Goal: Communication & Community: Answer question/provide support

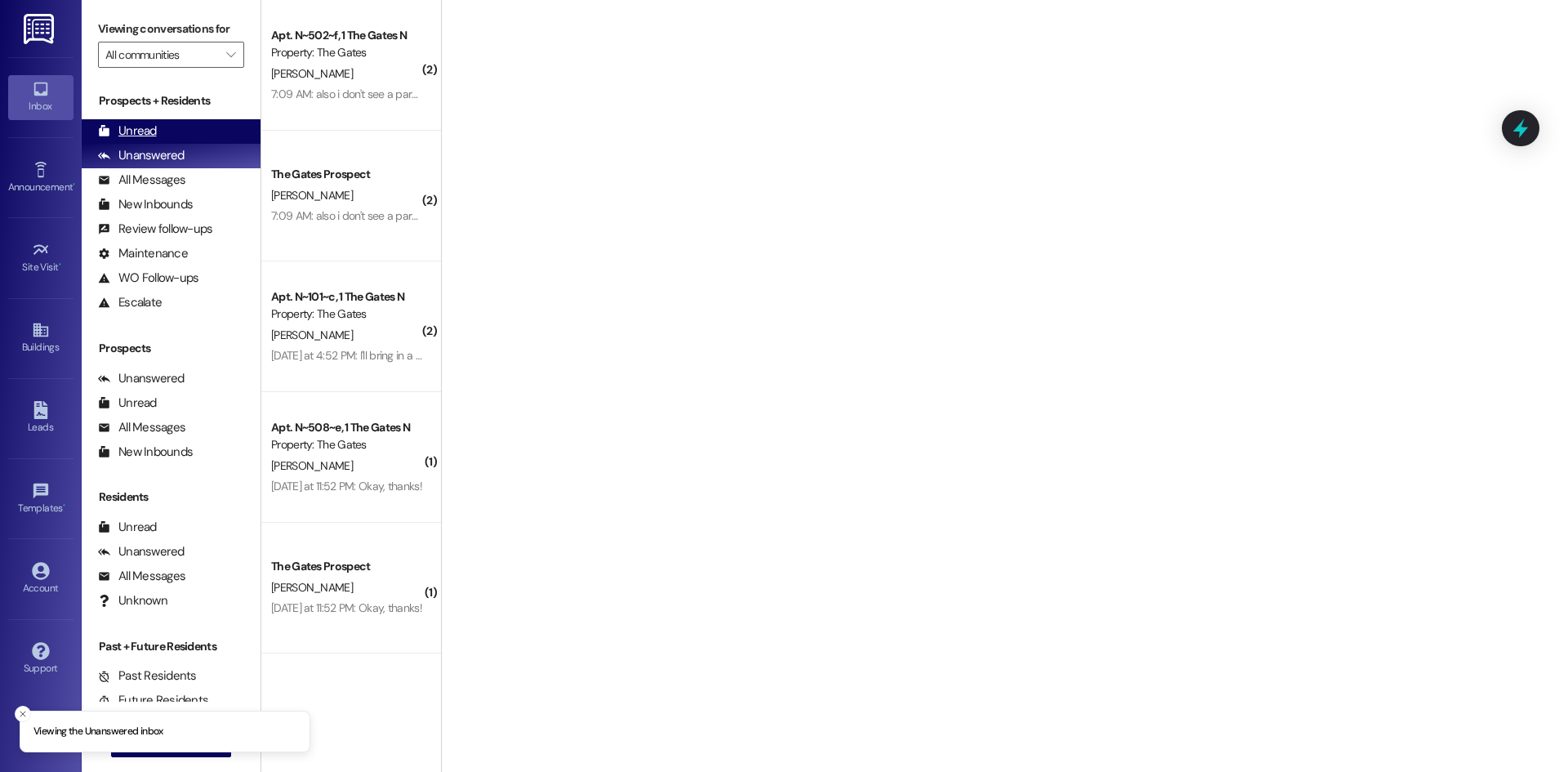
click at [191, 133] on div "Unread (0)" at bounding box center [171, 132] width 179 height 25
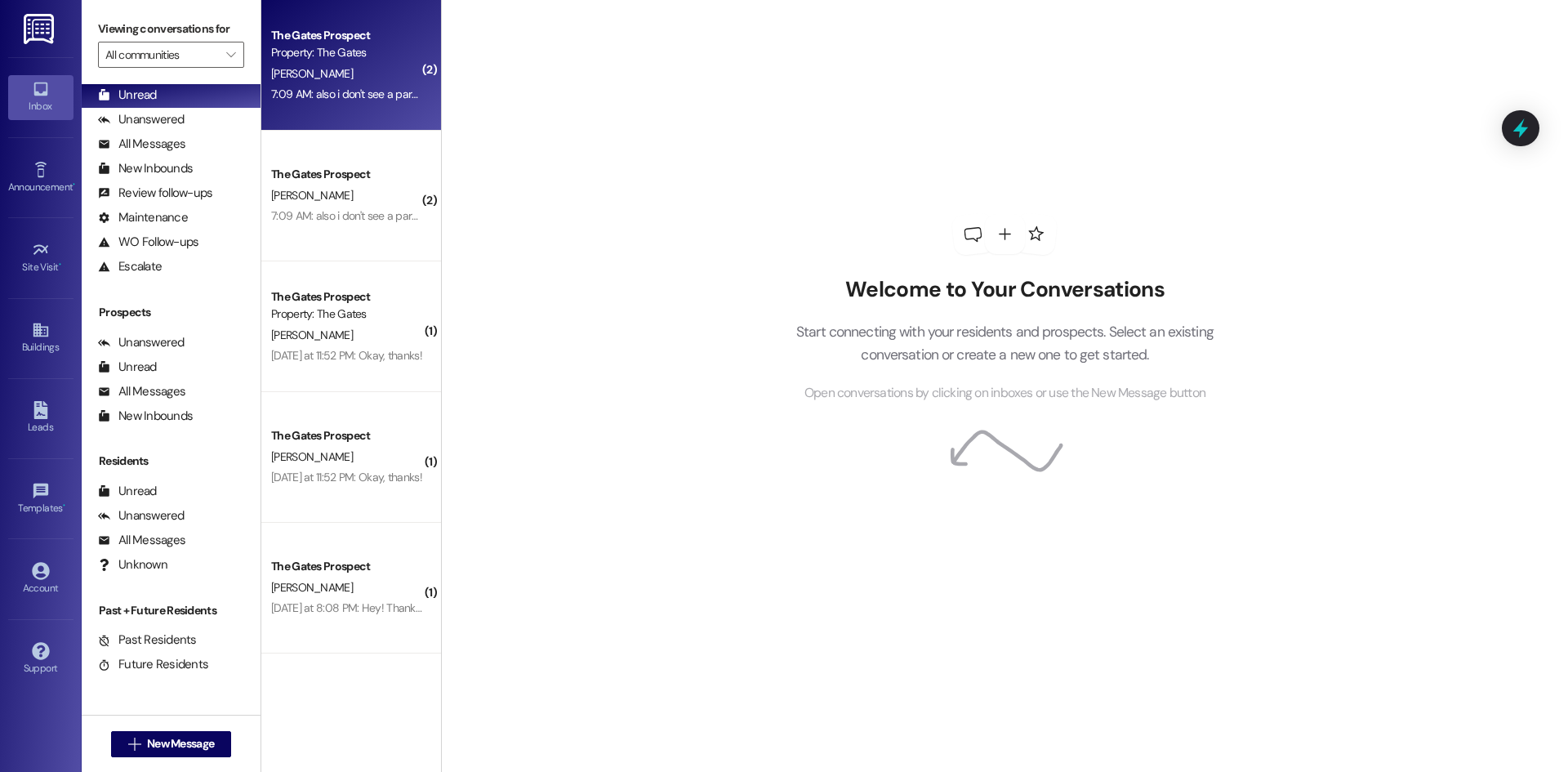
click at [286, 58] on div "Property: The Gates" at bounding box center [346, 52] width 151 height 17
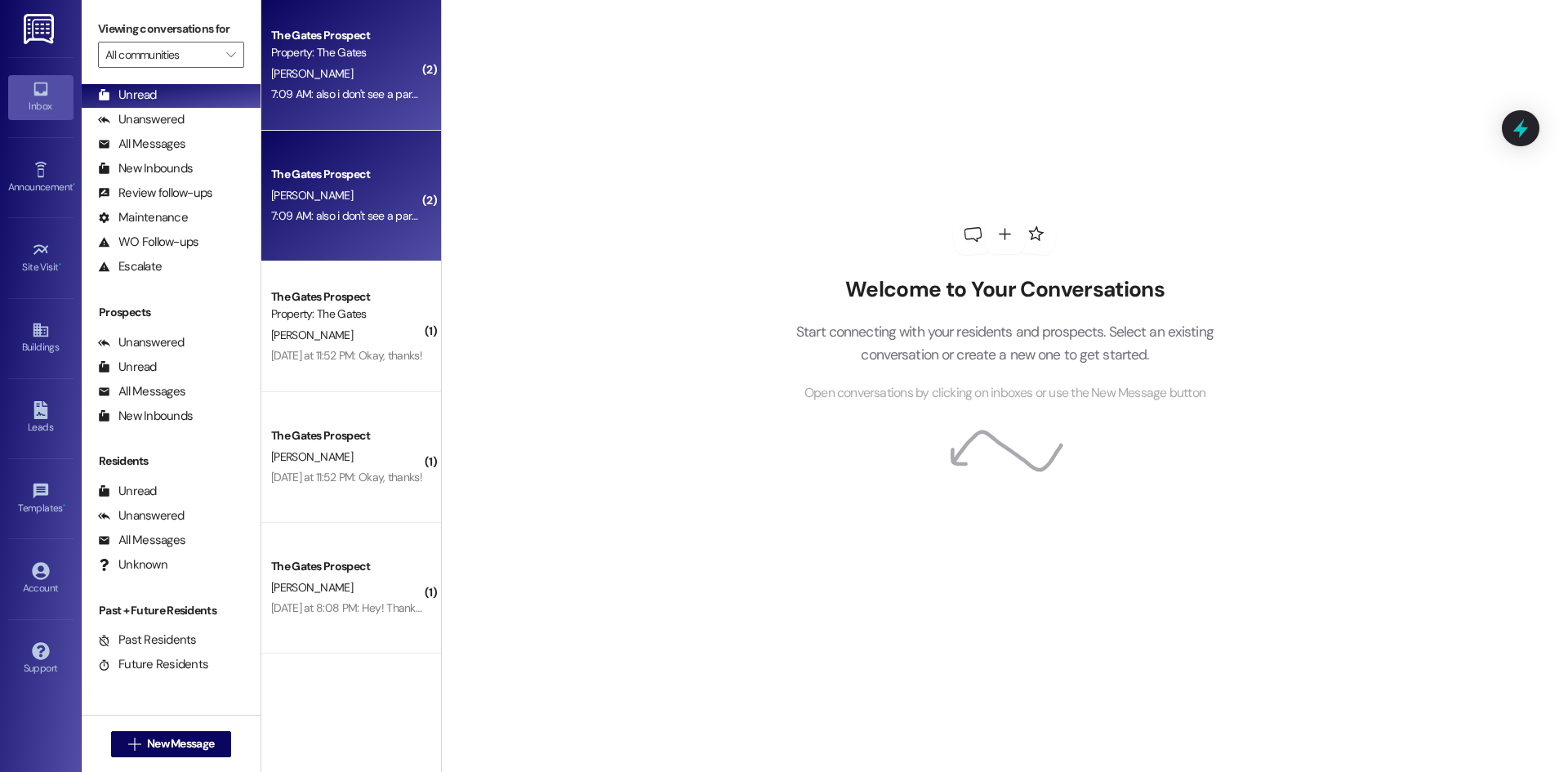
click at [360, 53] on div "Property: The Gates" at bounding box center [346, 52] width 151 height 17
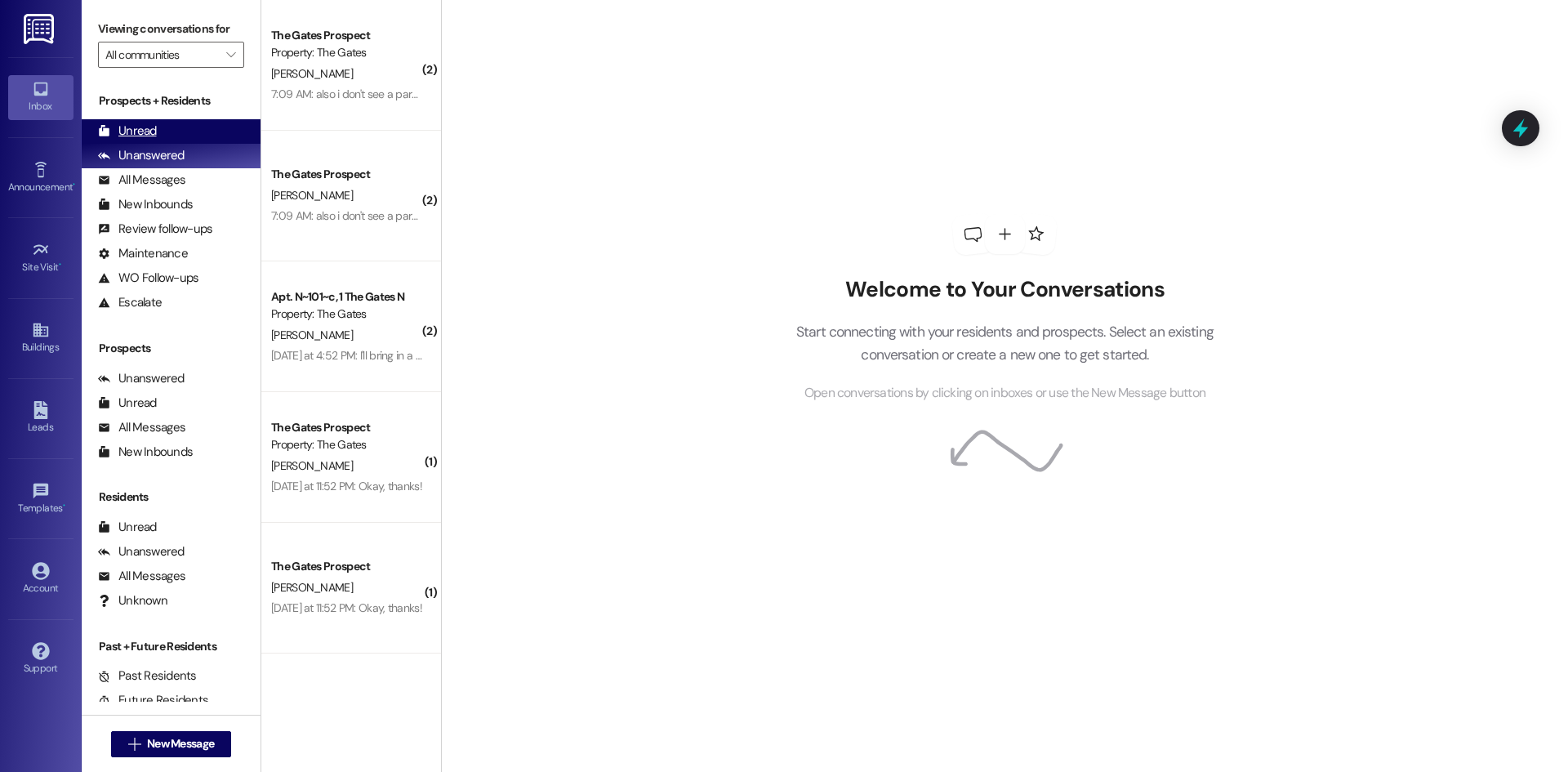
click at [164, 124] on div "Unread (0)" at bounding box center [171, 132] width 179 height 25
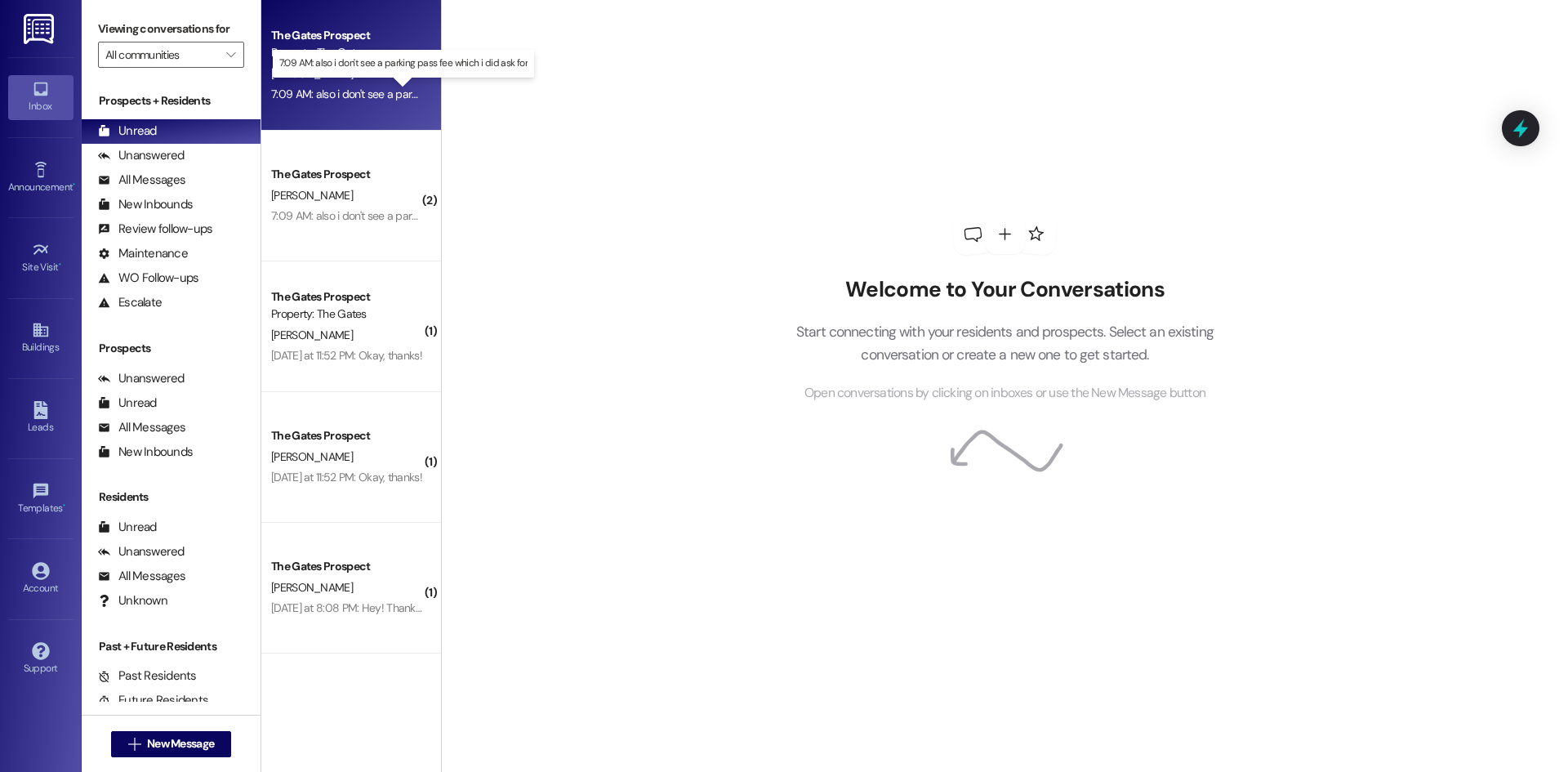
click at [307, 95] on div "7:09 AM: also i don't see a parking pass fee which i did ask for 7:09 AM: also …" at bounding box center [416, 94] width 292 height 15
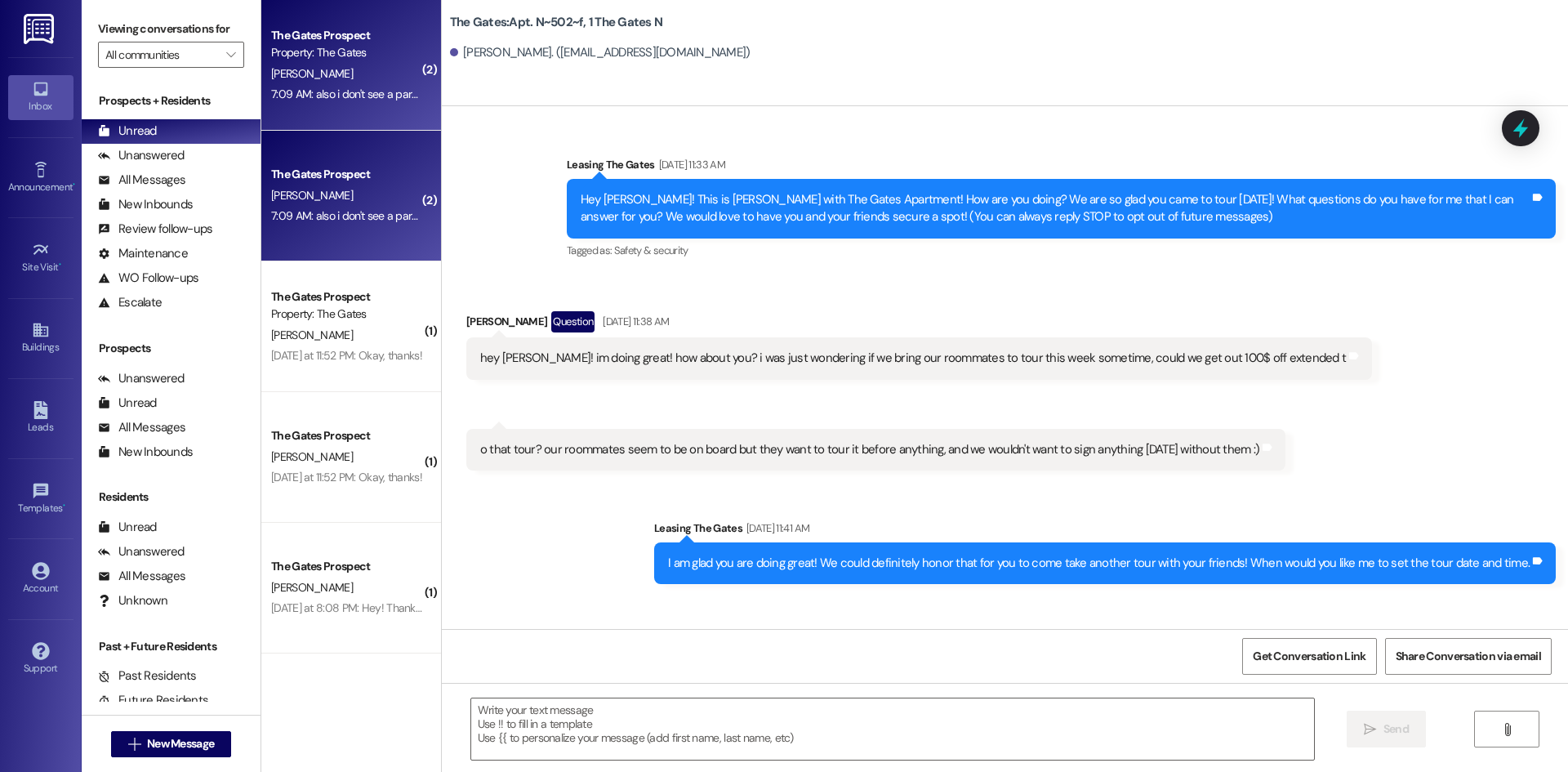
scroll to position [39930, 0]
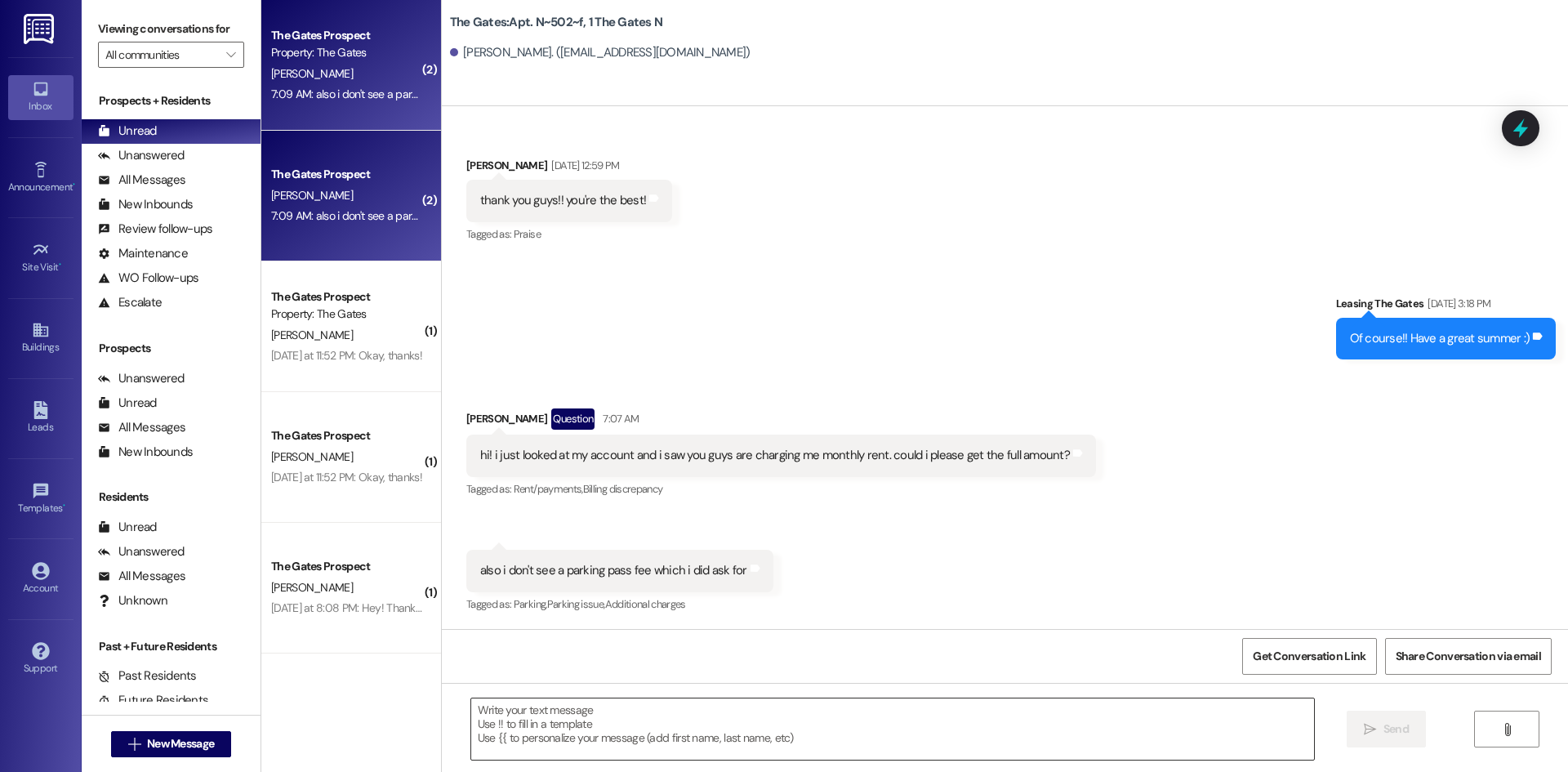
click at [659, 711] on textarea at bounding box center [892, 729] width 843 height 61
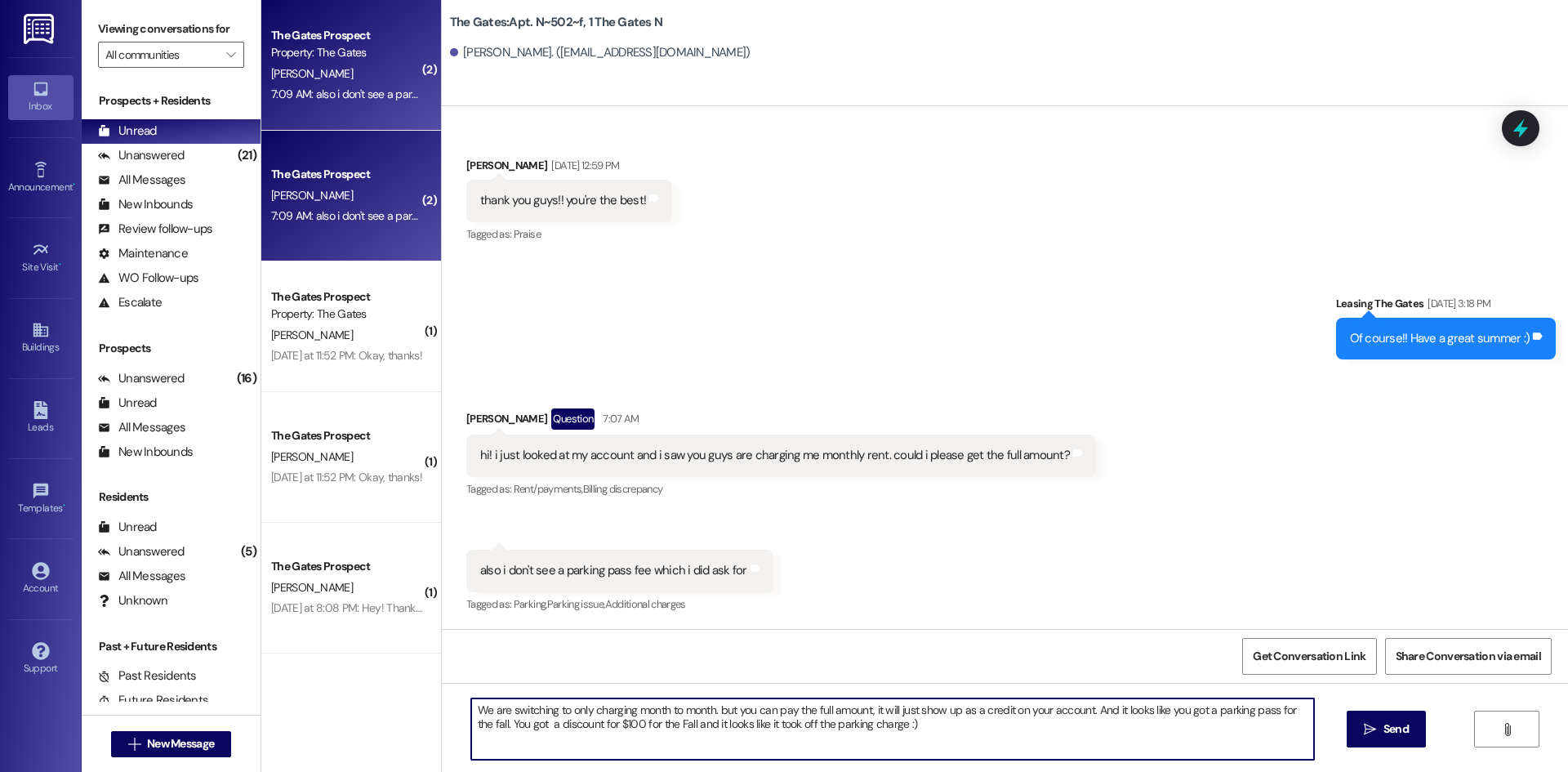
type textarea "We are switching to only charging month to month. but you can pay the full amou…"
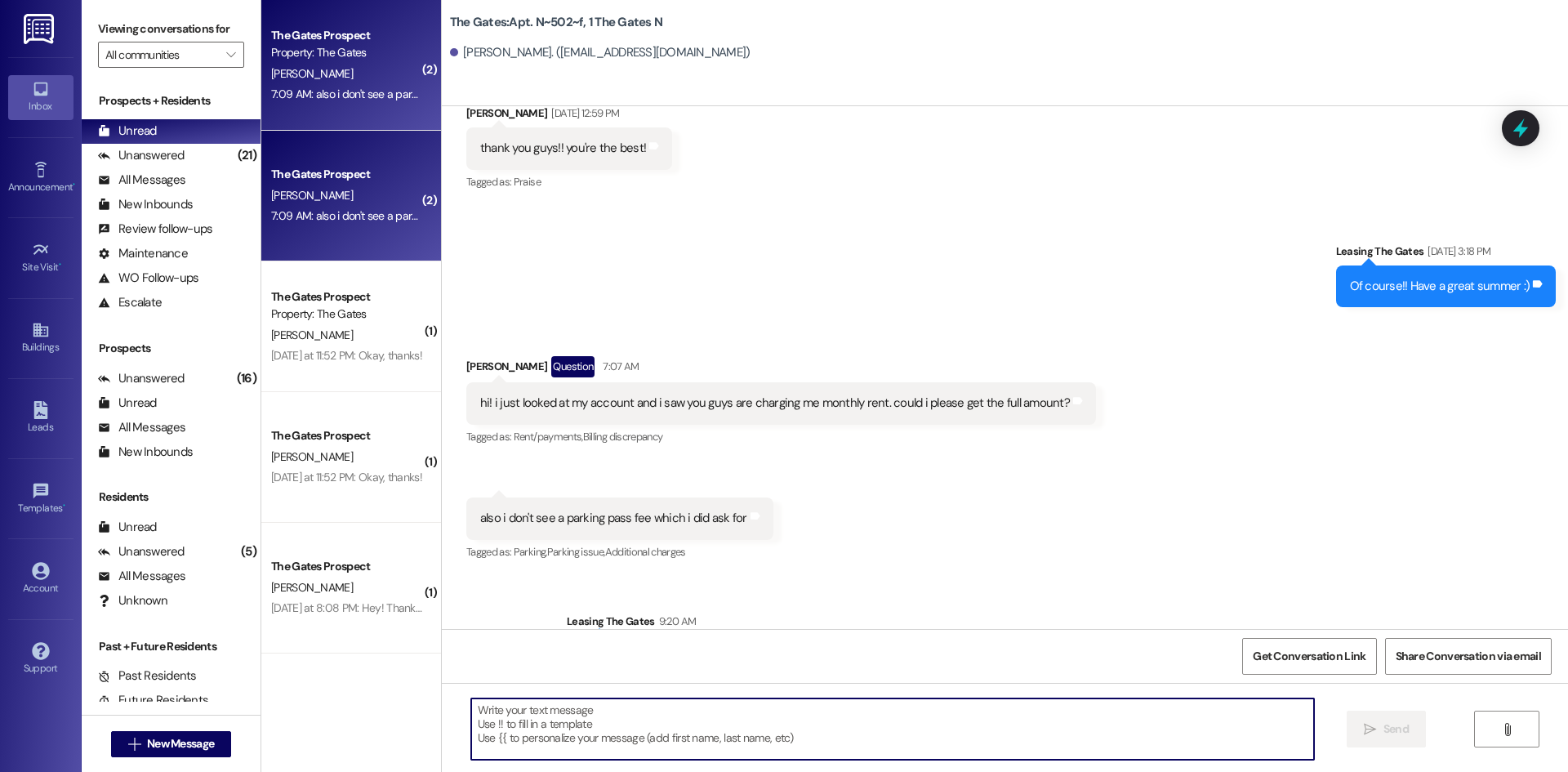
scroll to position [39929, 0]
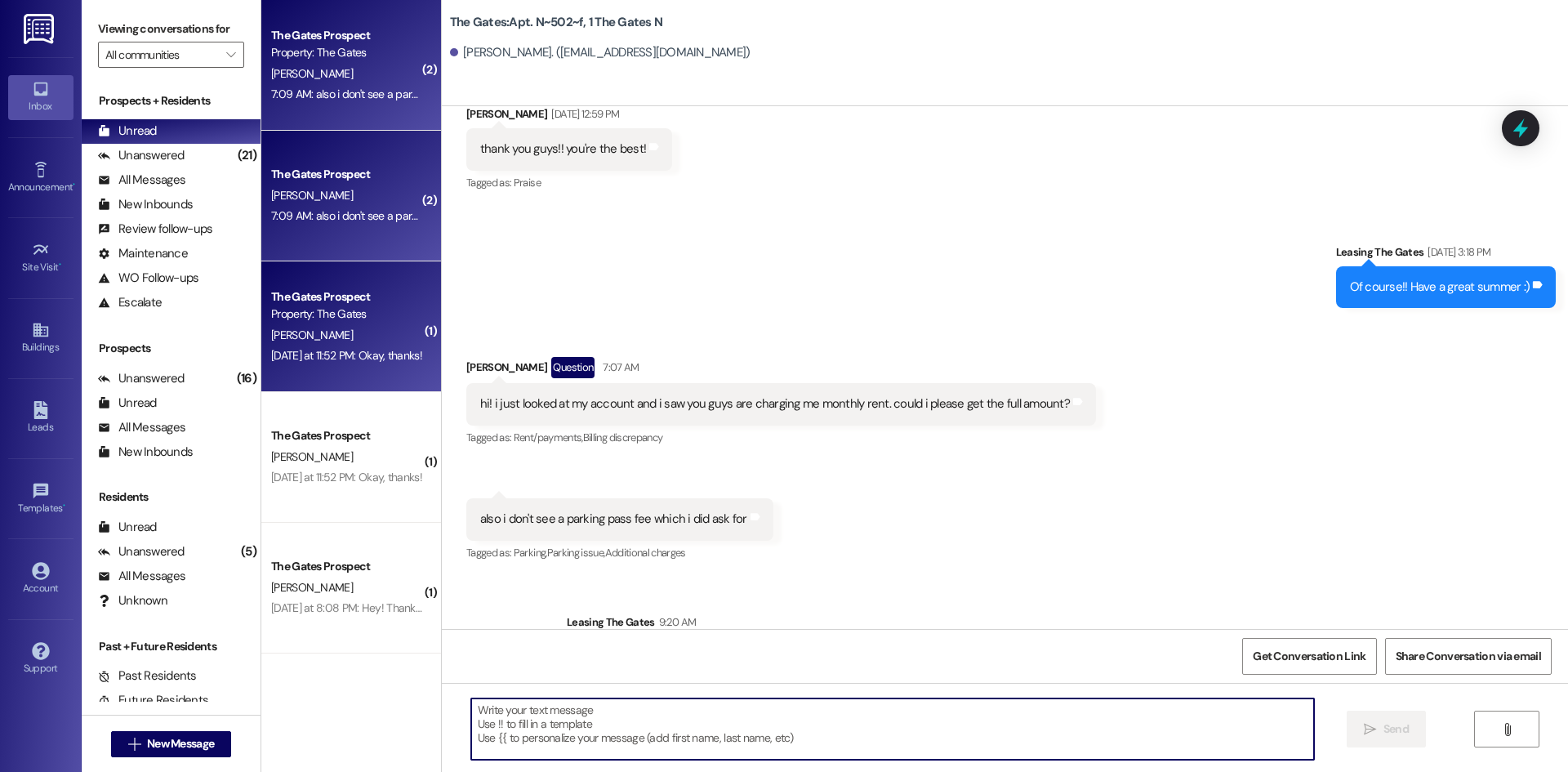
click at [312, 341] on span "[PERSON_NAME]" at bounding box center [312, 335] width 82 height 15
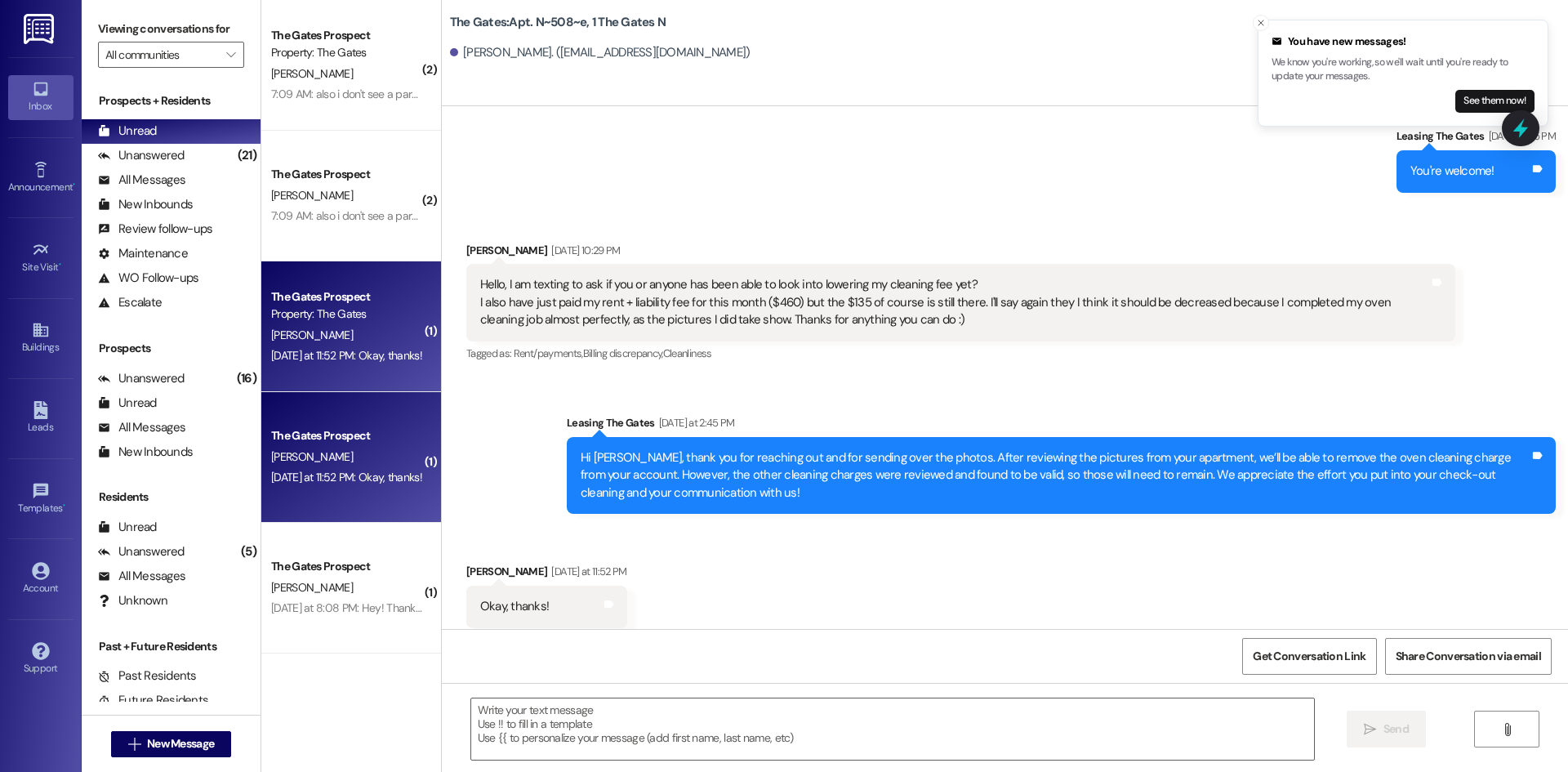
scroll to position [39864, 0]
click at [547, 717] on textarea at bounding box center [892, 729] width 843 height 61
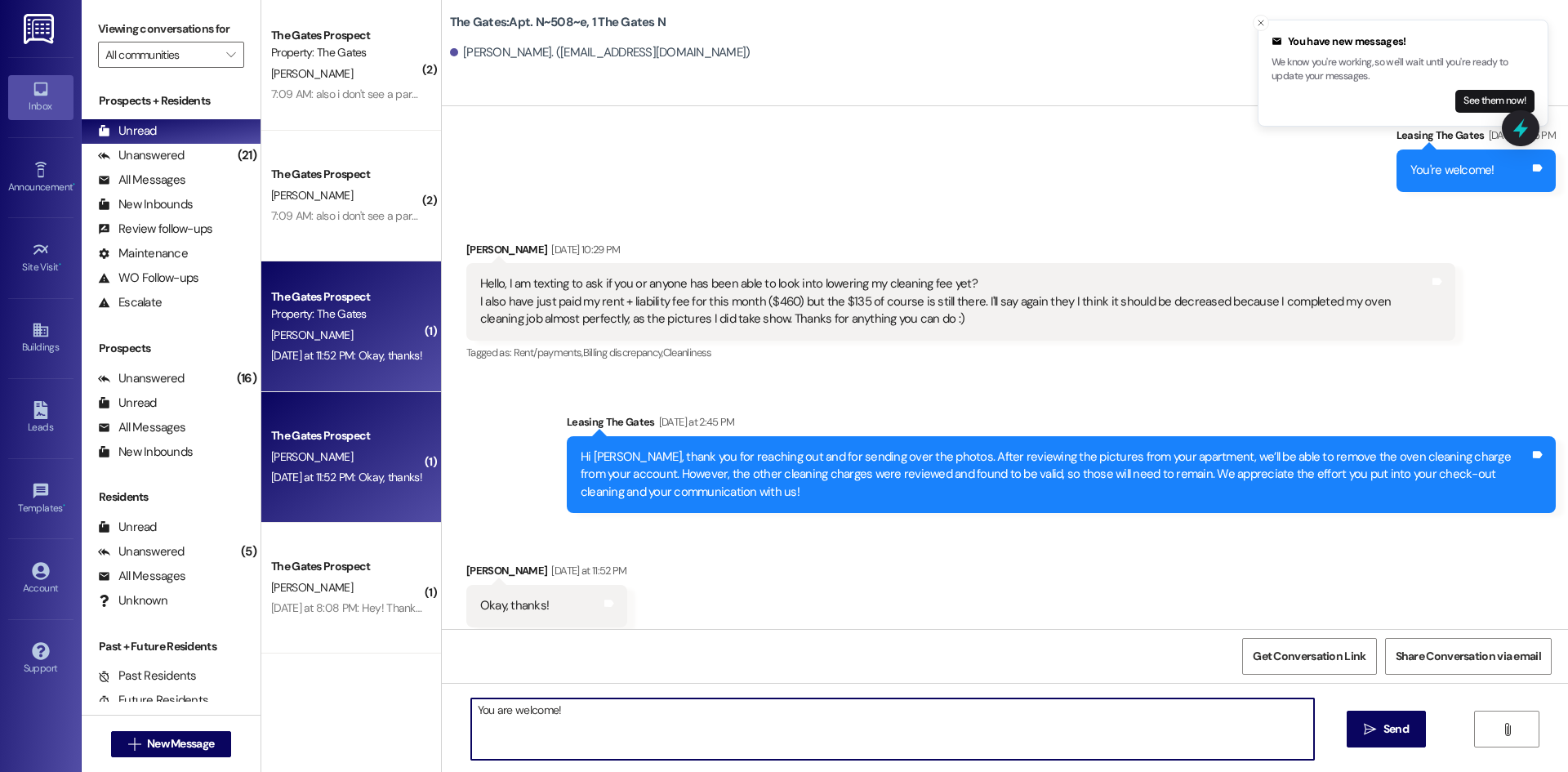
type textarea "You are welcome!"
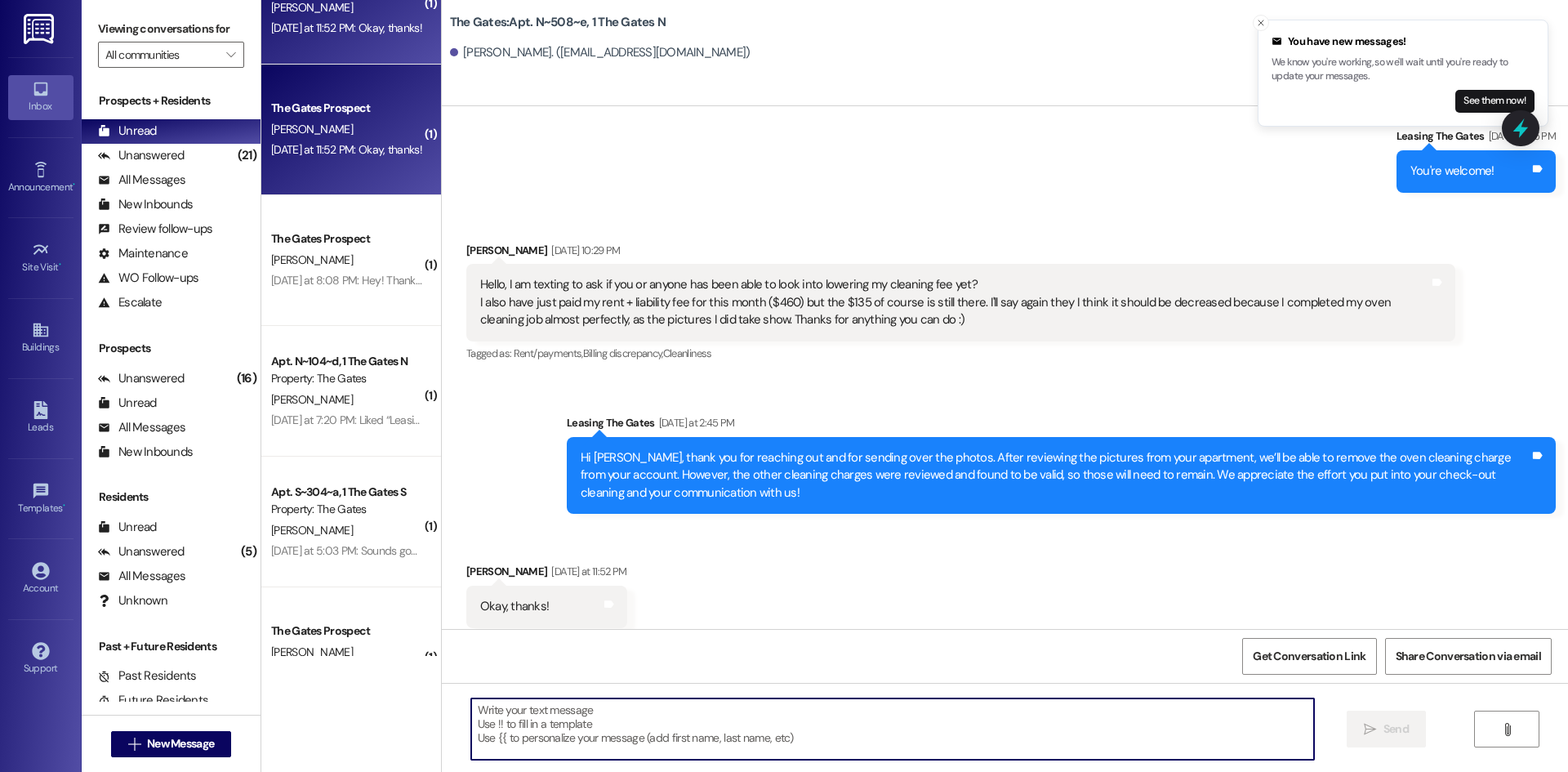
scroll to position [327, 0]
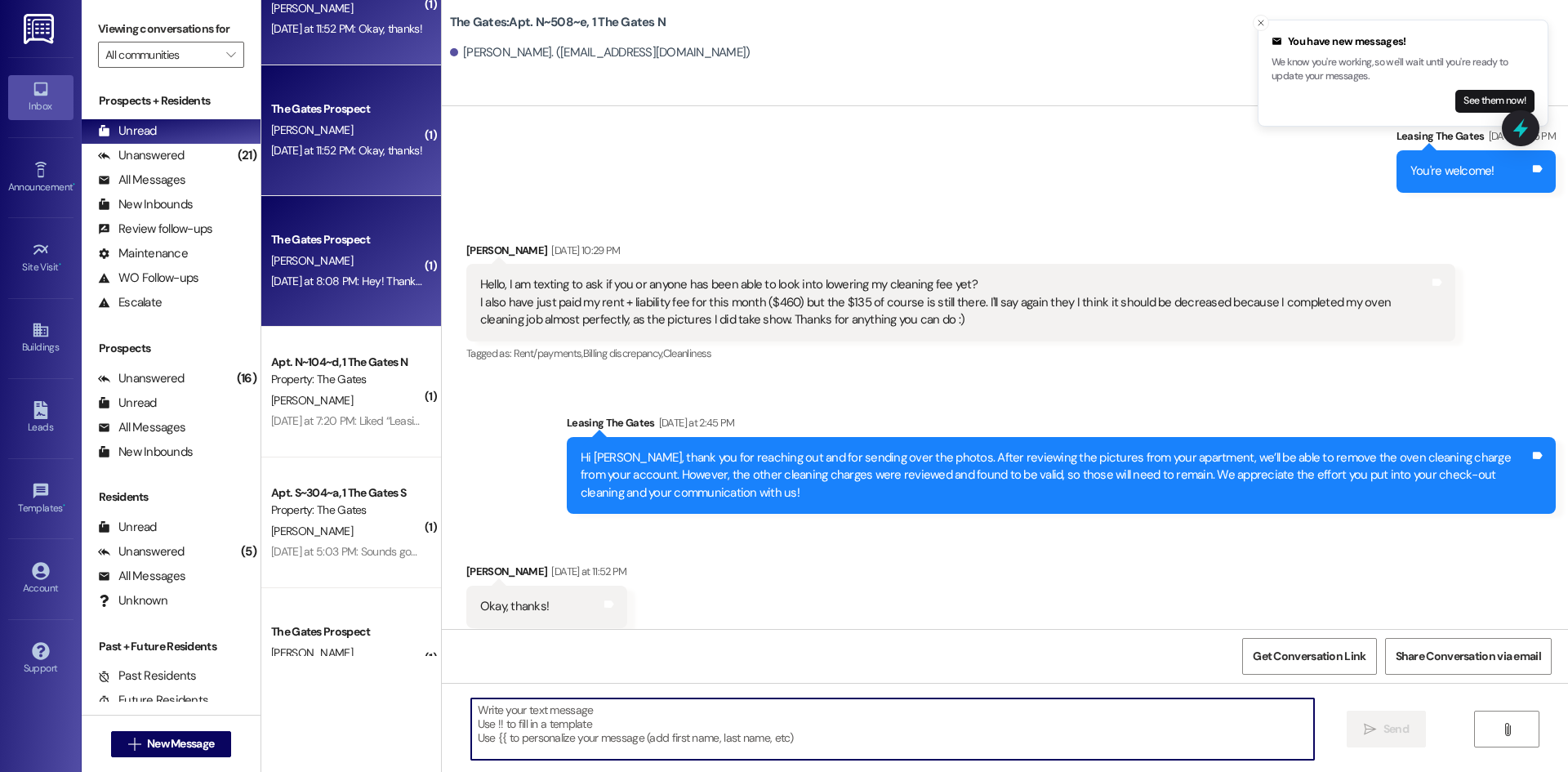
click at [353, 248] on div "The Gates Prospect" at bounding box center [346, 240] width 151 height 17
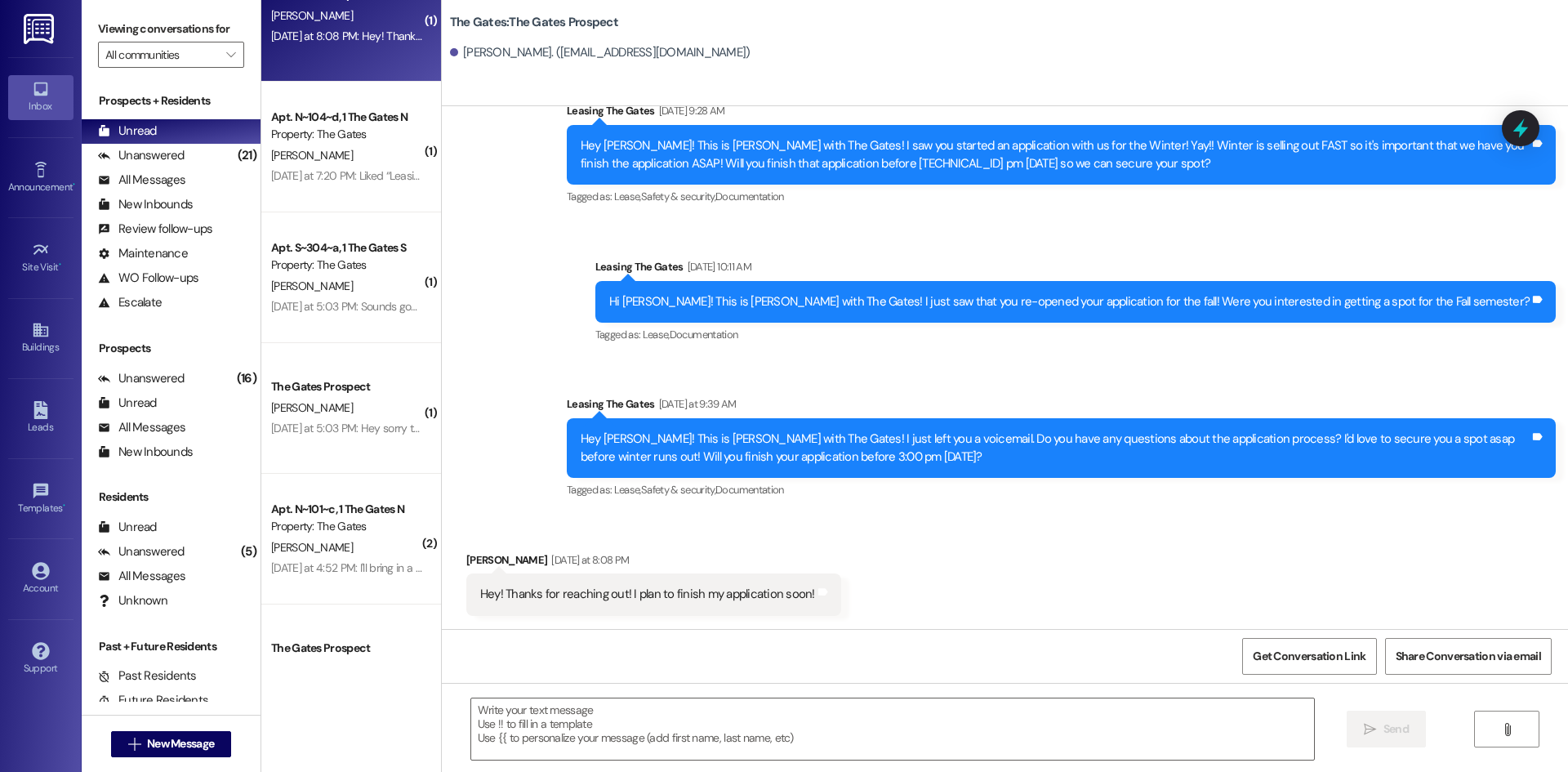
scroll to position [490, 0]
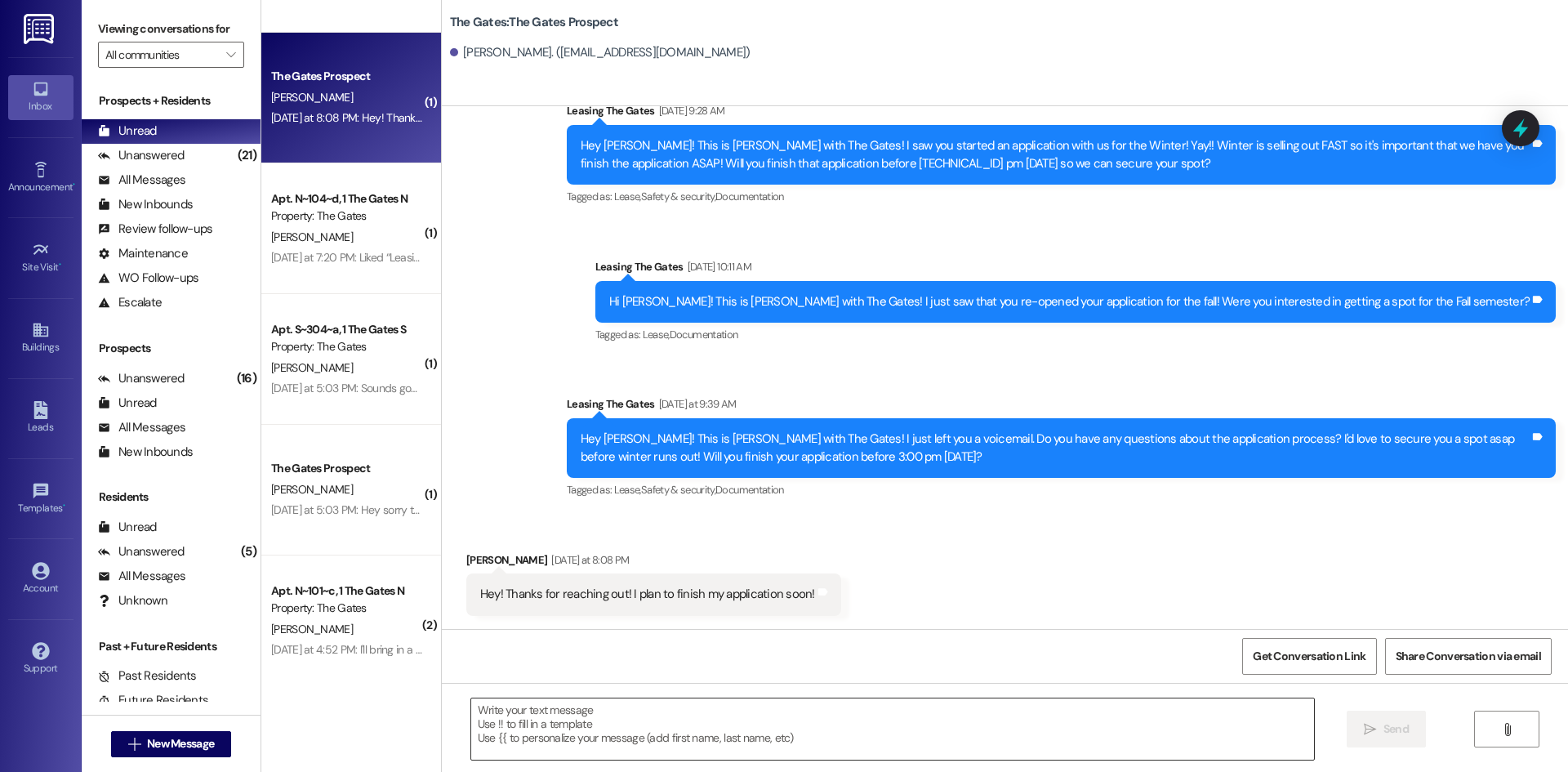
click at [527, 716] on textarea at bounding box center [892, 729] width 843 height 61
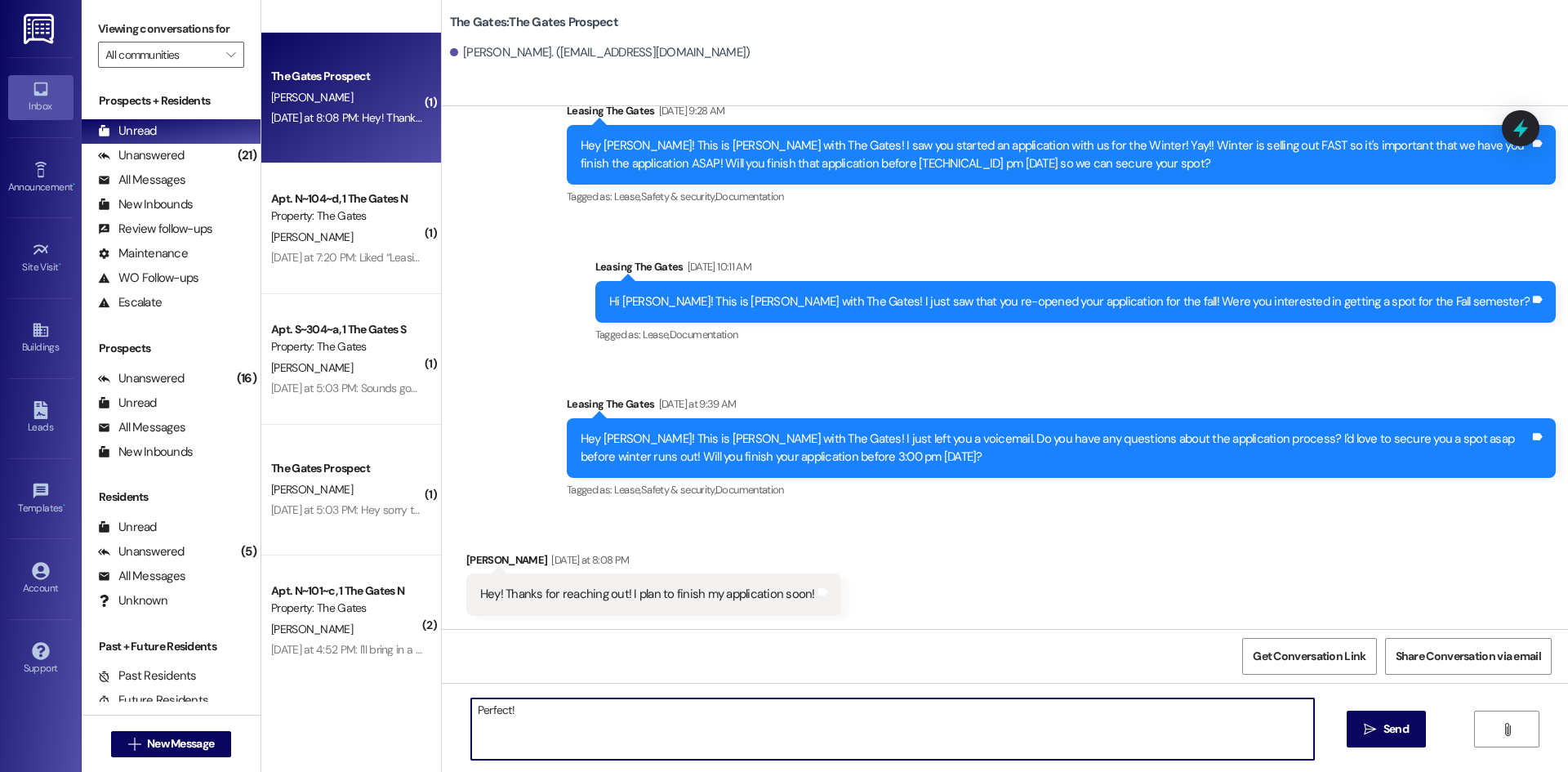
type textarea "Perfect!"
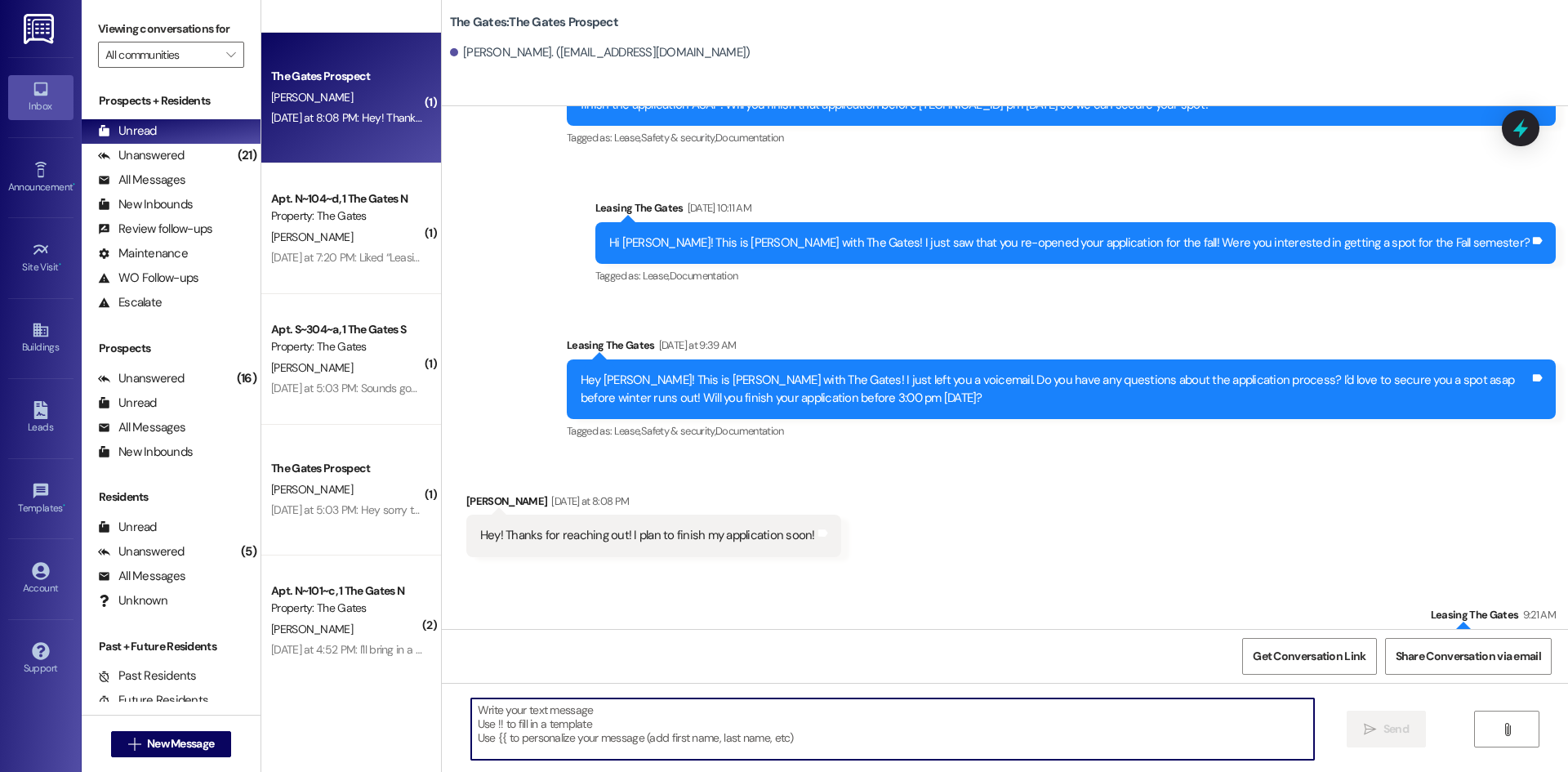
scroll to position [1327, 0]
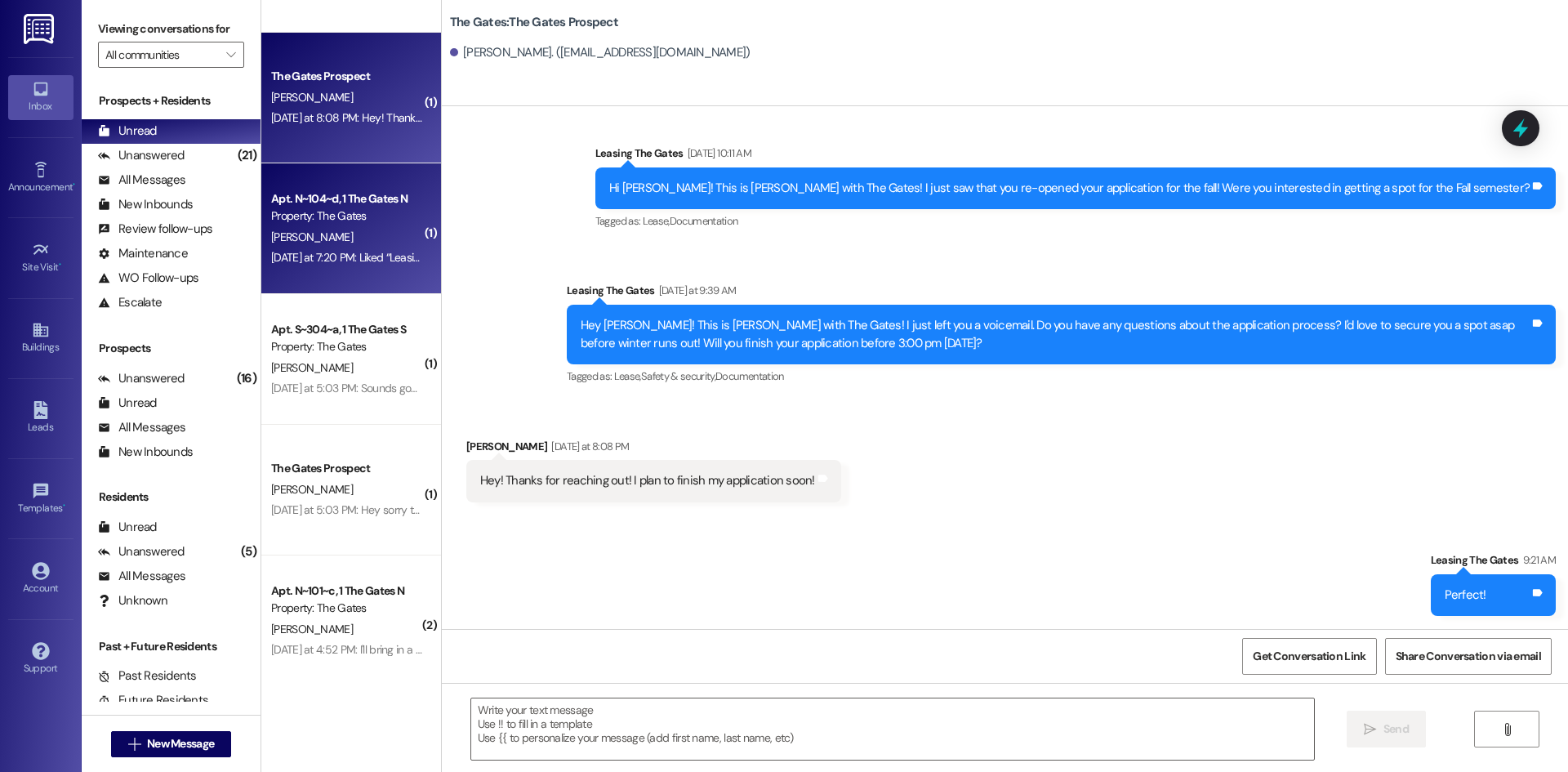
click at [326, 220] on div "Property: The Gates" at bounding box center [346, 216] width 151 height 17
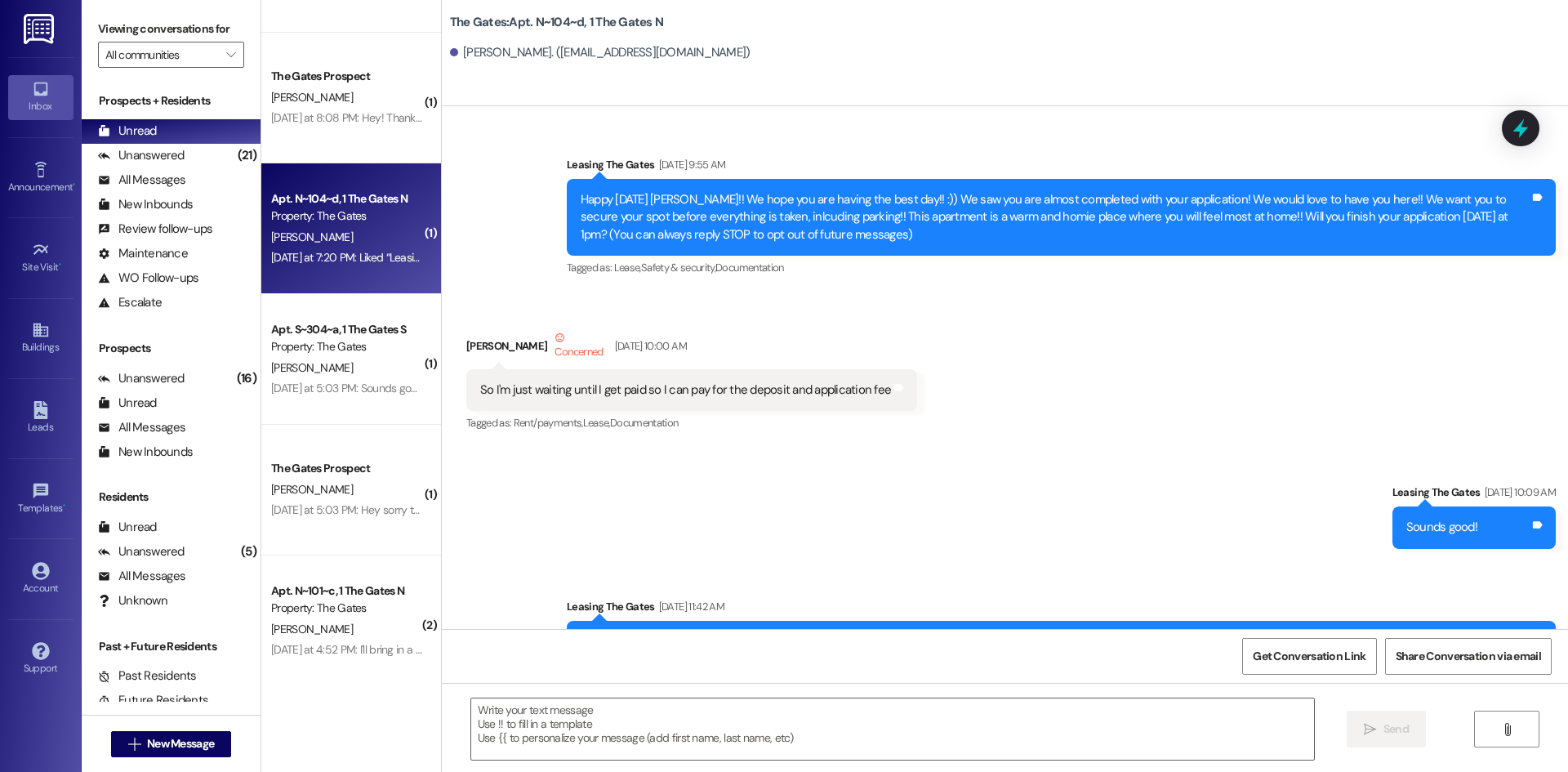
scroll to position [49142, 0]
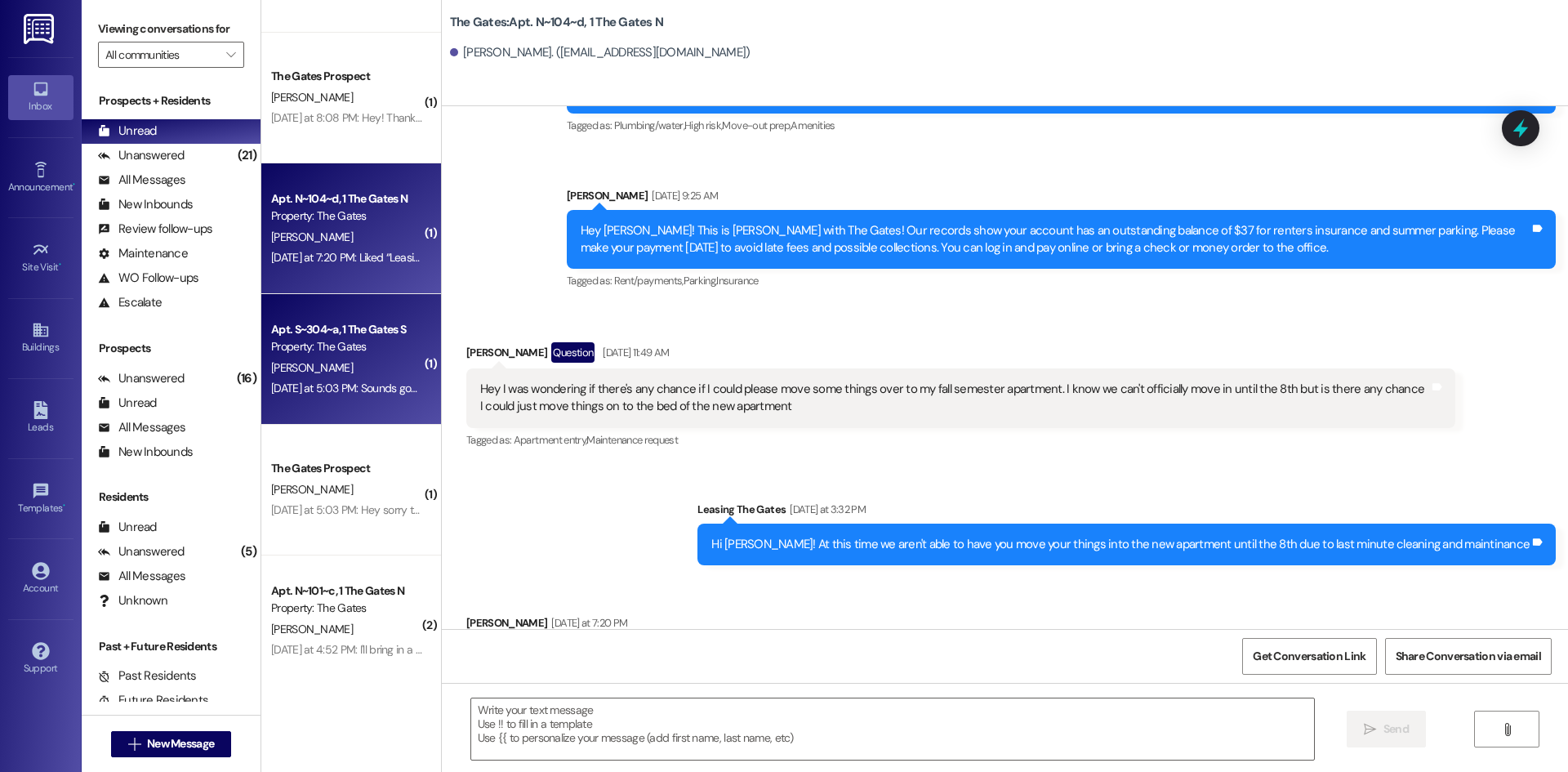
click at [321, 351] on div "Property: The Gates" at bounding box center [346, 346] width 151 height 17
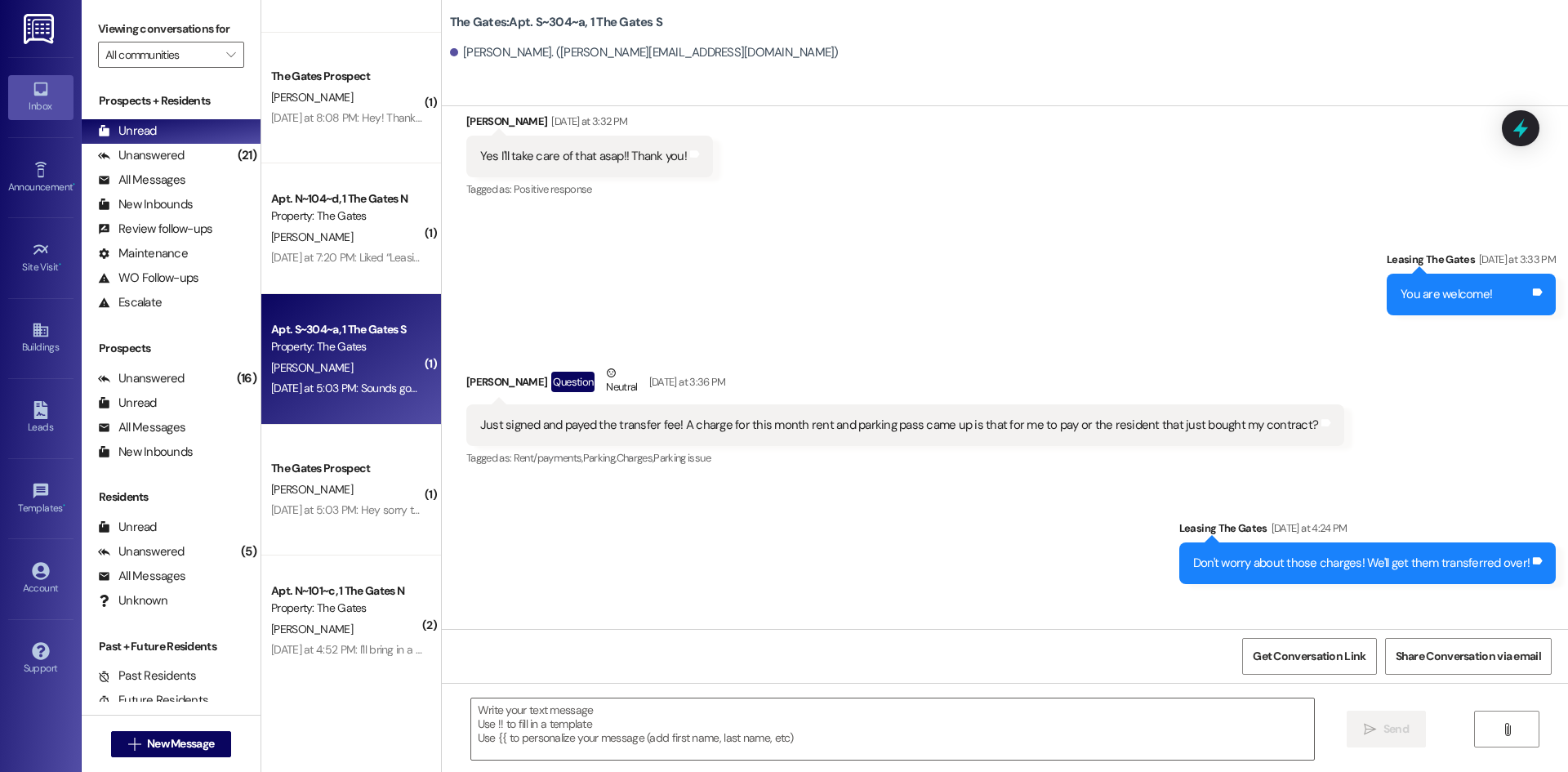
scroll to position [37061, 0]
click at [537, 723] on textarea at bounding box center [892, 729] width 843 height 61
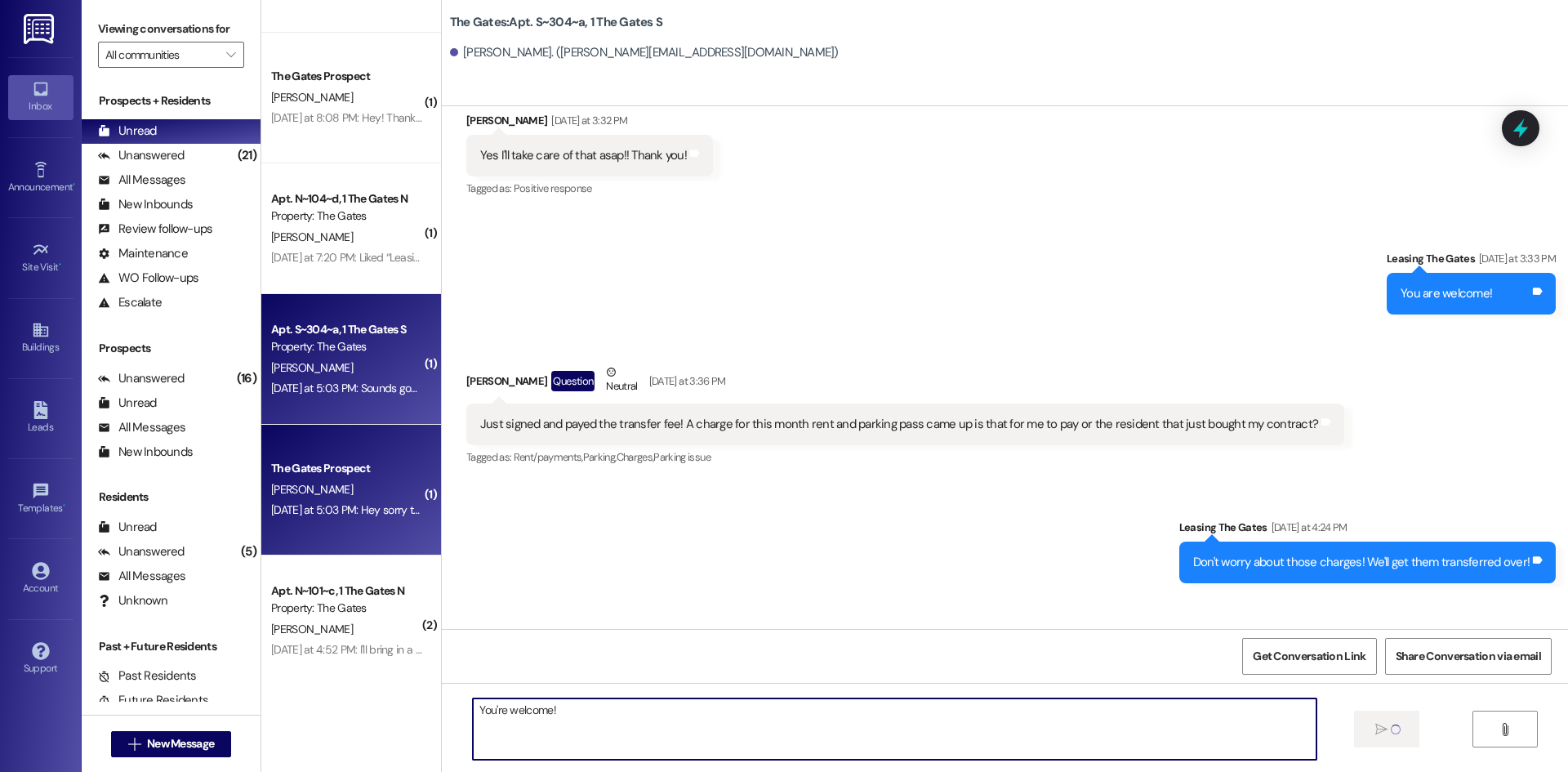
type textarea "You're welcome!"
click at [271, 475] on div "The Gates Prospect" at bounding box center [346, 468] width 151 height 17
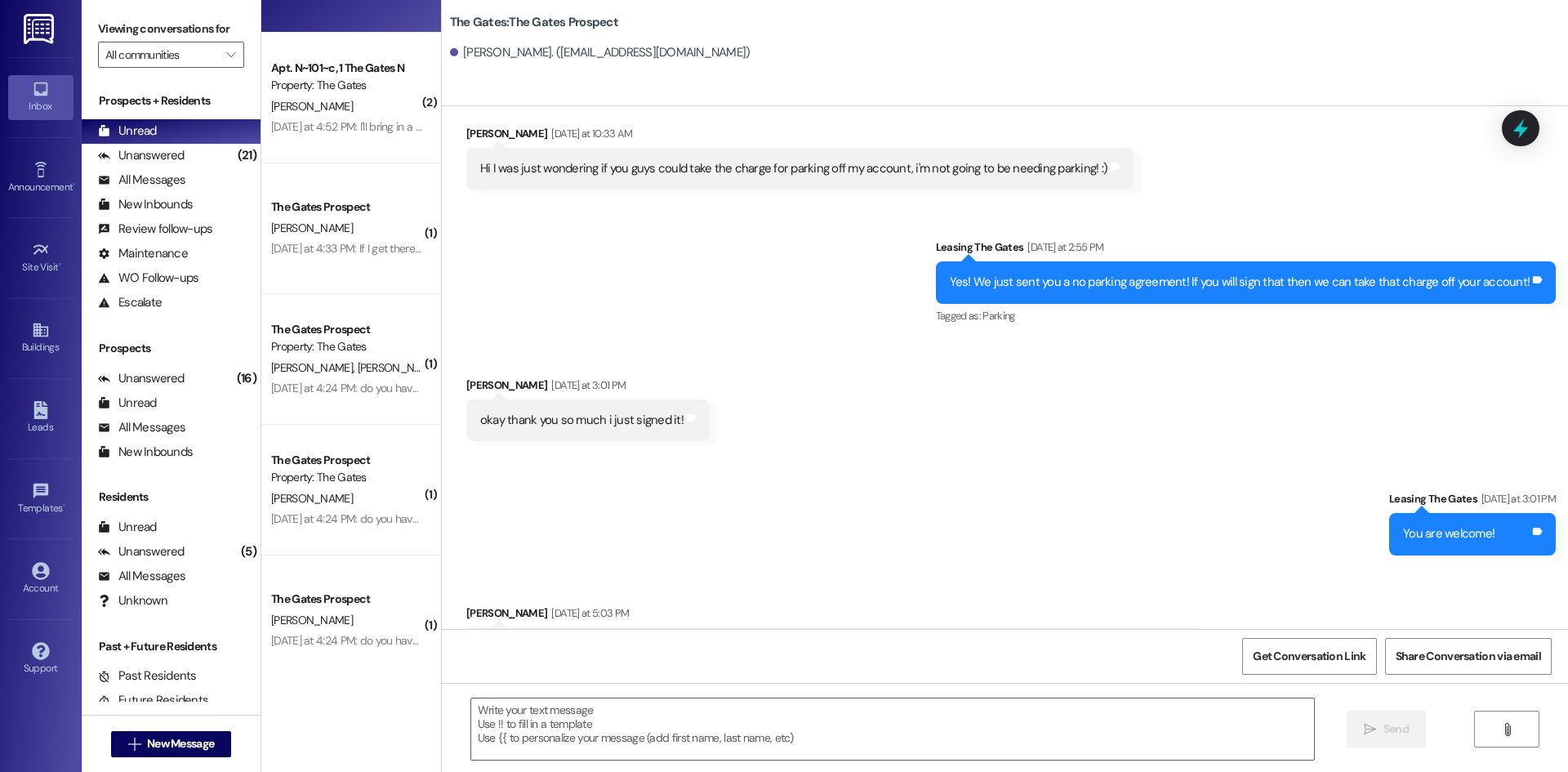
scroll to position [962, 0]
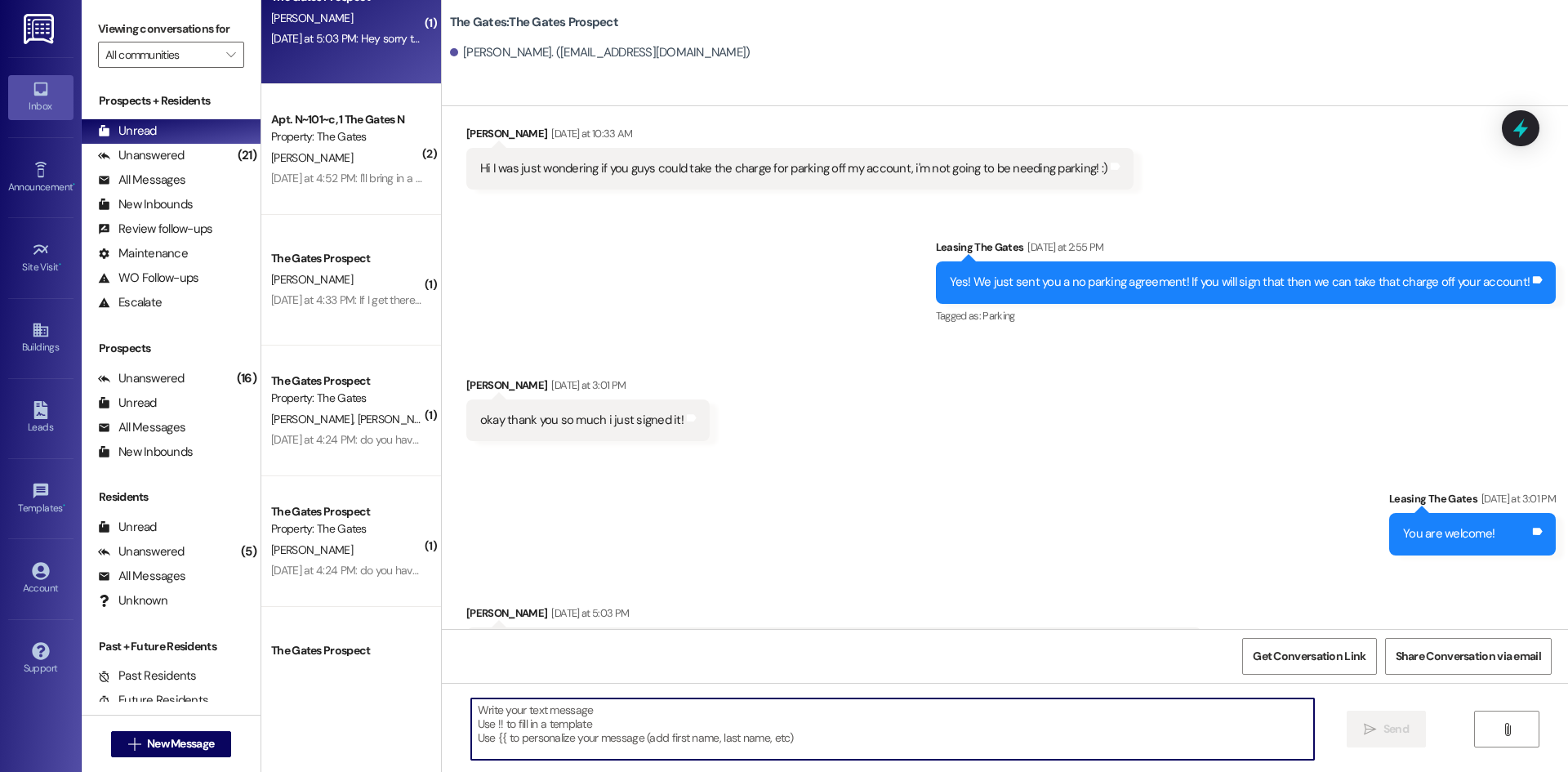
click at [504, 738] on textarea at bounding box center [892, 729] width 843 height 61
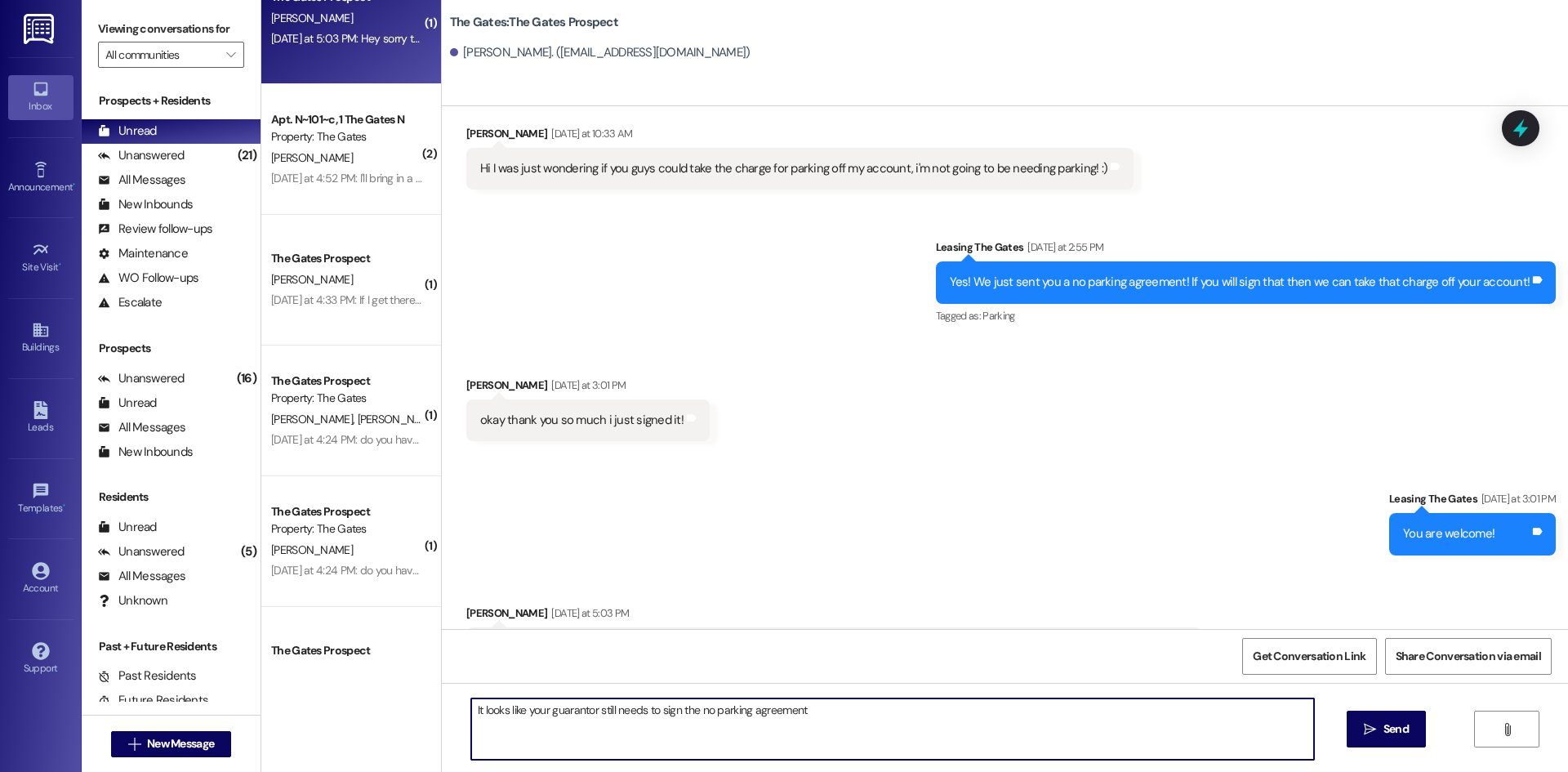
type textarea "It looks like your guarantor still needs to sign the no parking agreement"
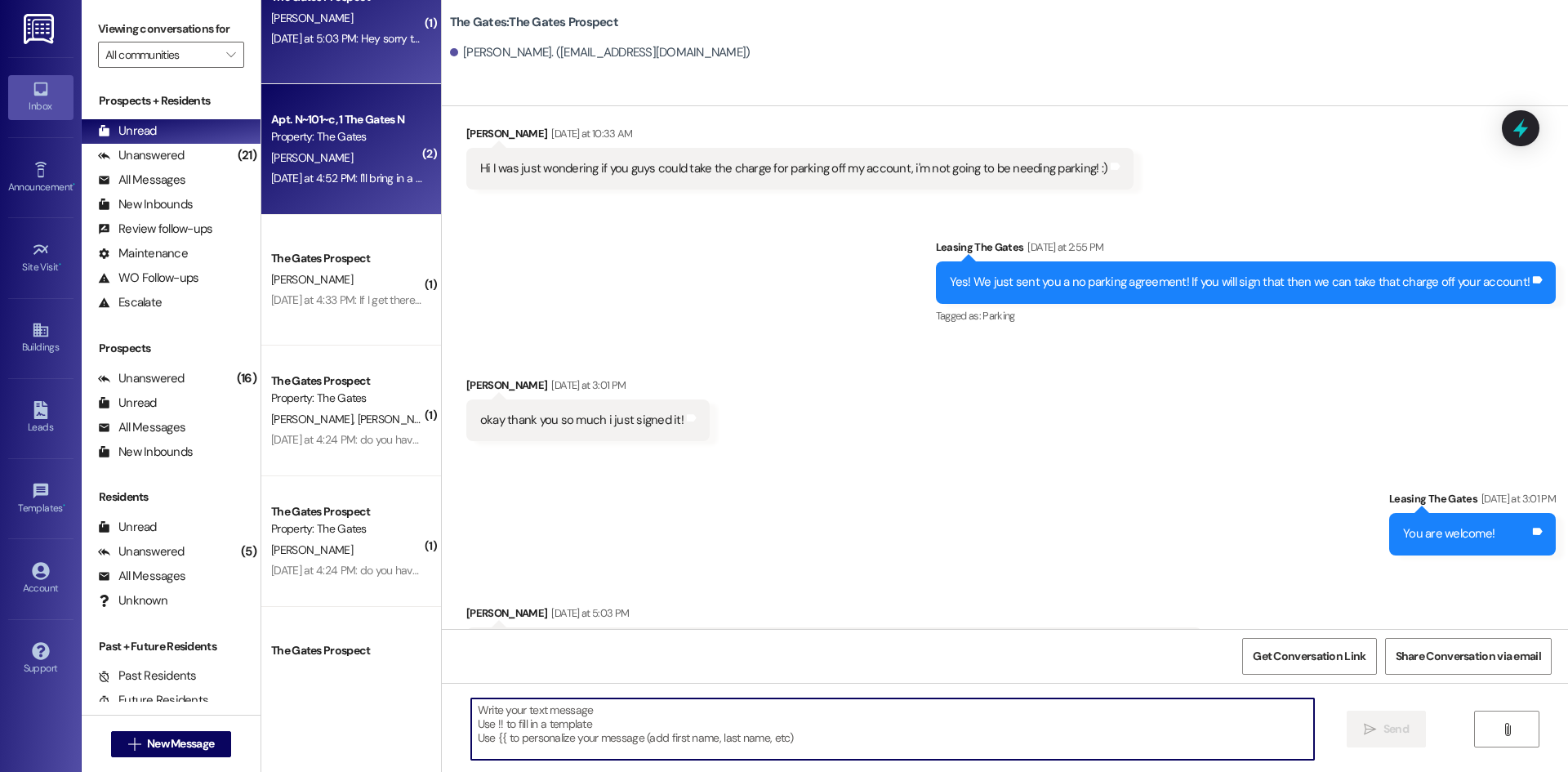
click at [303, 131] on div "Property: The Gates" at bounding box center [346, 137] width 151 height 17
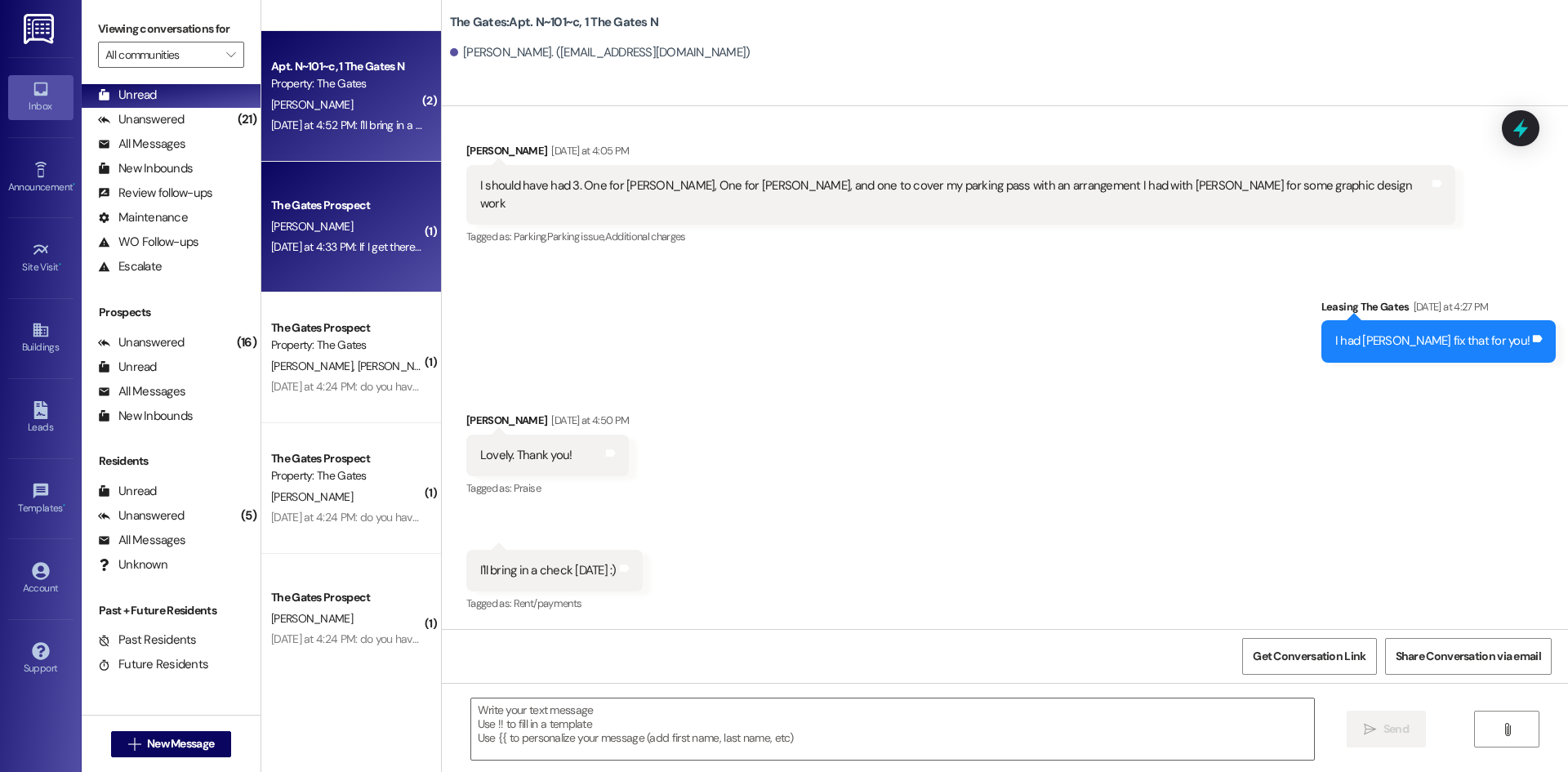
scroll to position [1043, 0]
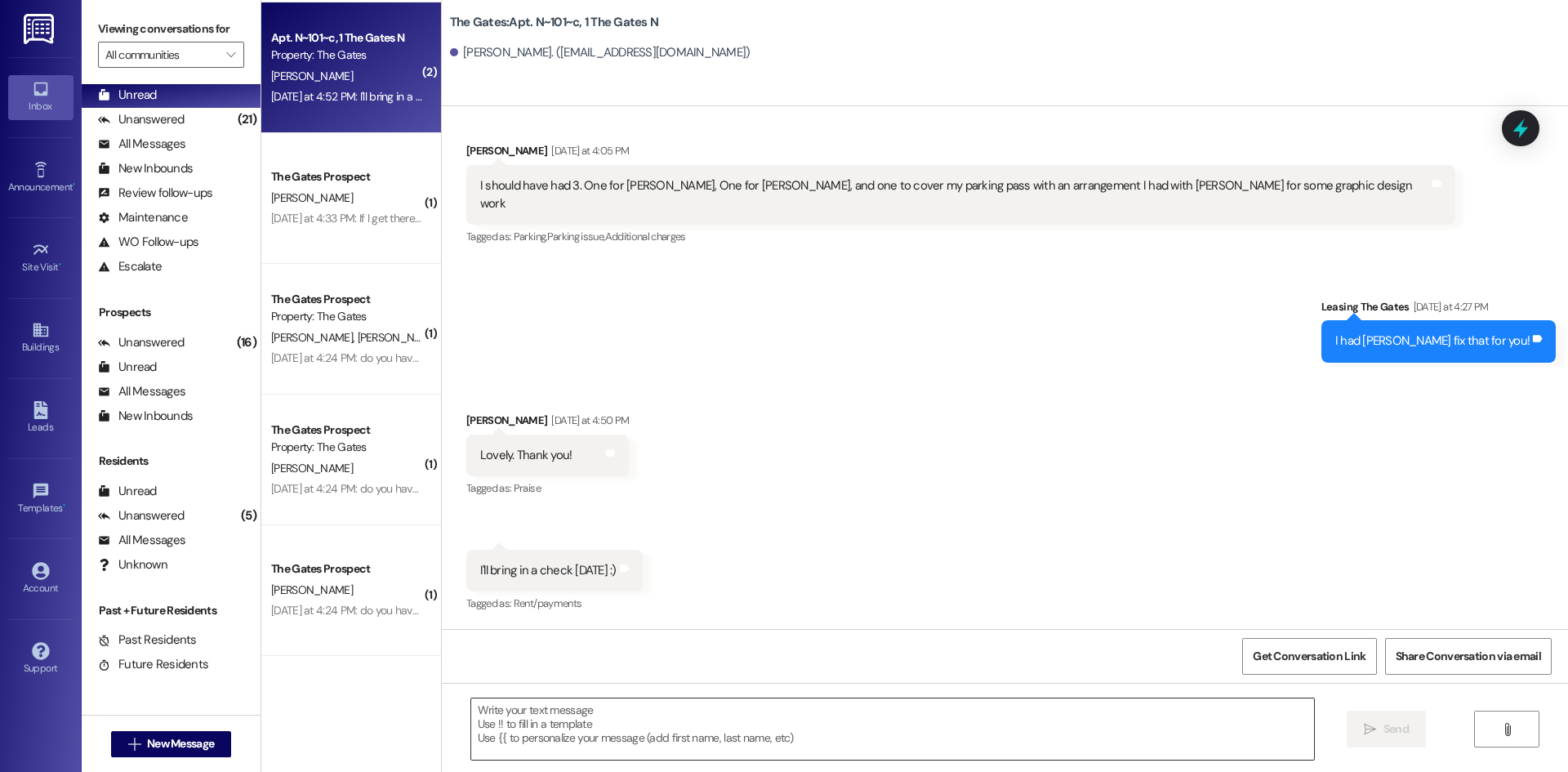
click at [595, 737] on textarea at bounding box center [892, 729] width 843 height 61
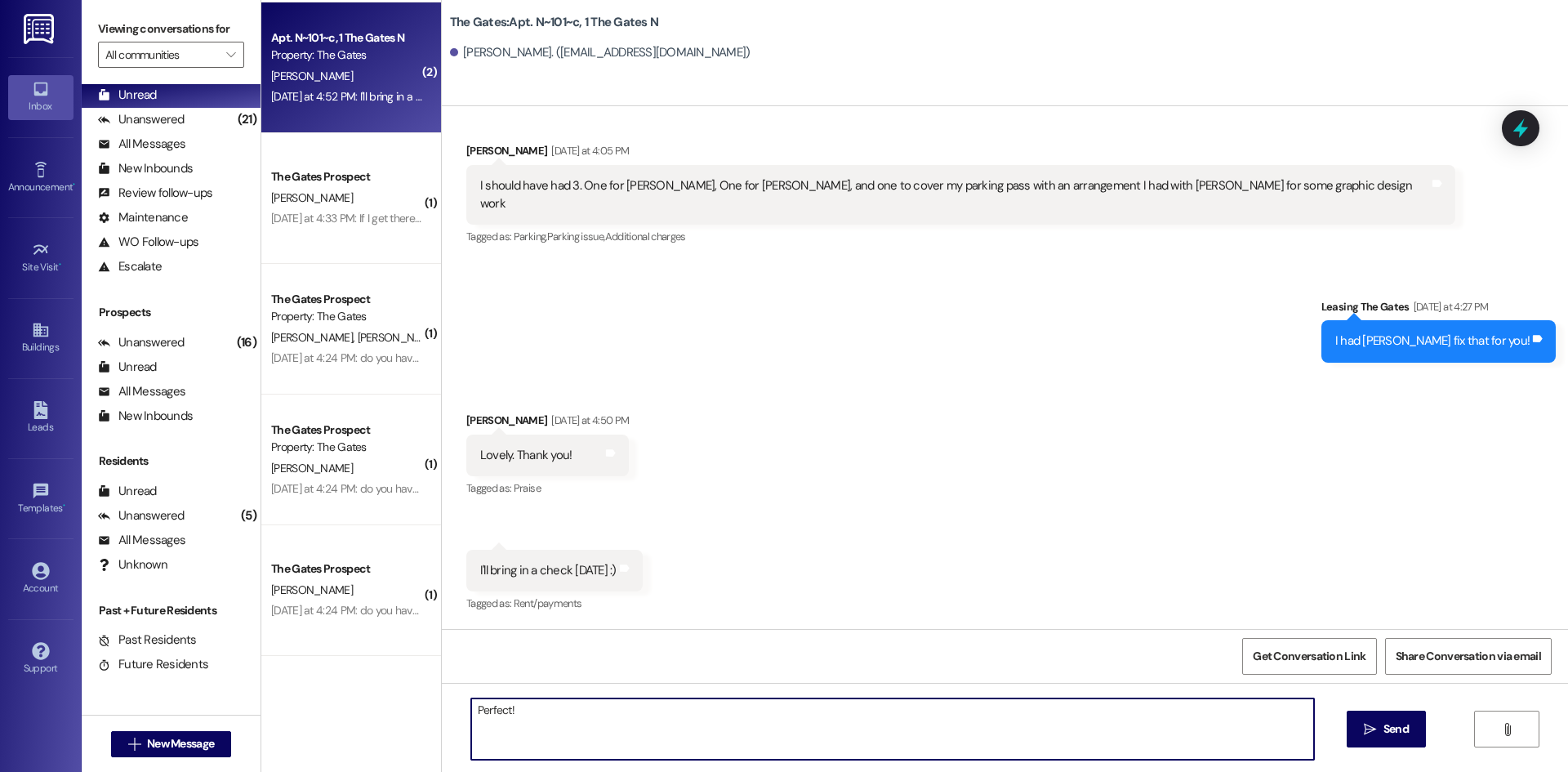
type textarea "Perfect!"
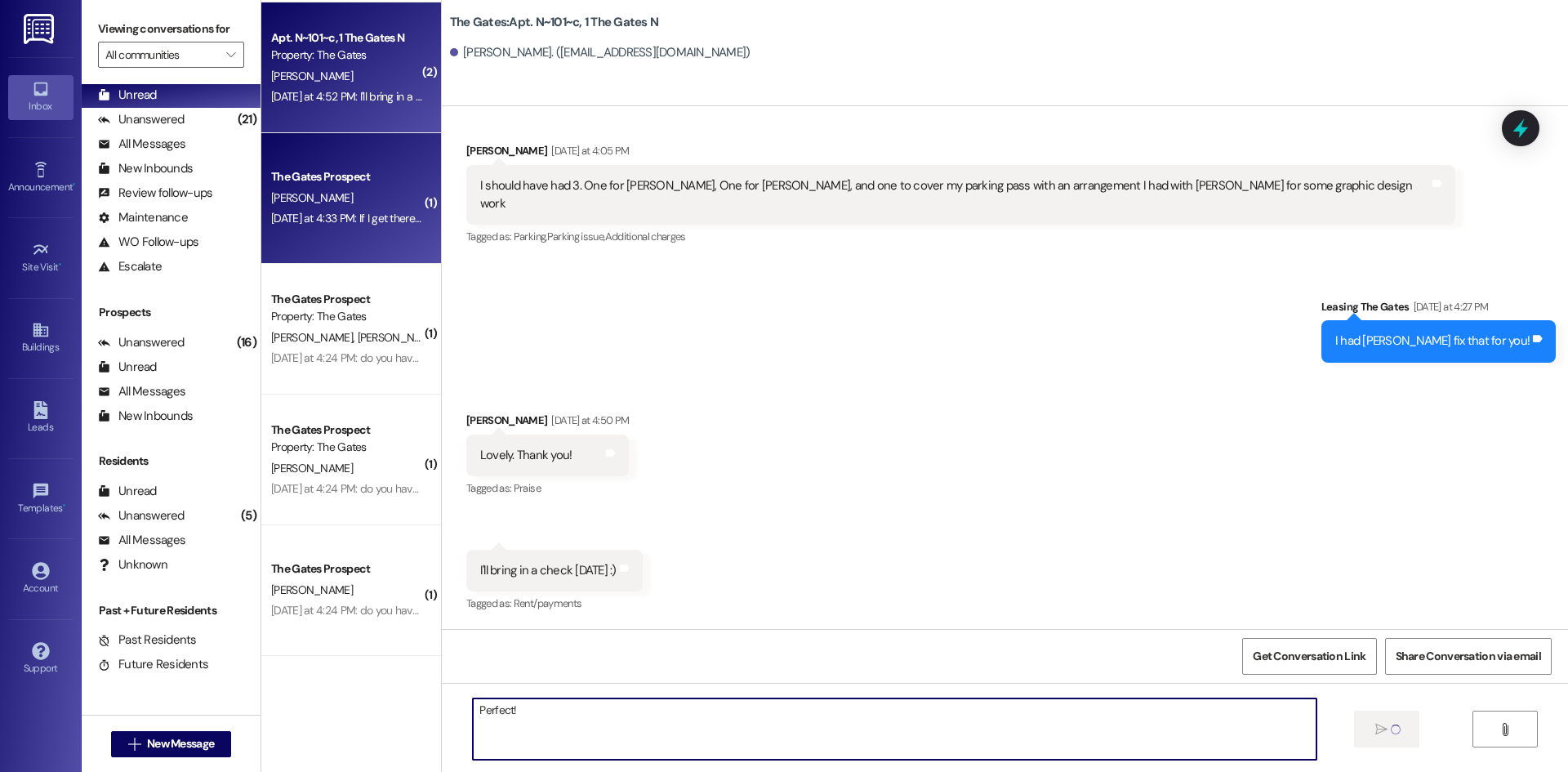
click at [310, 226] on div "[DATE] at 4:33 PM: If I get there before 2 can I still check in? [DATE] at 4:33…" at bounding box center [409, 218] width 276 height 15
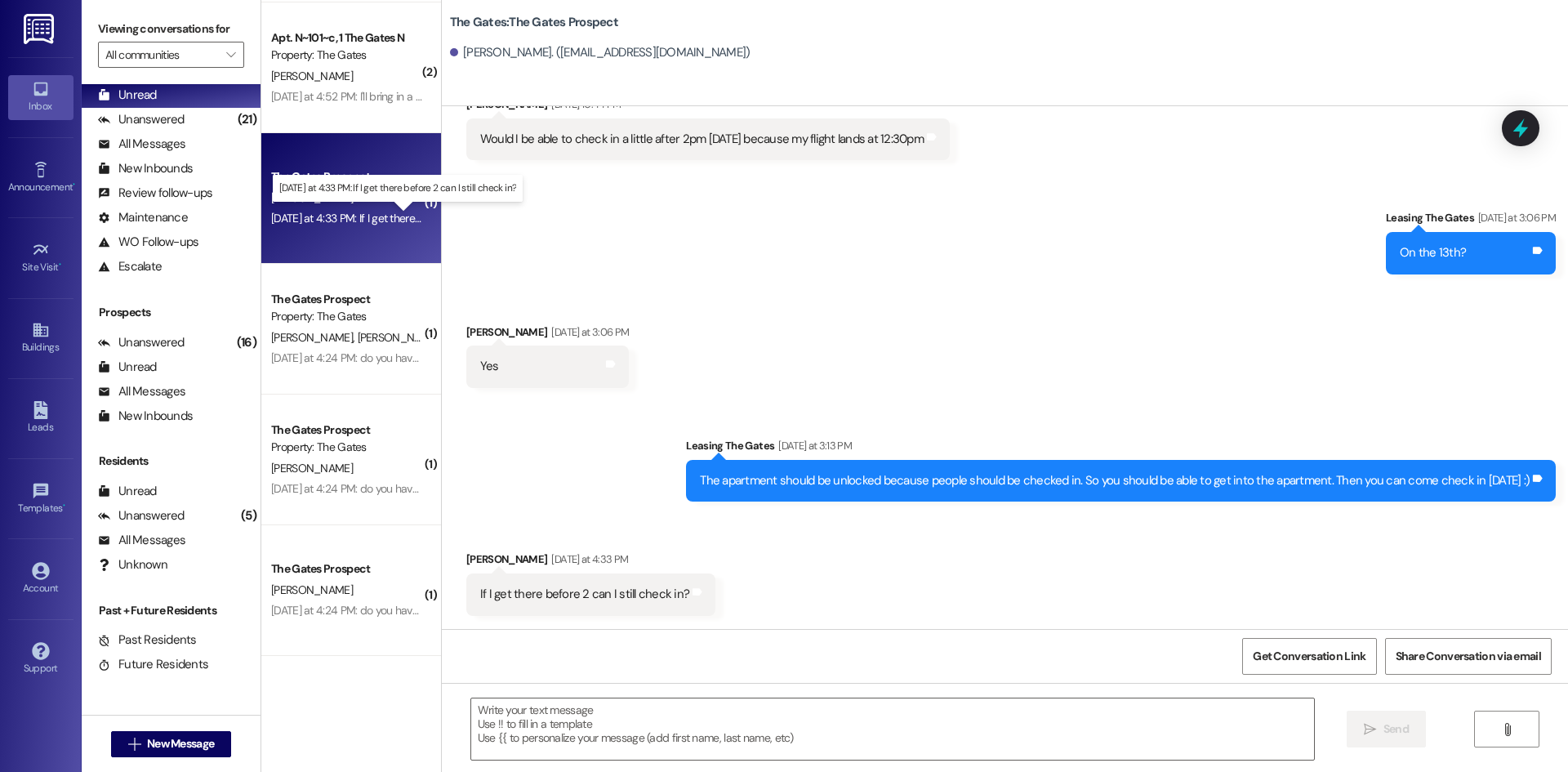
scroll to position [2108, 0]
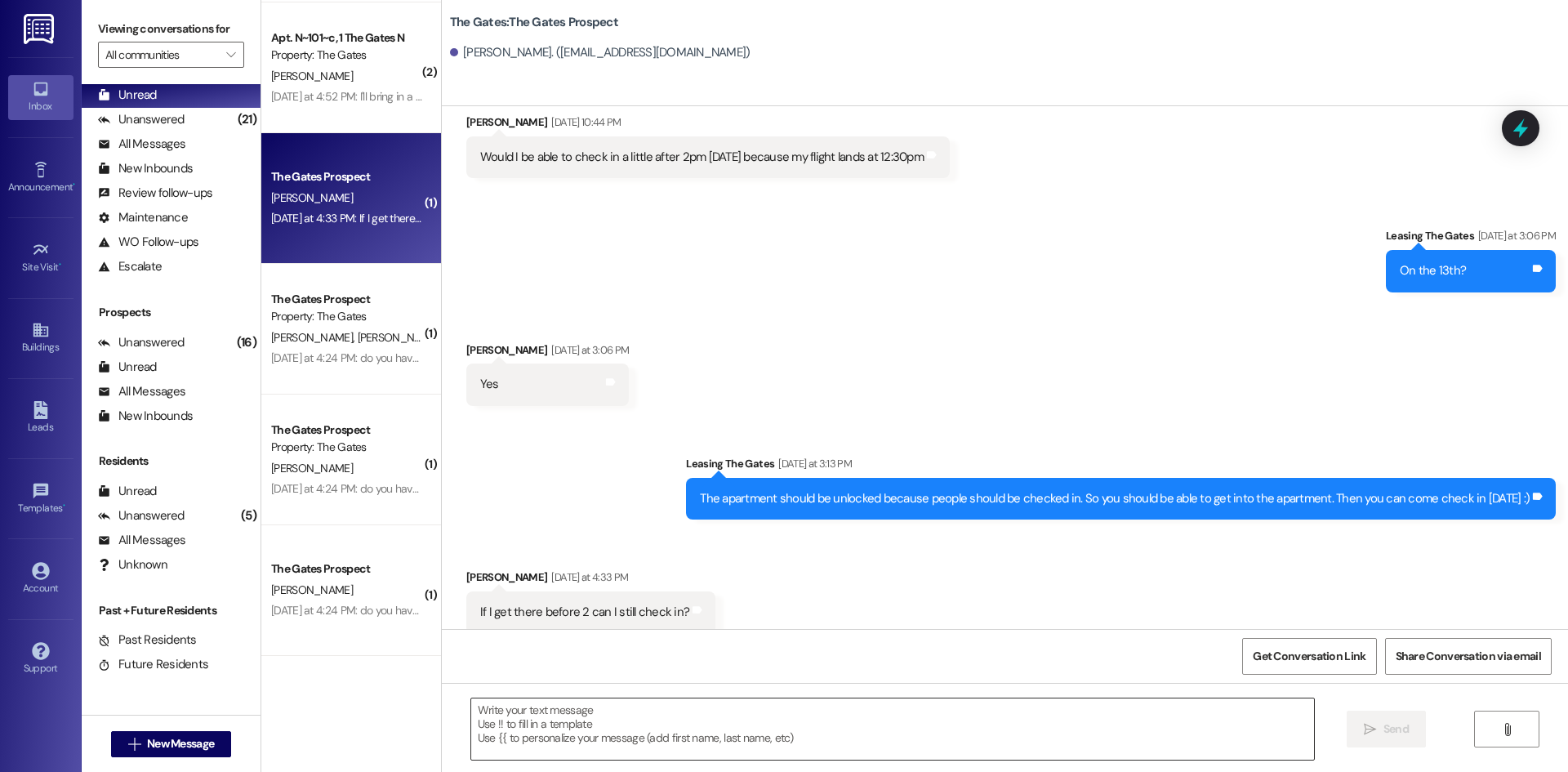
click at [566, 730] on textarea at bounding box center [892, 729] width 843 height 61
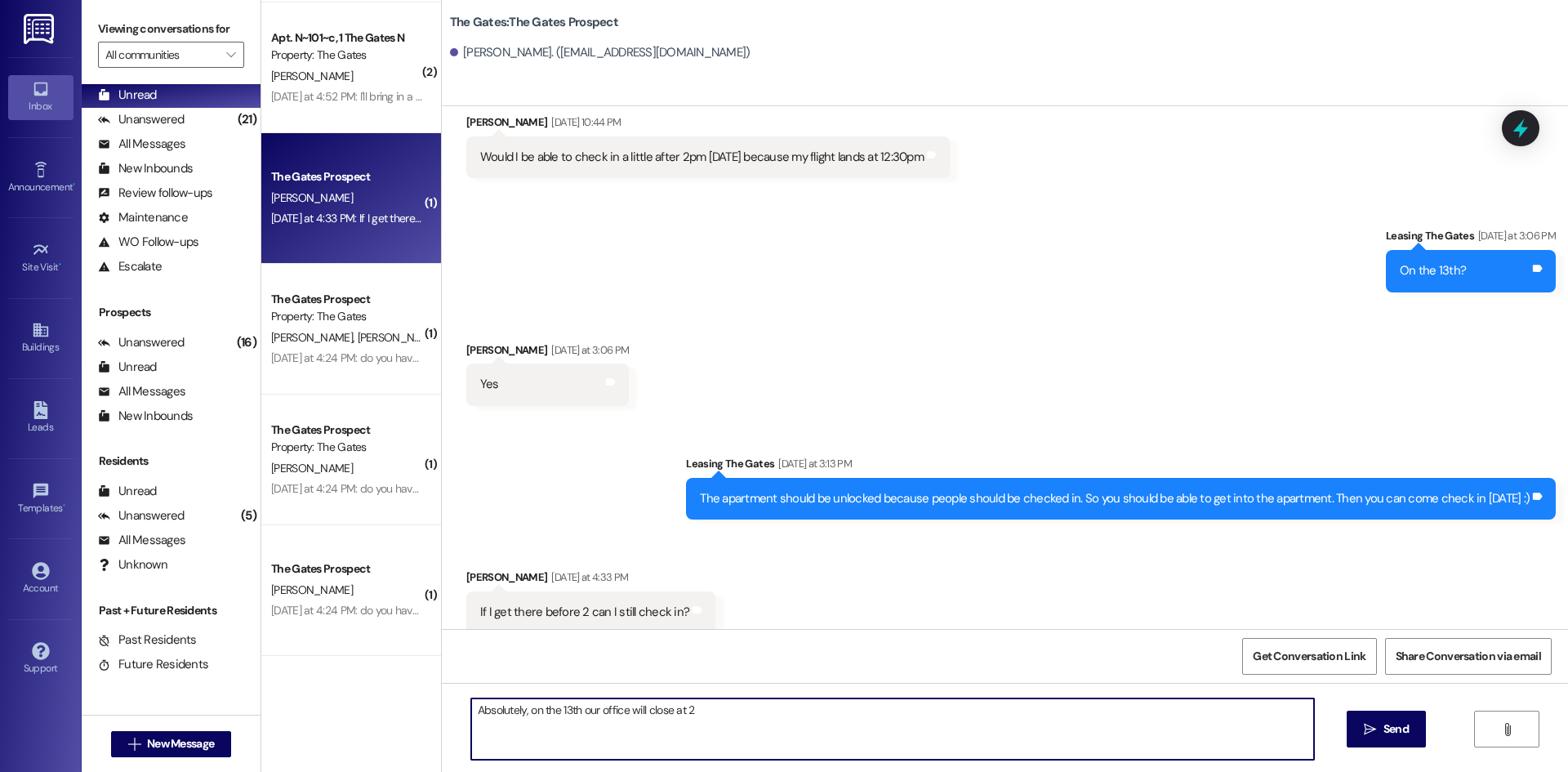
type textarea "Absolutely, on the 13th our office will close at 2"
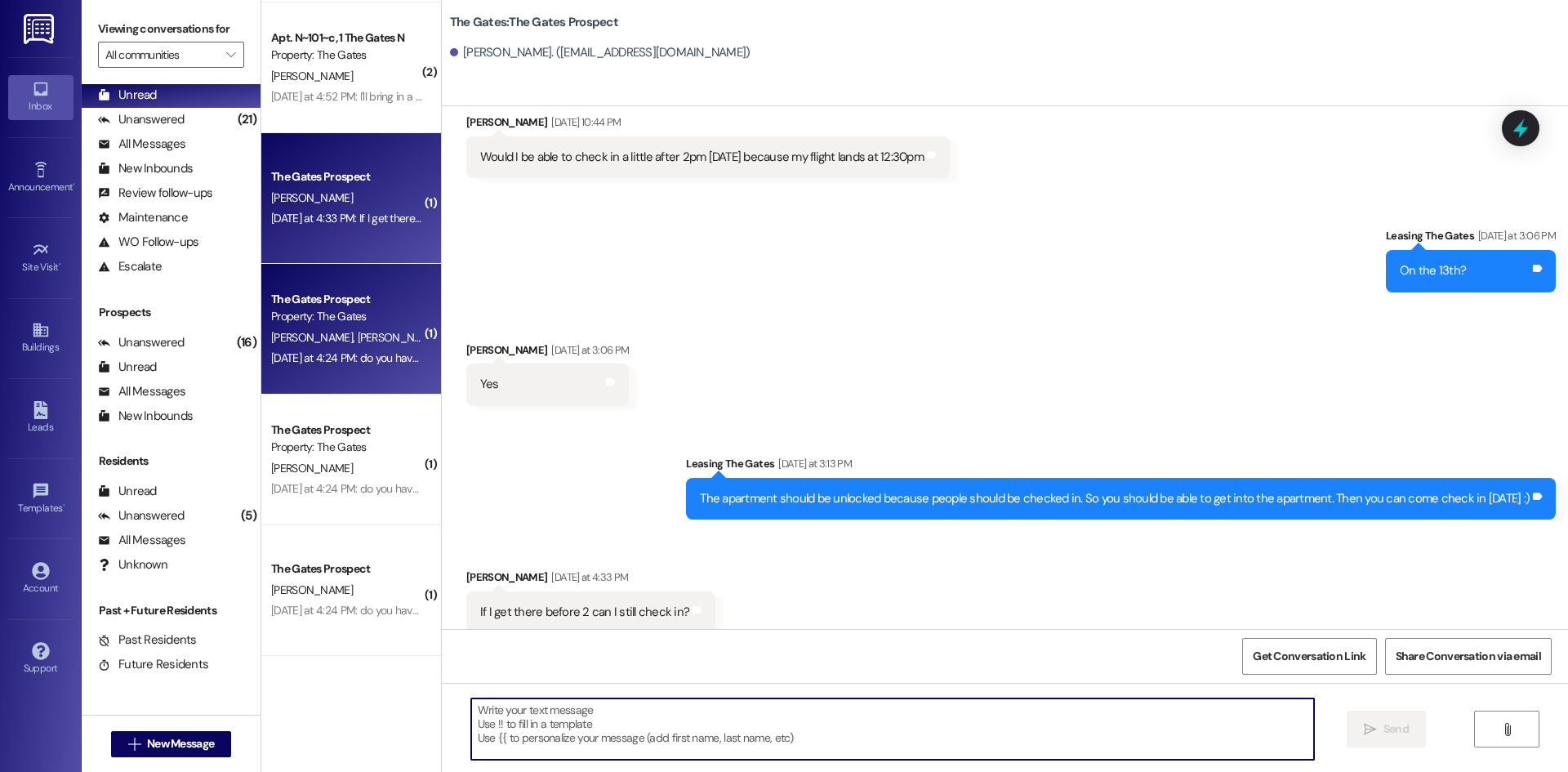
click at [307, 302] on div "The Gates Prospect" at bounding box center [346, 299] width 151 height 17
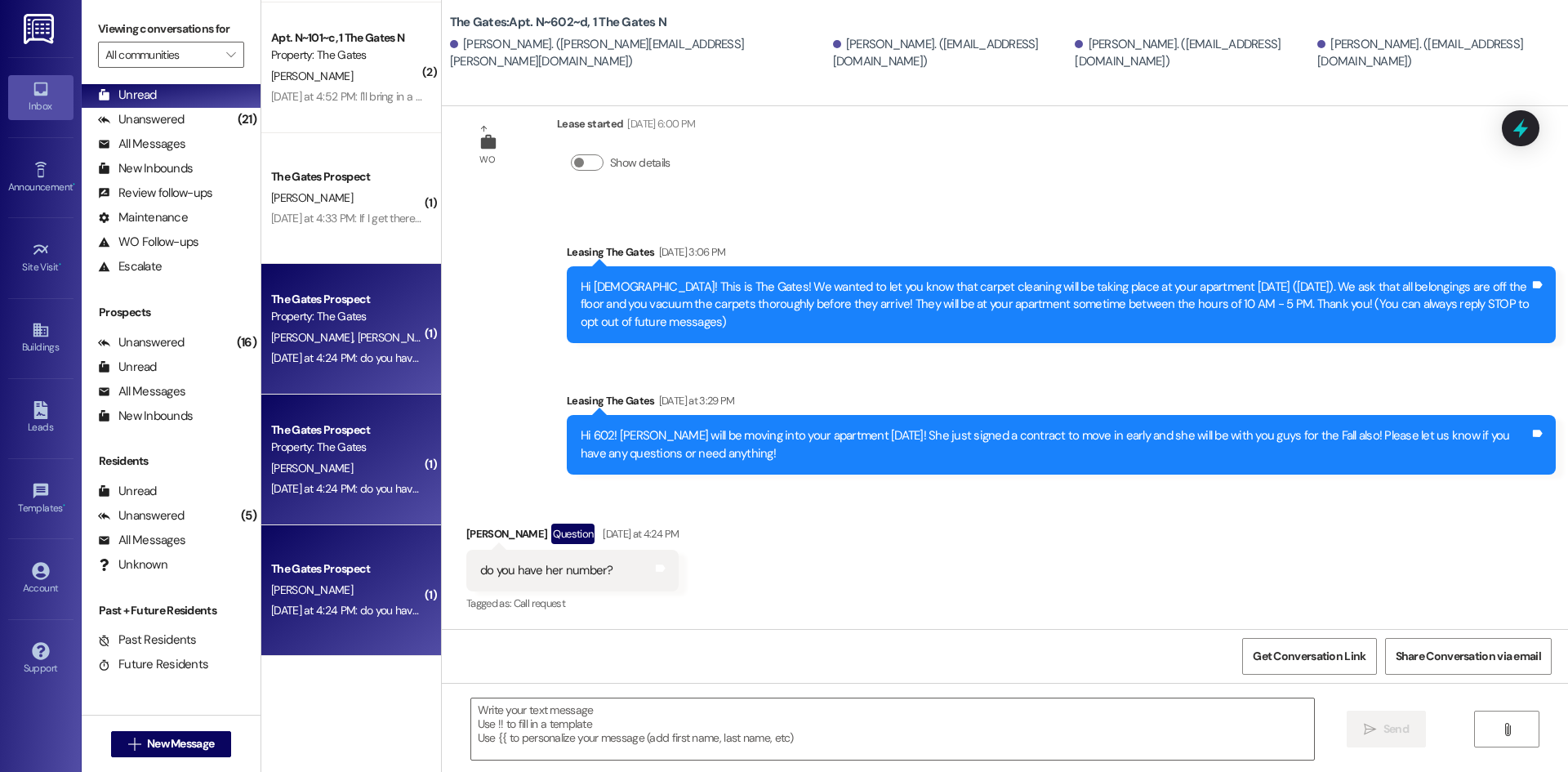
scroll to position [0, 0]
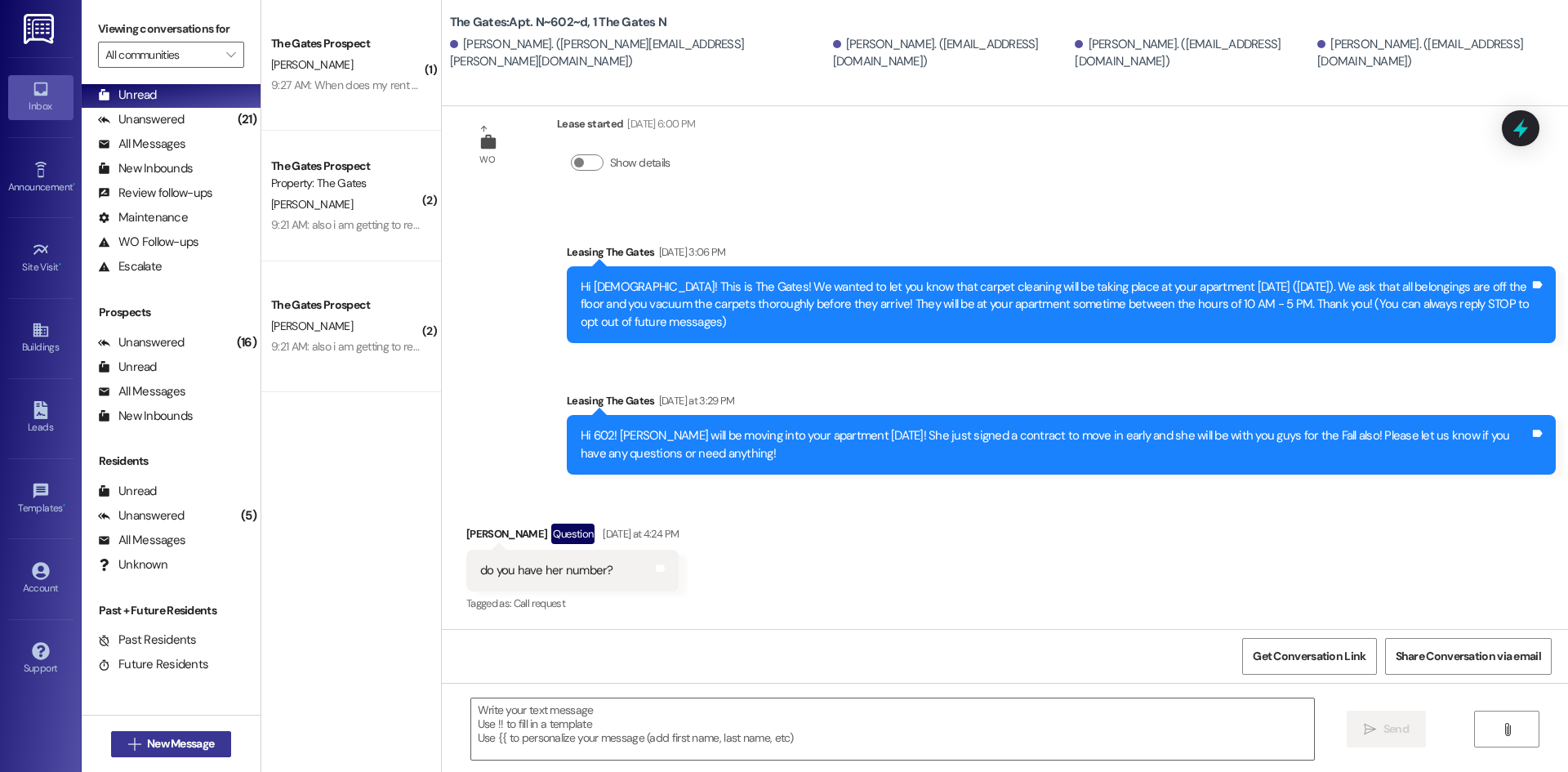
click at [156, 747] on span "New Message" at bounding box center [181, 743] width 67 height 17
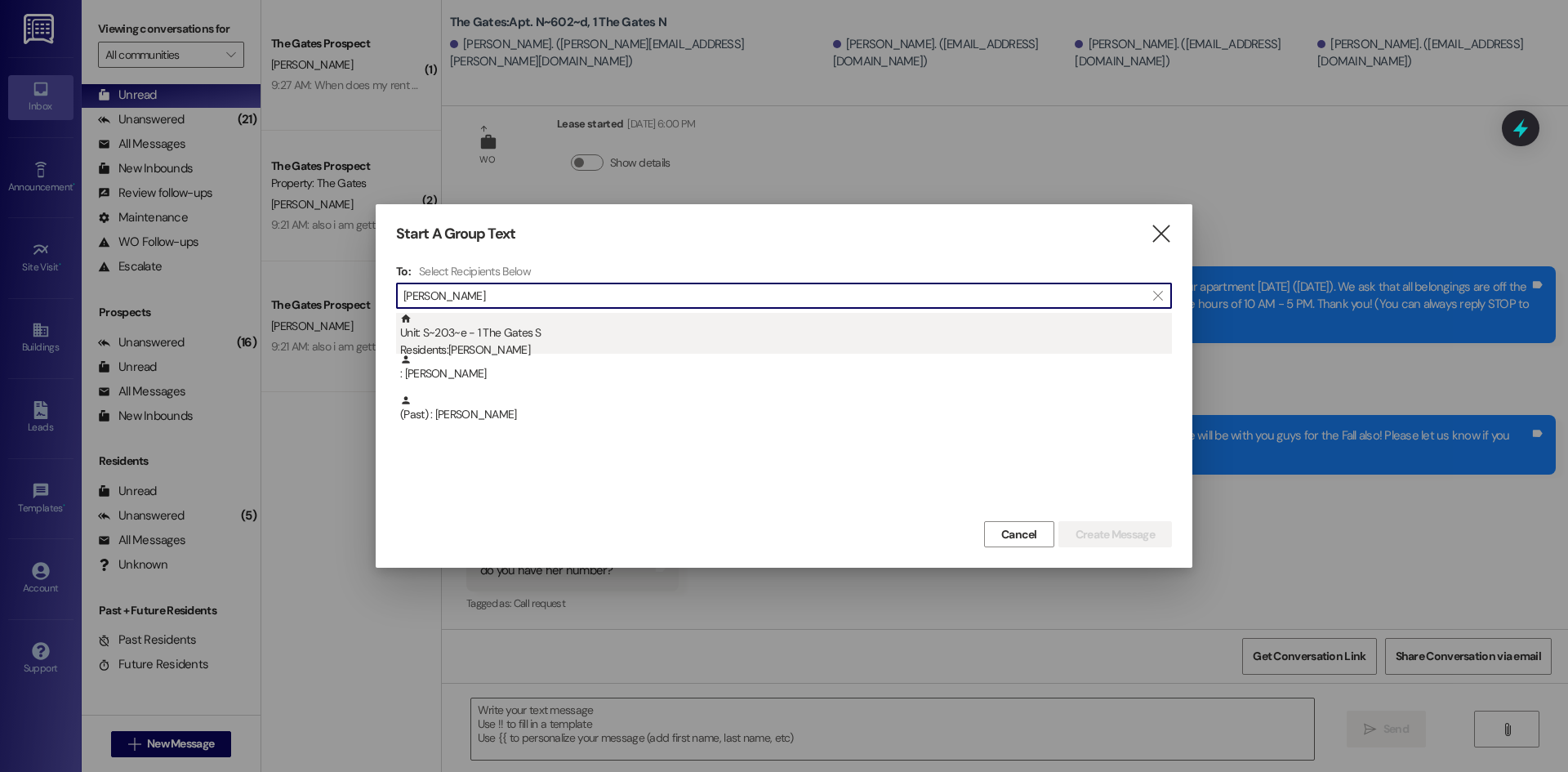
type input "[PERSON_NAME]"
click at [565, 324] on div "Unit: S~203~e - 1 The Gates S Residents: [PERSON_NAME]" at bounding box center [786, 336] width 772 height 47
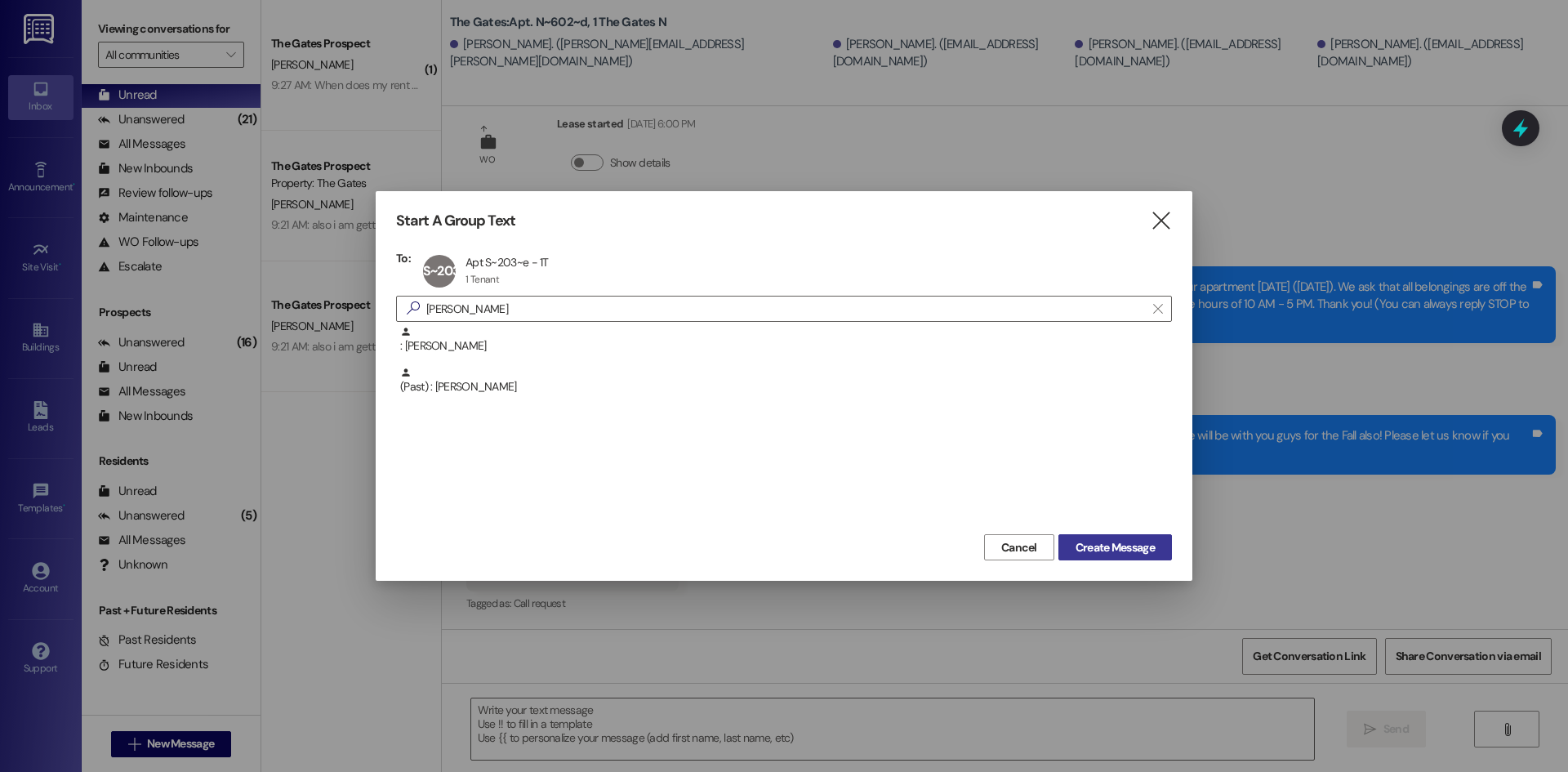
click at [1119, 547] on span "Create Message" at bounding box center [1115, 547] width 79 height 17
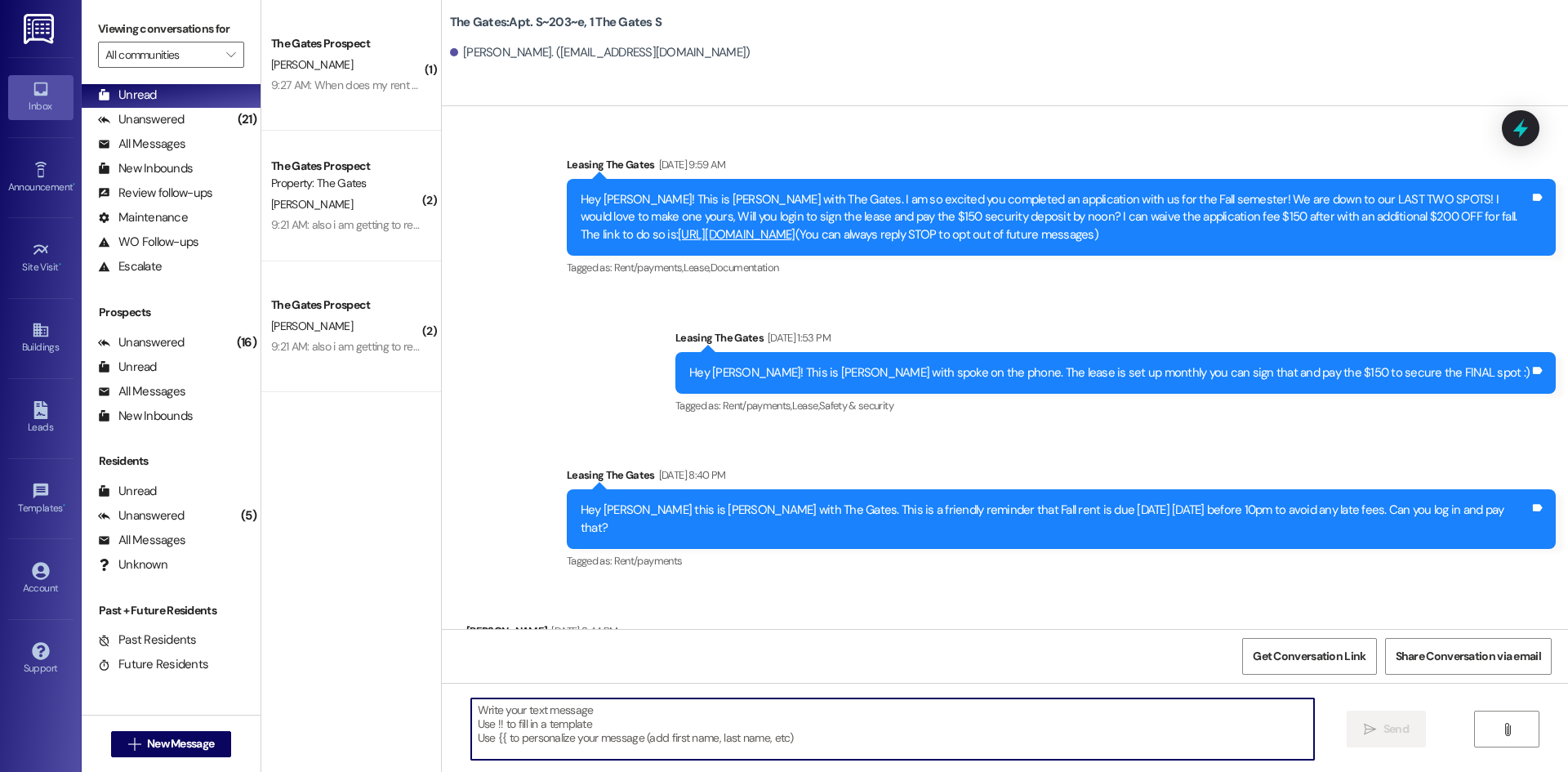
click at [583, 720] on textarea at bounding box center [892, 729] width 843 height 61
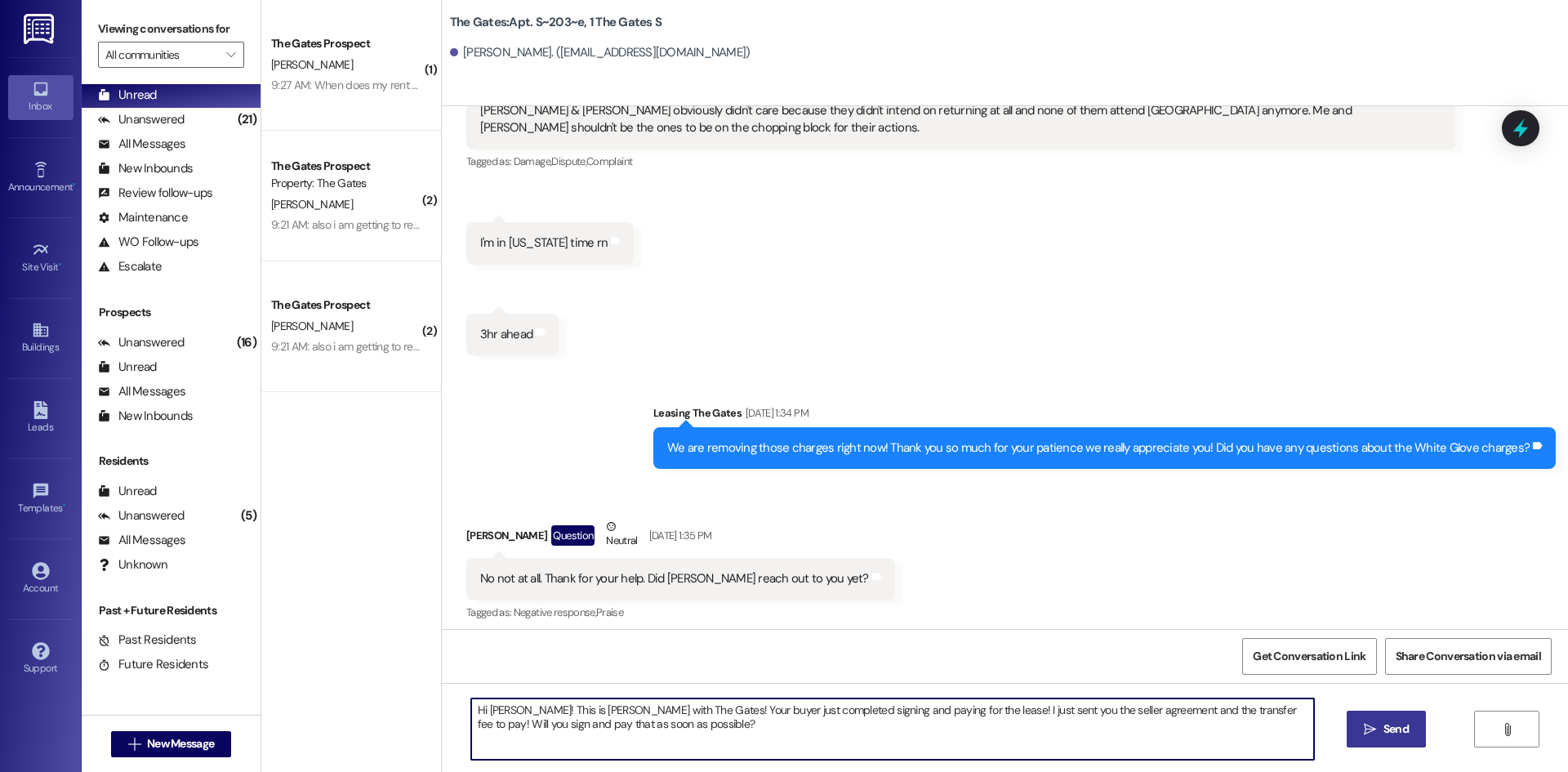
type textarea "Hi [PERSON_NAME]! This is [PERSON_NAME] with The Gates! Your buyer just complet…"
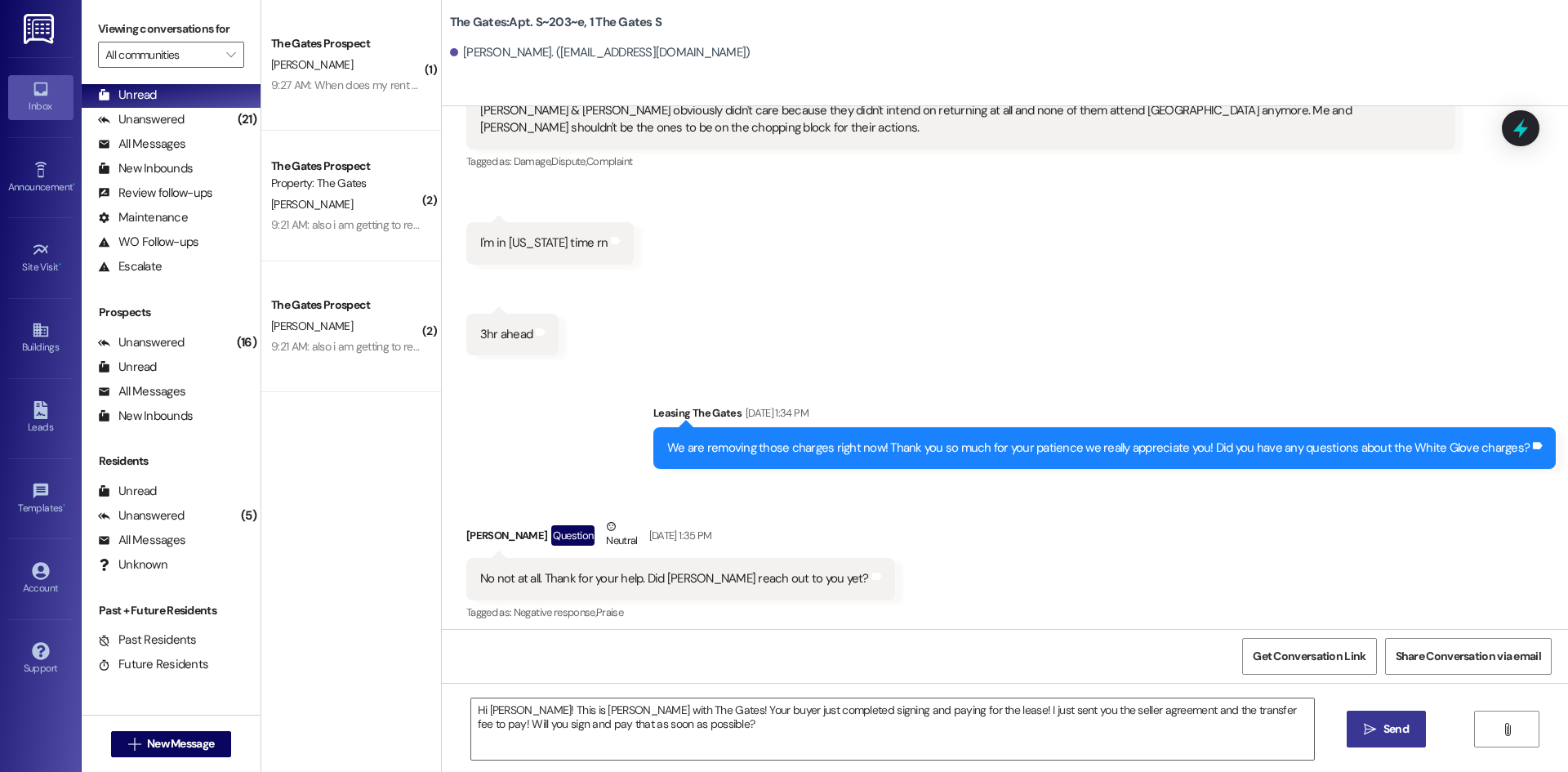
click at [1390, 734] on span "Send" at bounding box center [1397, 728] width 26 height 17
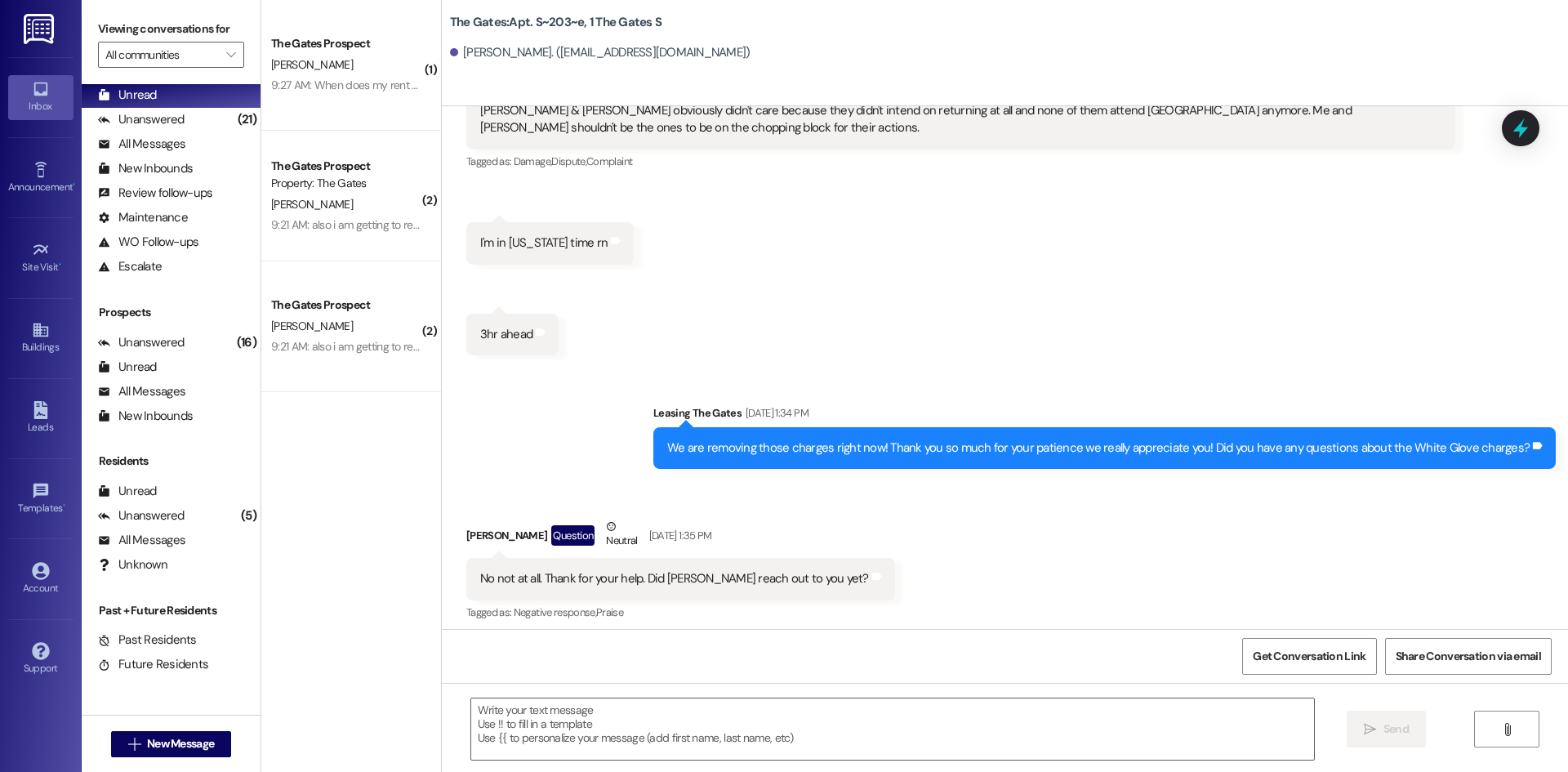
scroll to position [85225, 0]
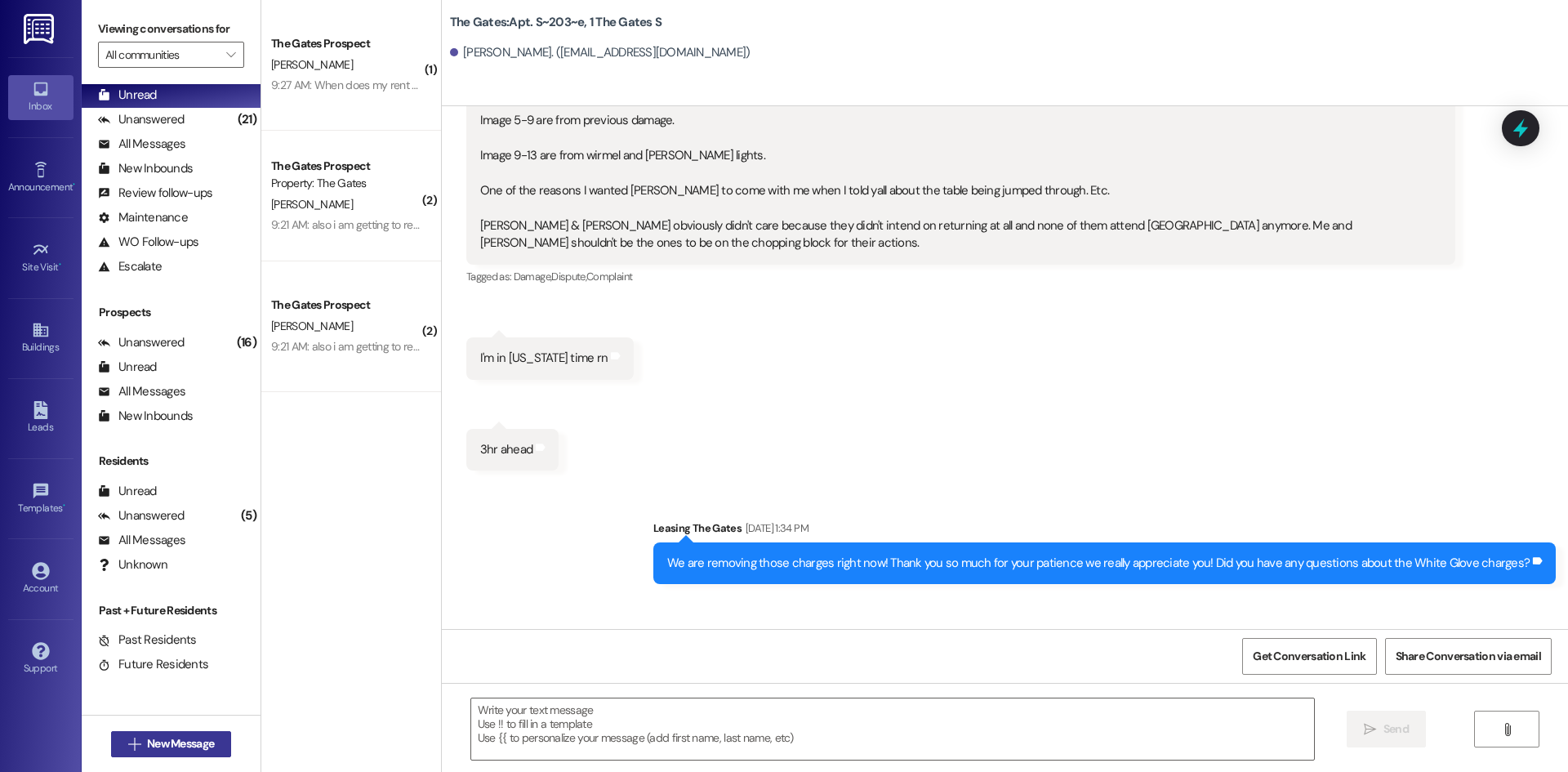
click at [205, 738] on span "New Message" at bounding box center [181, 743] width 67 height 17
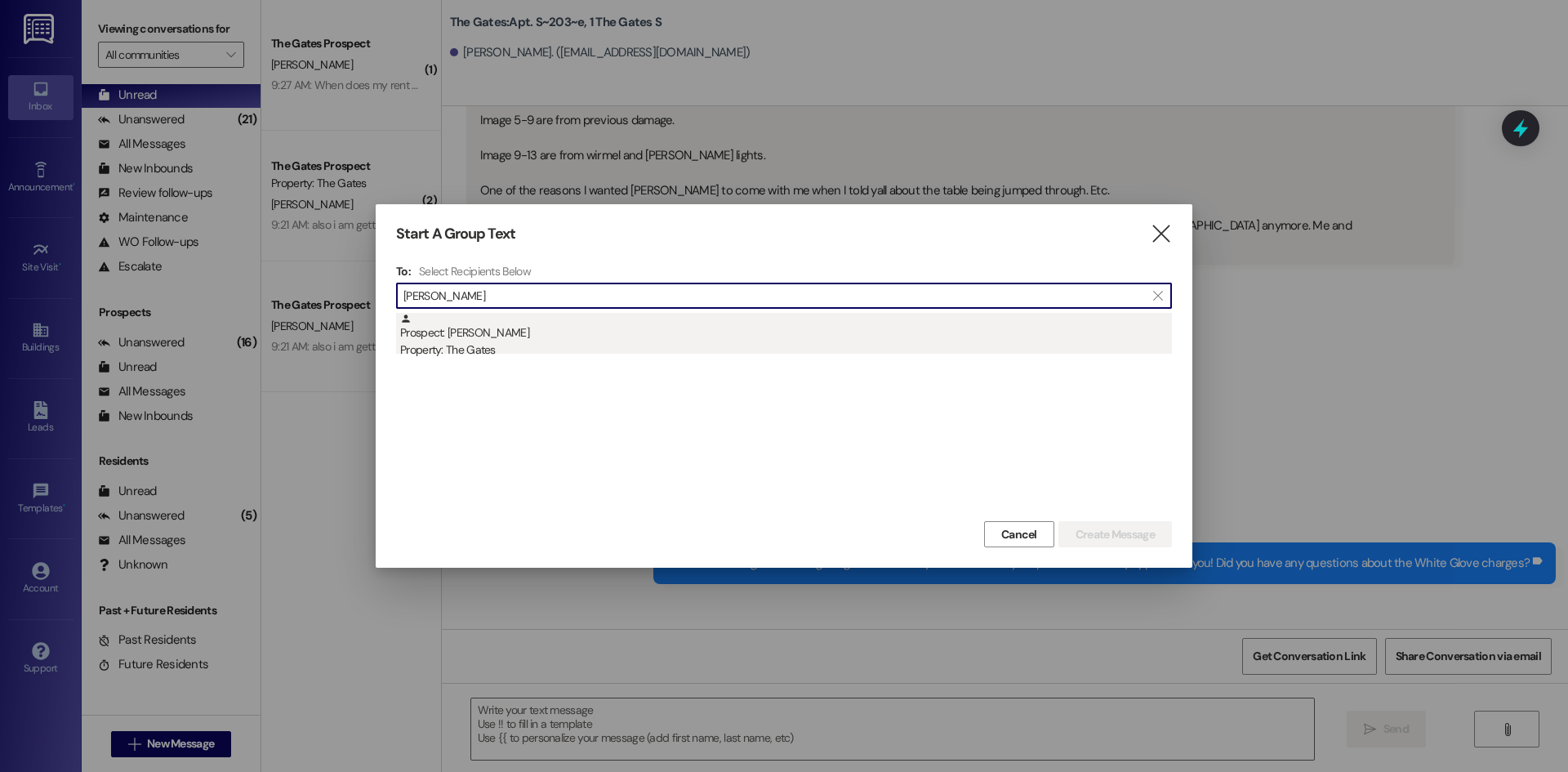
type input "[PERSON_NAME]"
click at [497, 346] on div "Property: The Gates" at bounding box center [786, 349] width 772 height 17
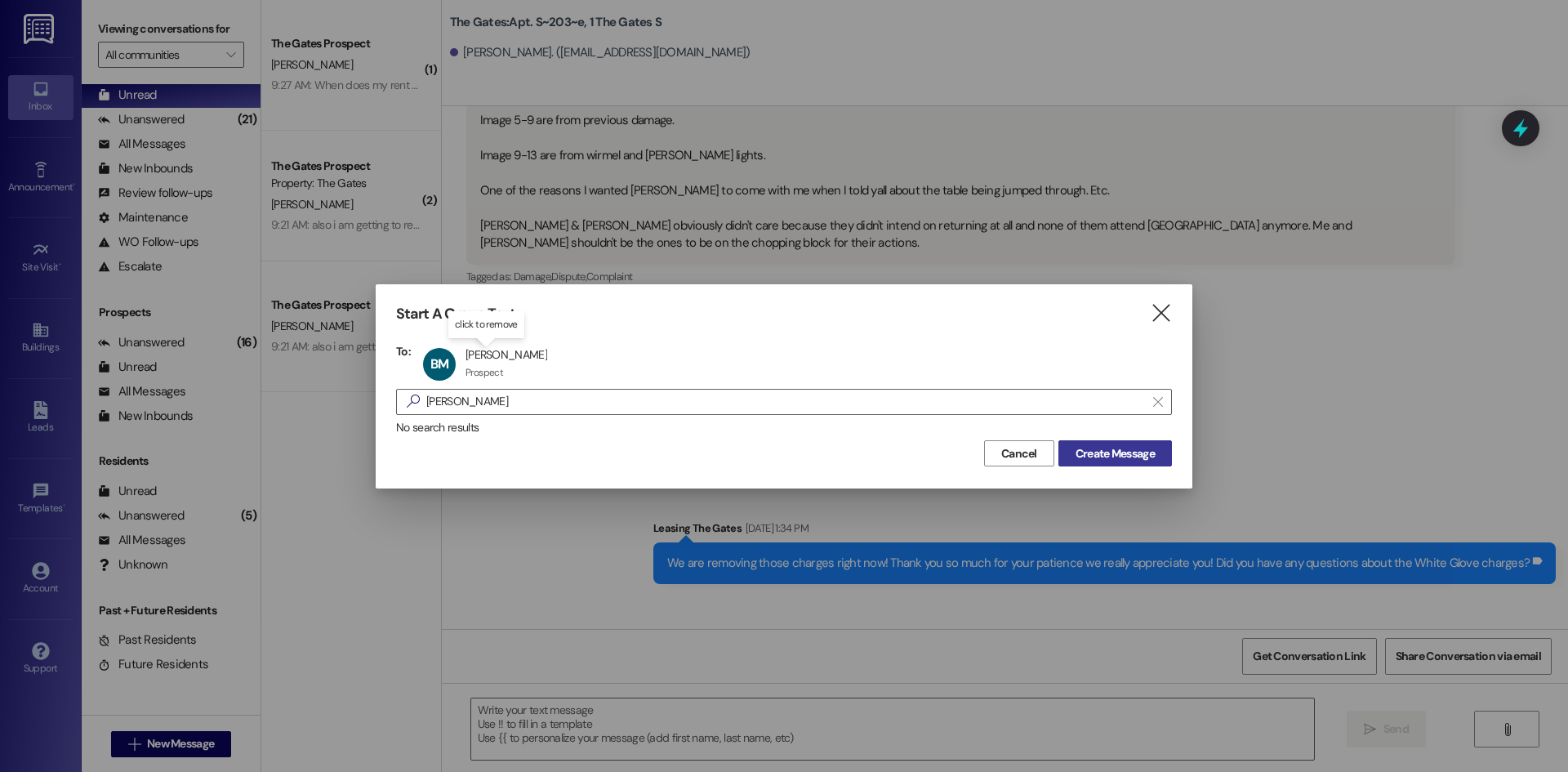
click at [1113, 445] on span "Create Message" at bounding box center [1115, 453] width 79 height 17
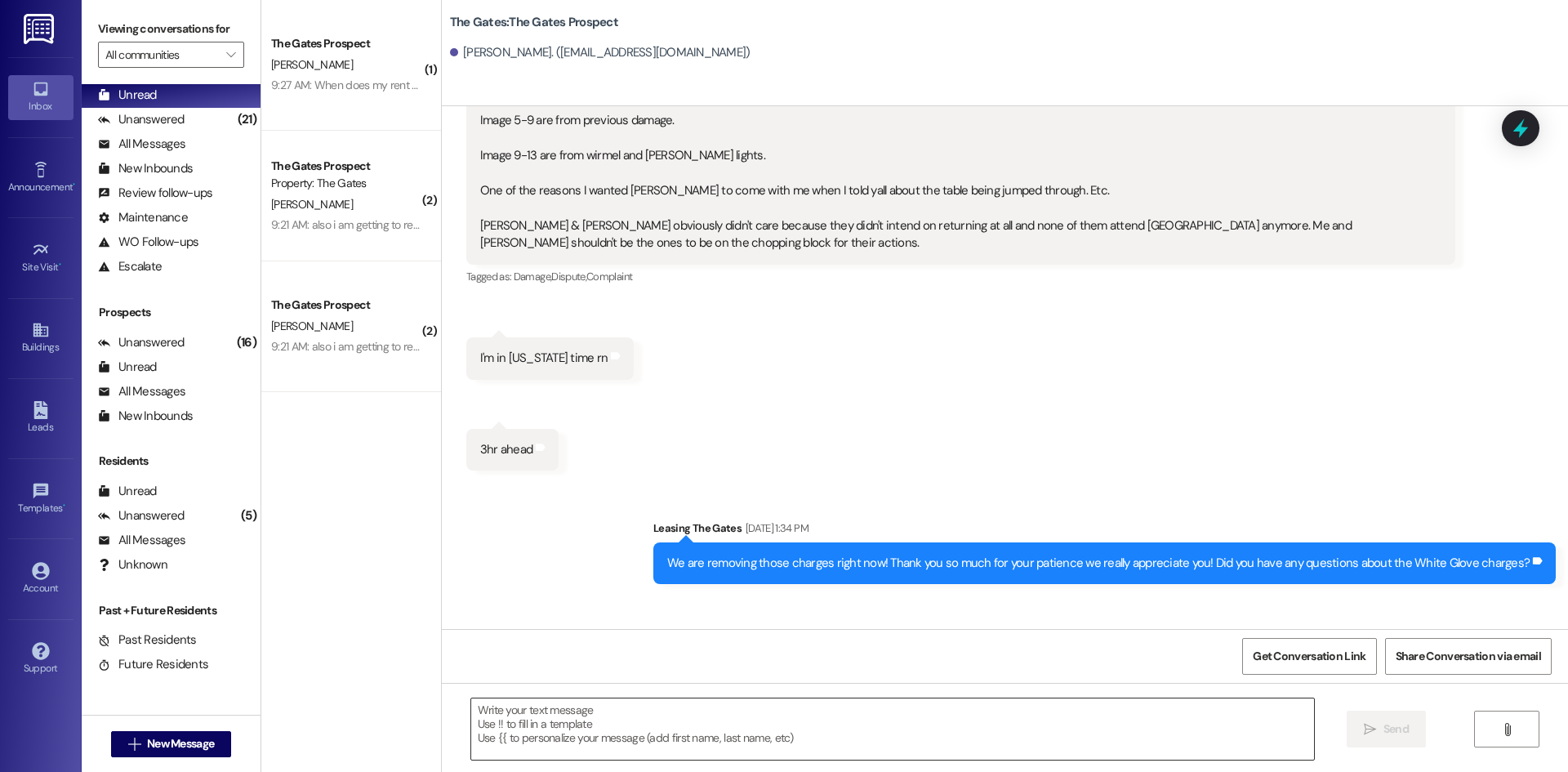
click at [676, 736] on textarea at bounding box center [892, 729] width 843 height 61
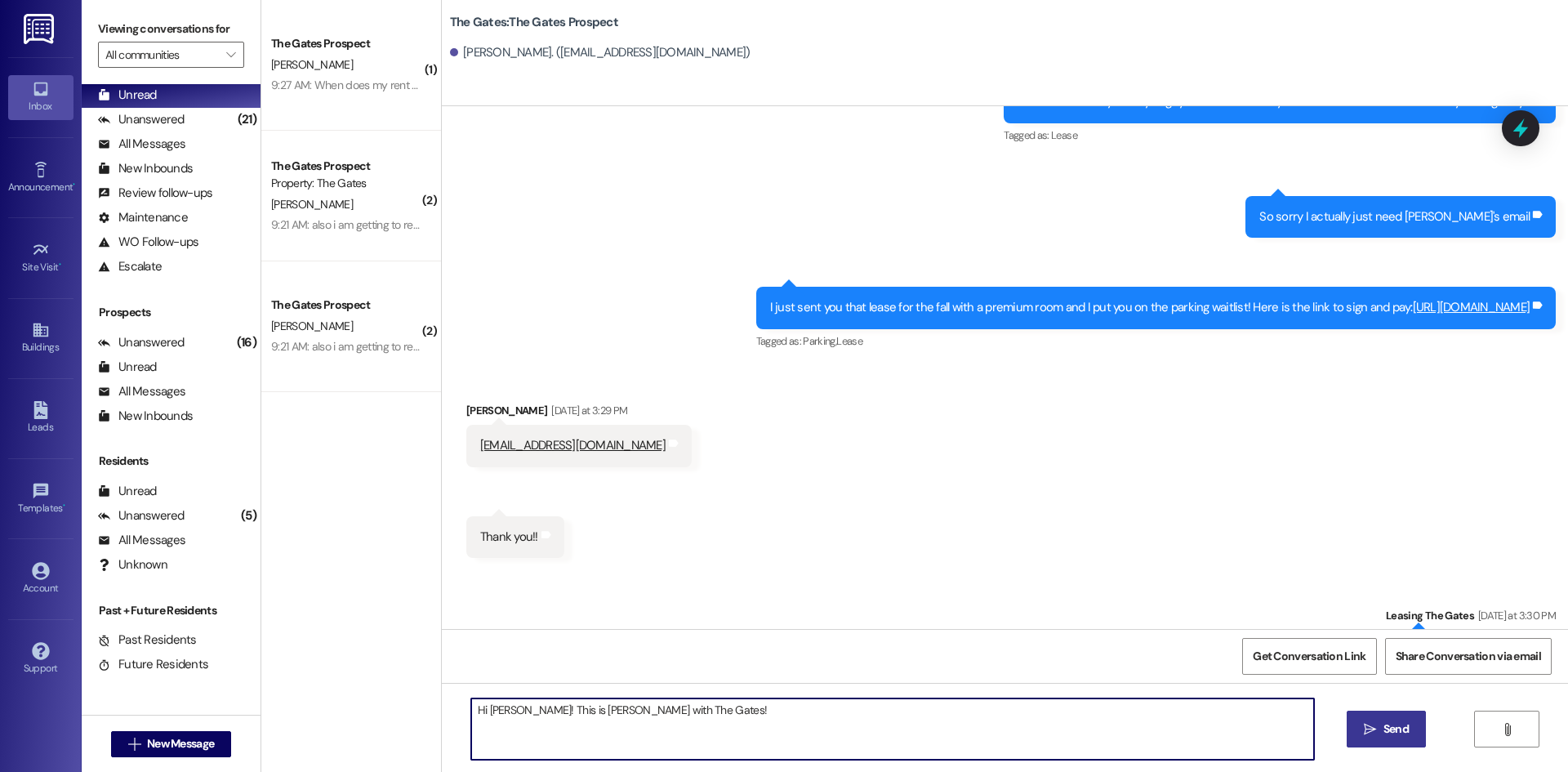
scroll to position [627, 0]
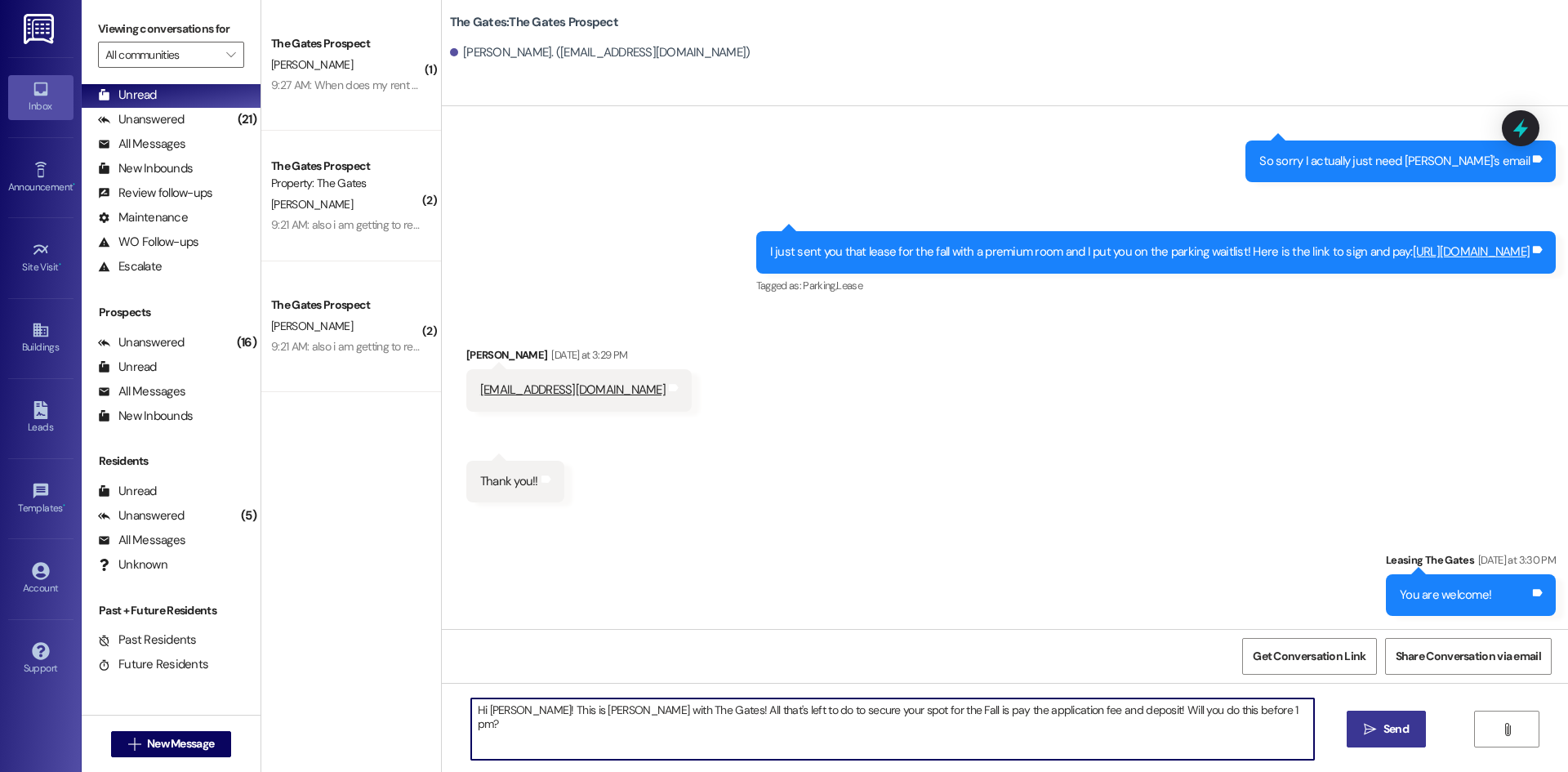
type textarea "Hi [PERSON_NAME]! This is [PERSON_NAME] with The Gates! All that's left to do t…"
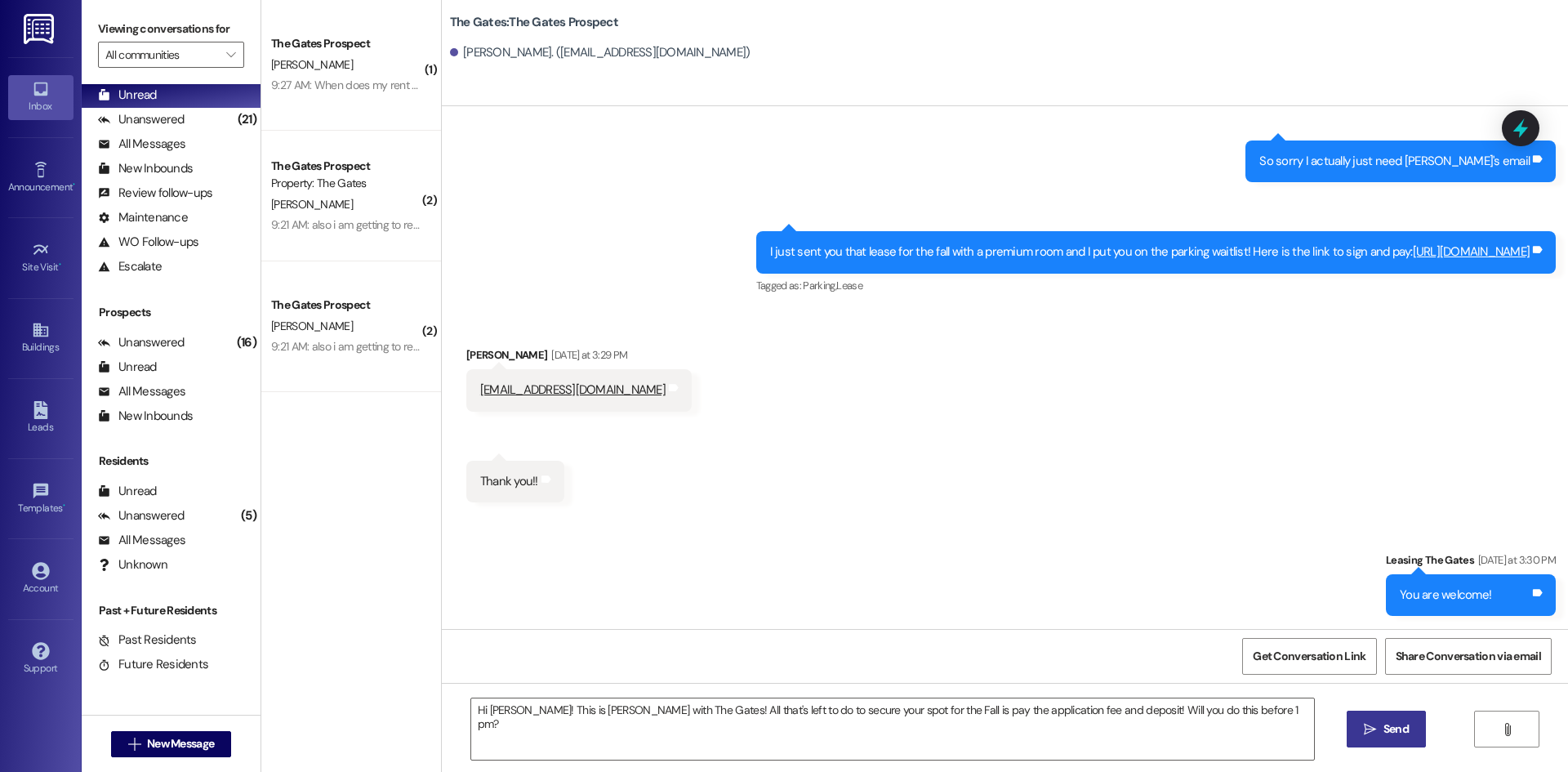
click at [1389, 730] on span "Send" at bounding box center [1397, 728] width 26 height 17
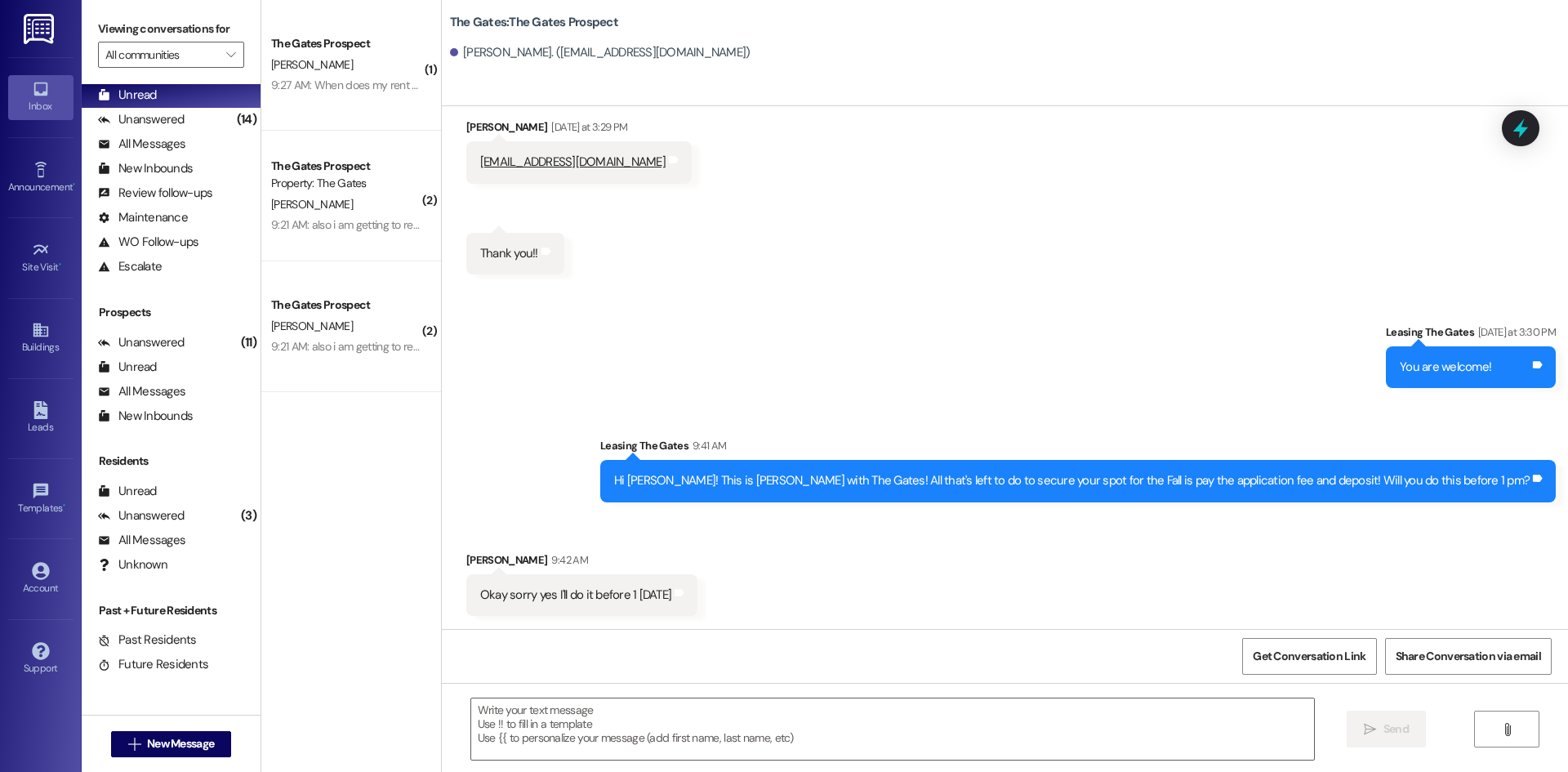
scroll to position [855, 0]
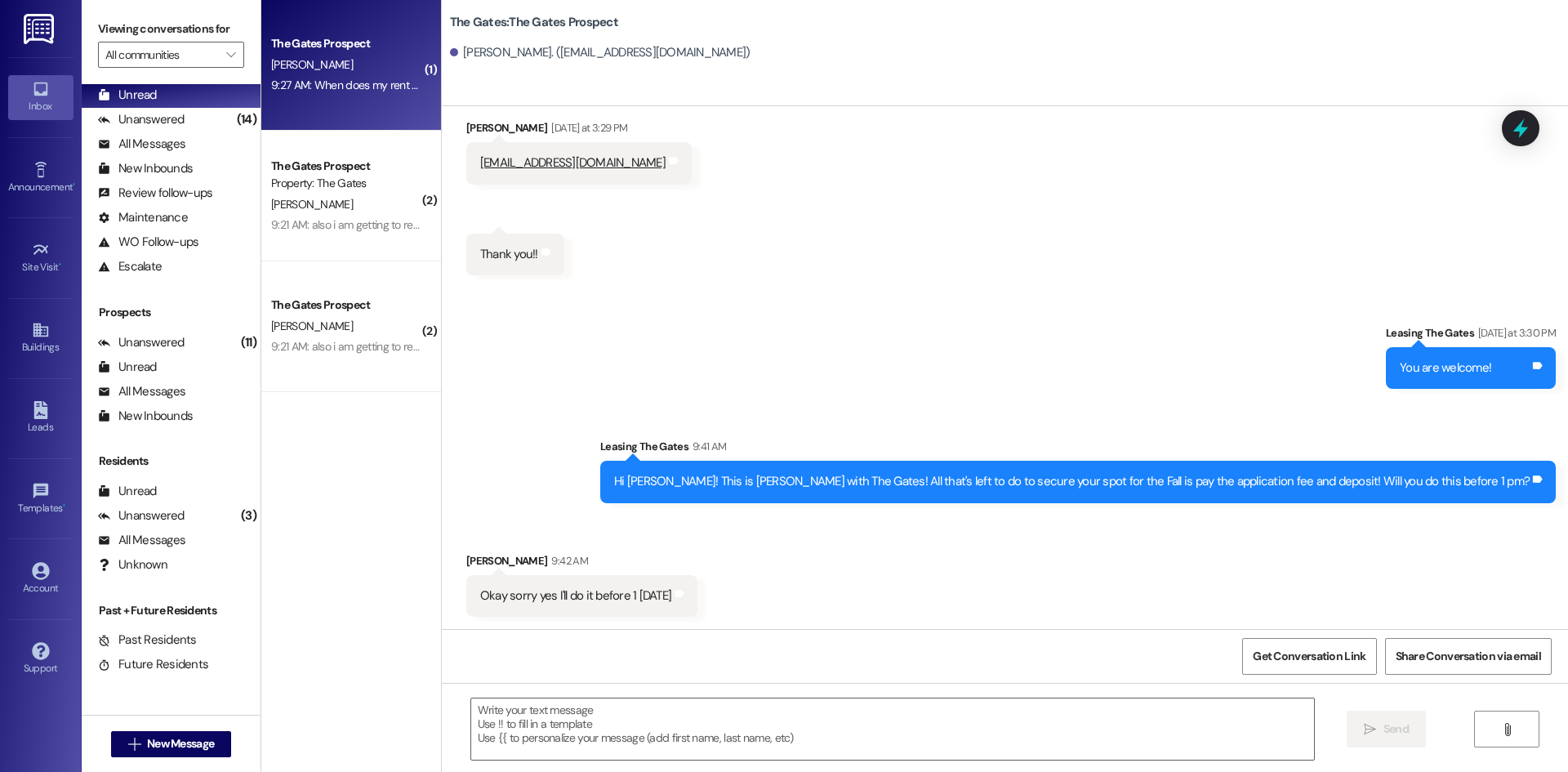
click at [367, 87] on div "9:27 AM: When does my rent show up on my account? 9:27 AM: When does my rent sh…" at bounding box center [402, 84] width 261 height 15
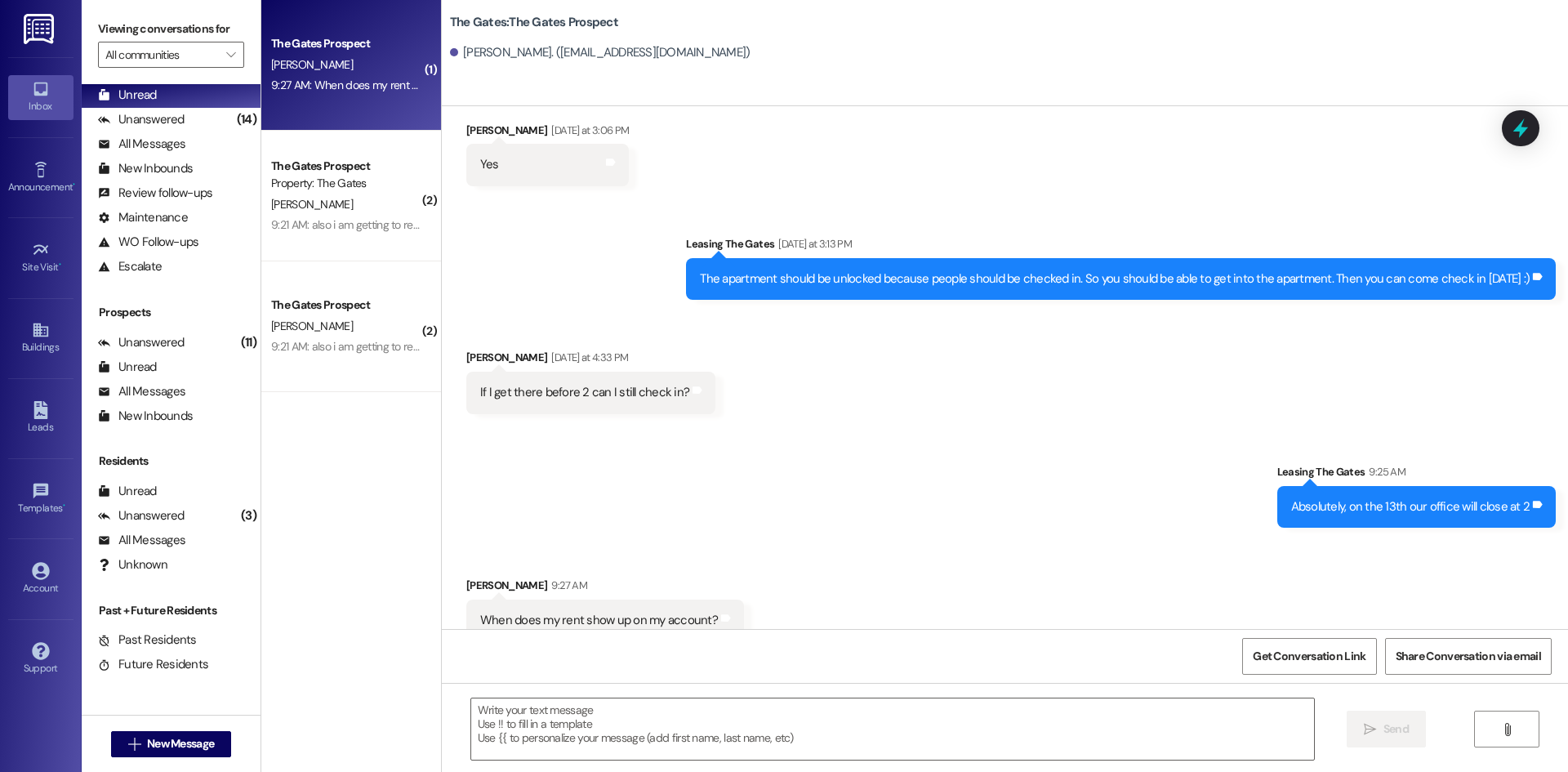
scroll to position [2336, 0]
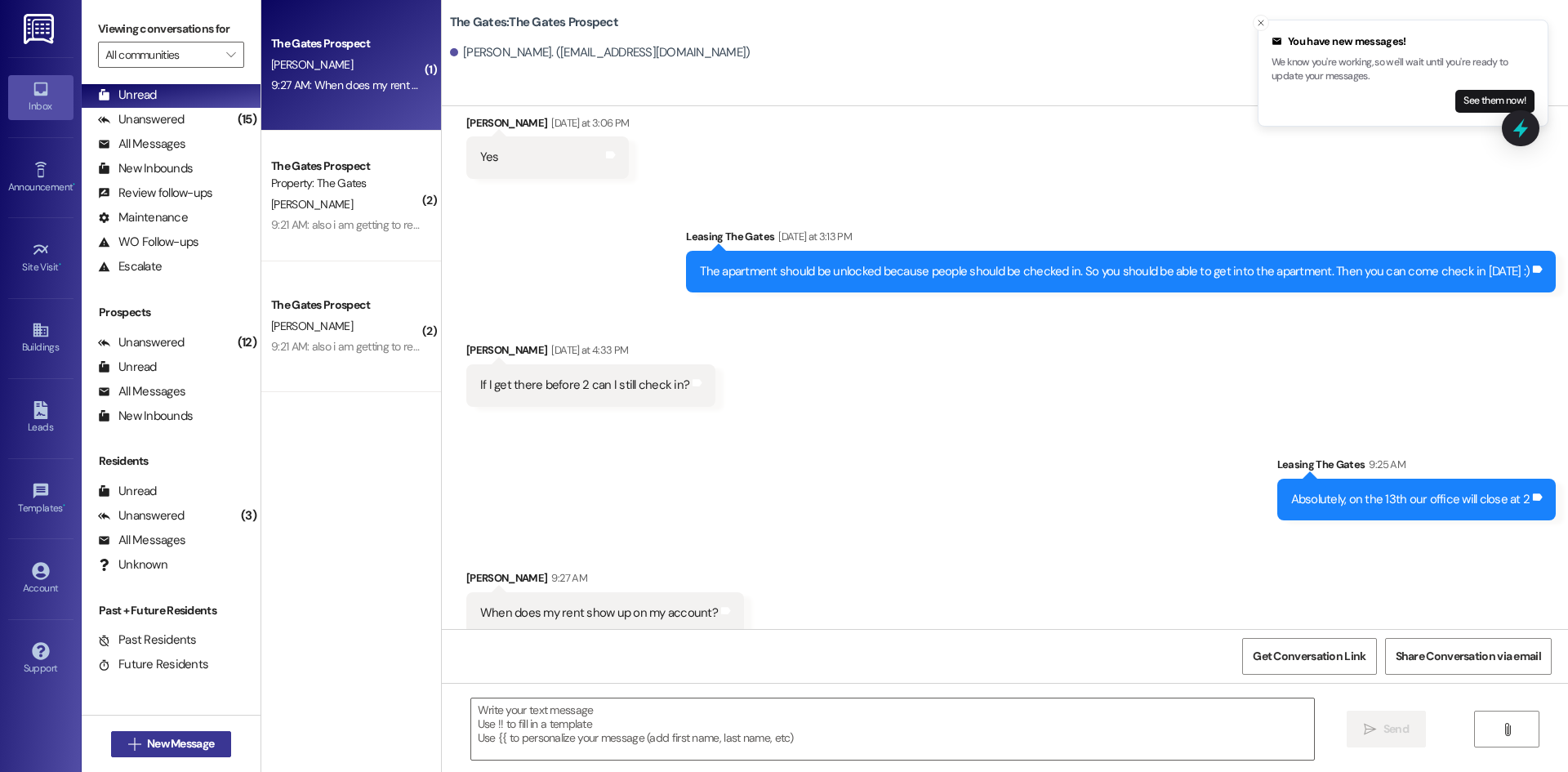
click at [202, 753] on button " New Message" at bounding box center [171, 744] width 121 height 26
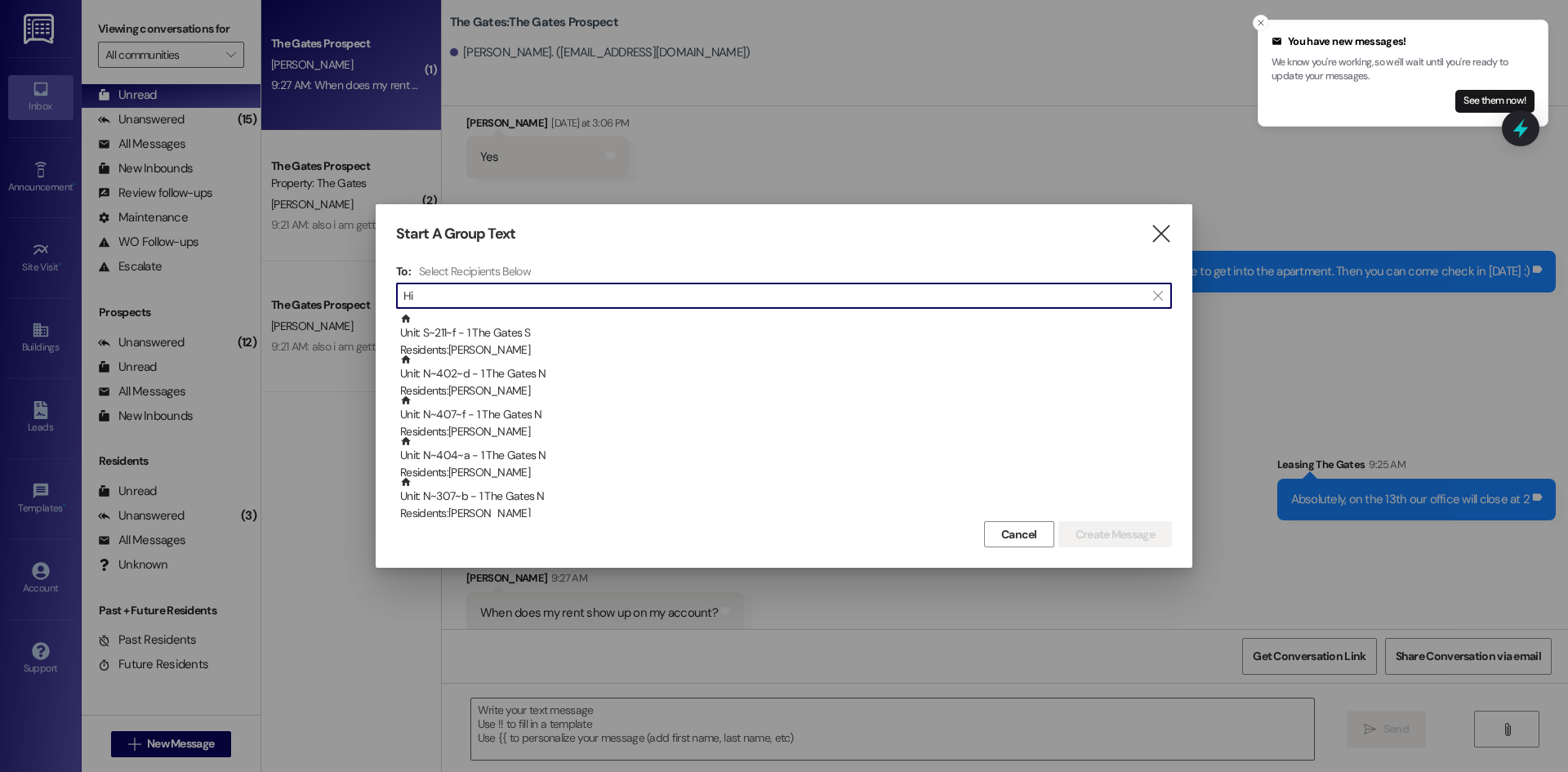
type input "H"
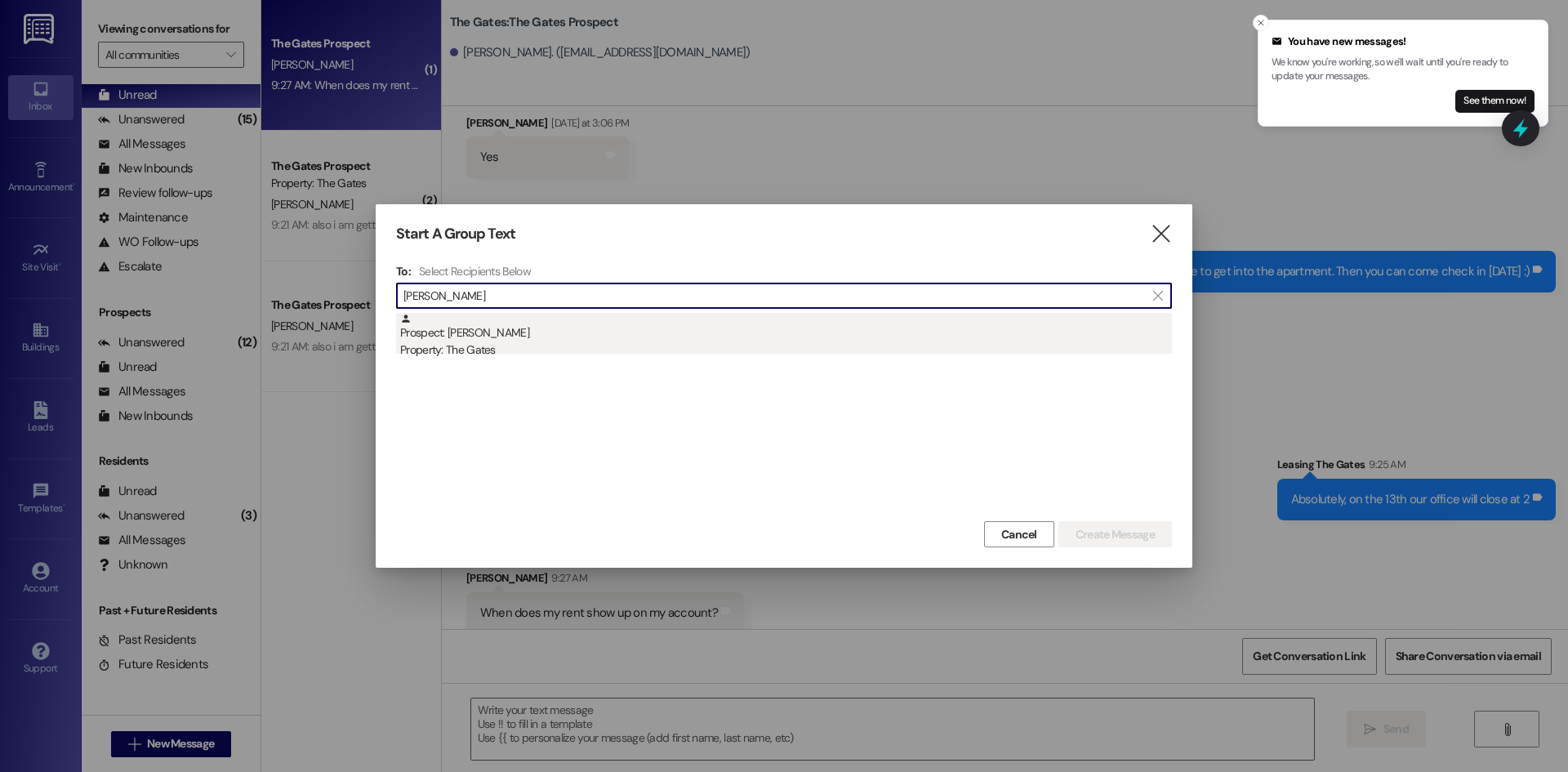
type input "[PERSON_NAME]"
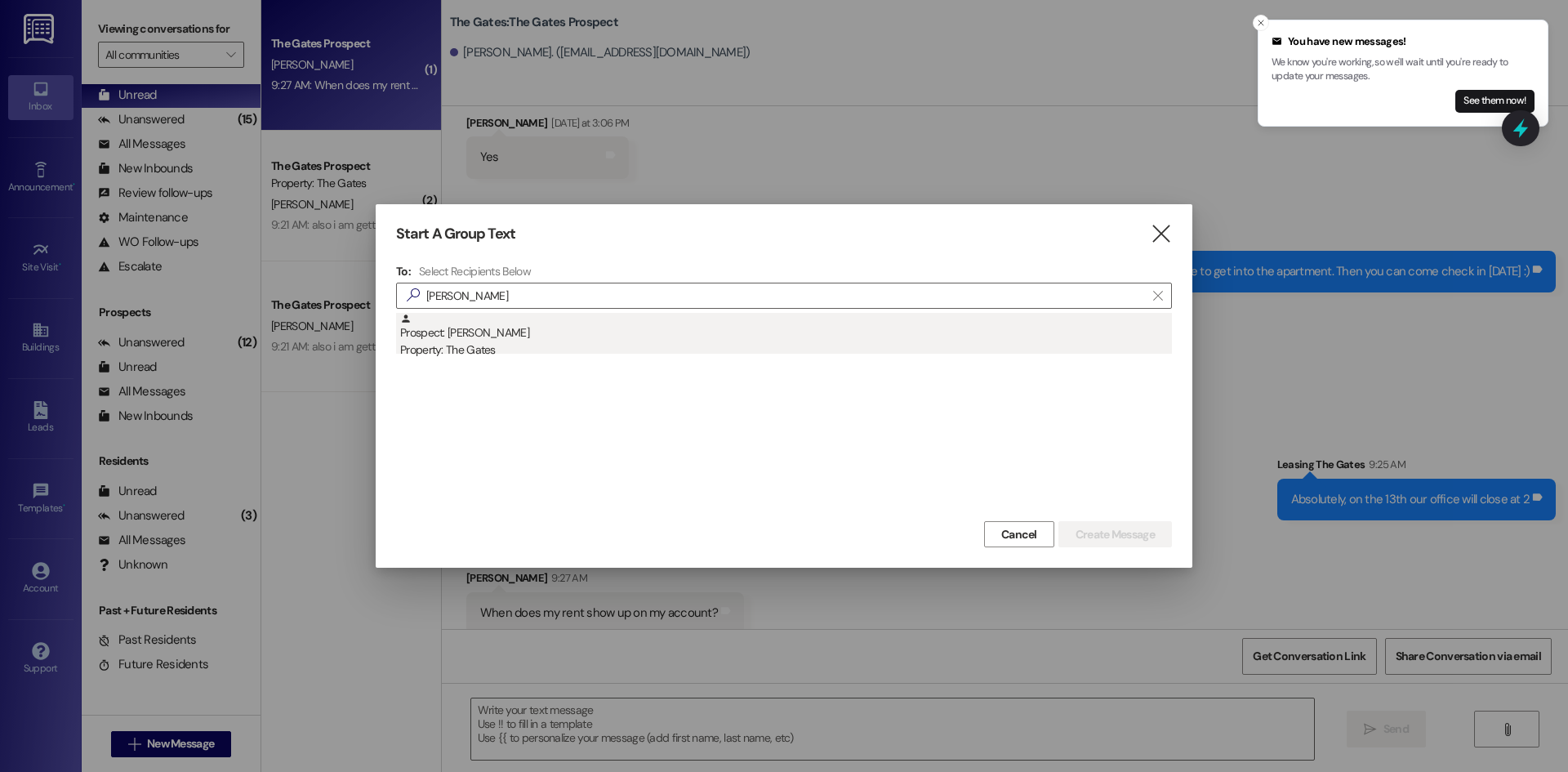
click at [482, 328] on div "Prospect: [PERSON_NAME] Property: The Gates" at bounding box center [786, 336] width 772 height 47
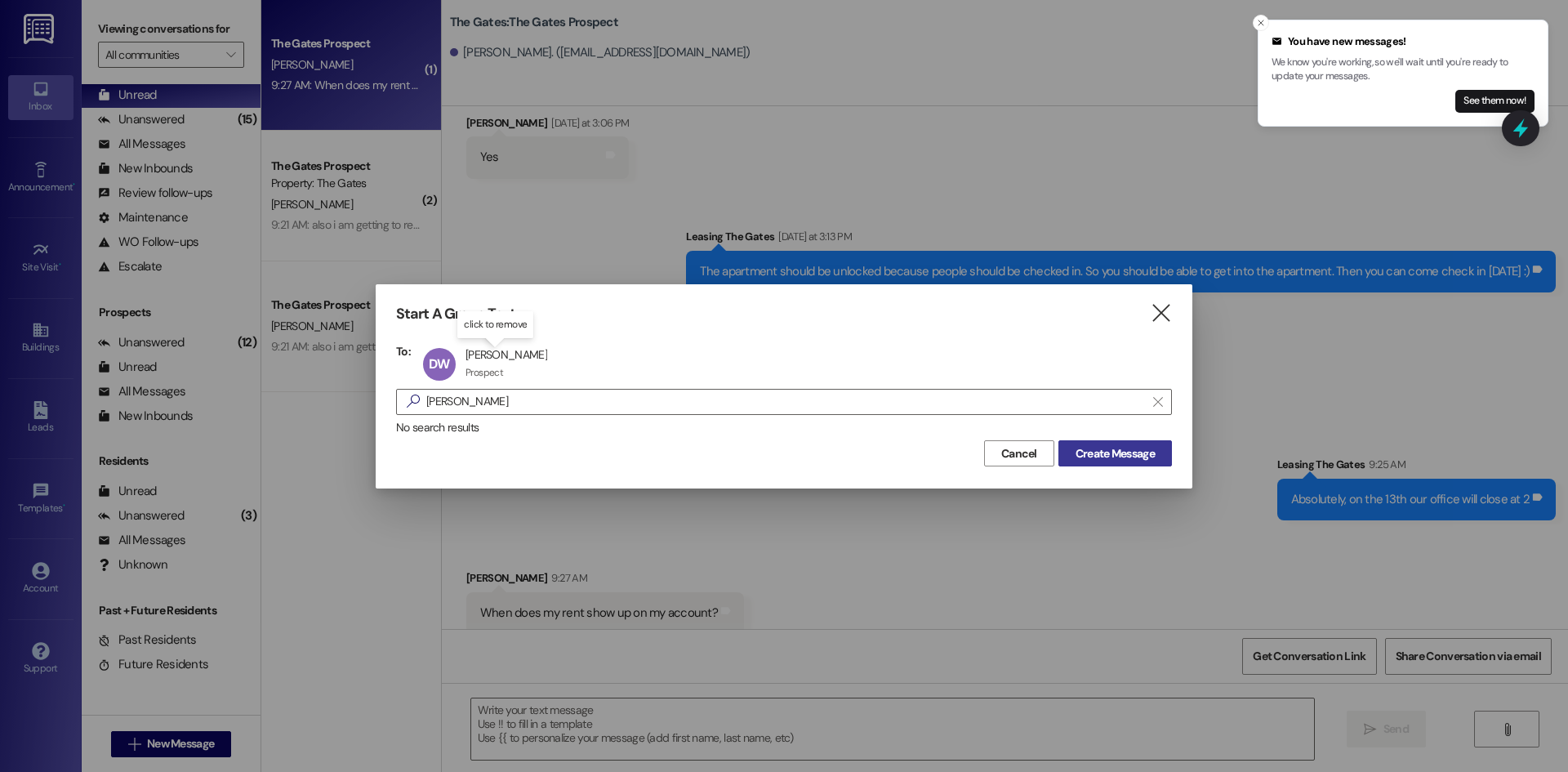
click at [1065, 447] on button "Create Message" at bounding box center [1115, 453] width 114 height 26
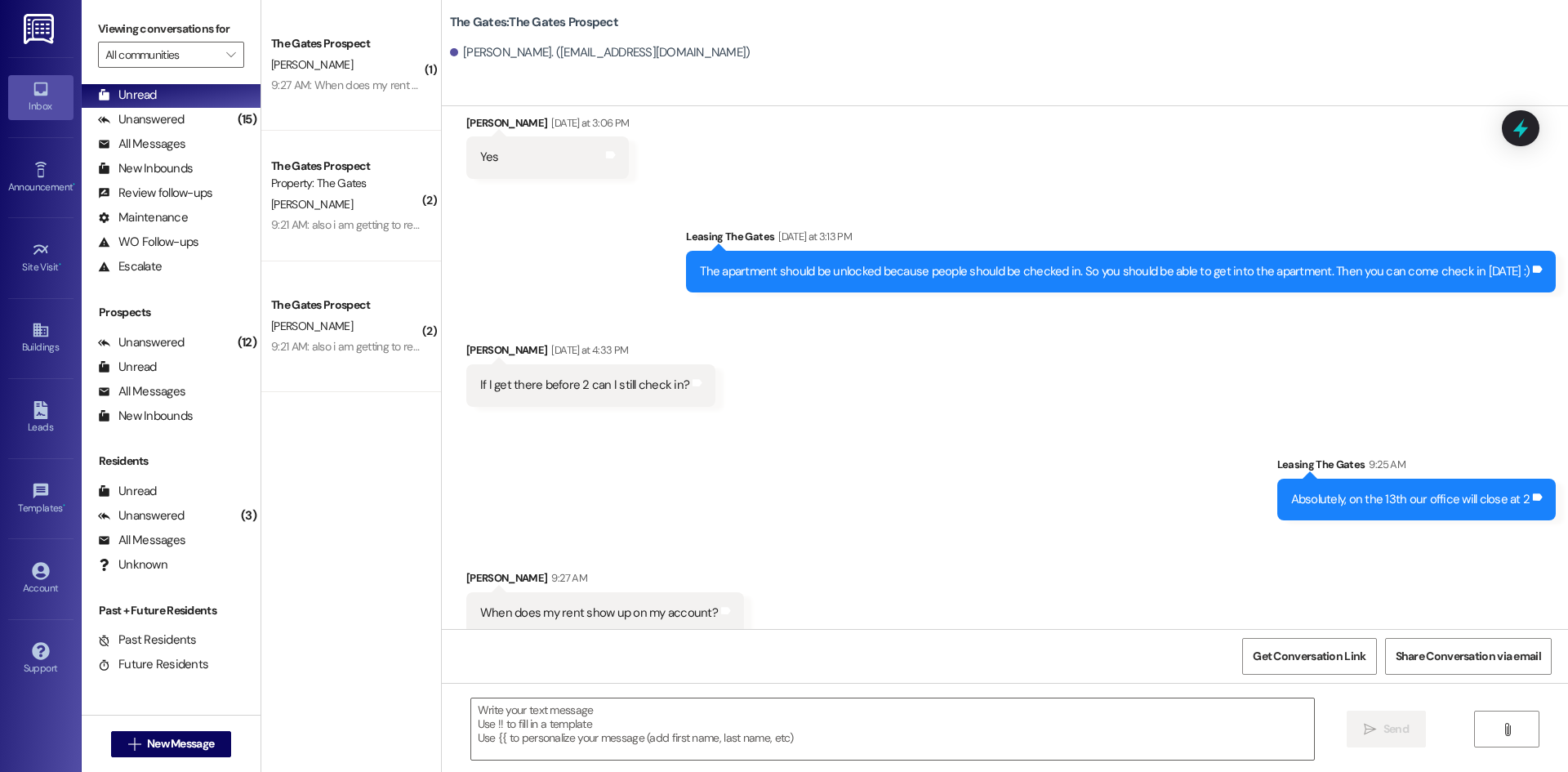
scroll to position [0, 0]
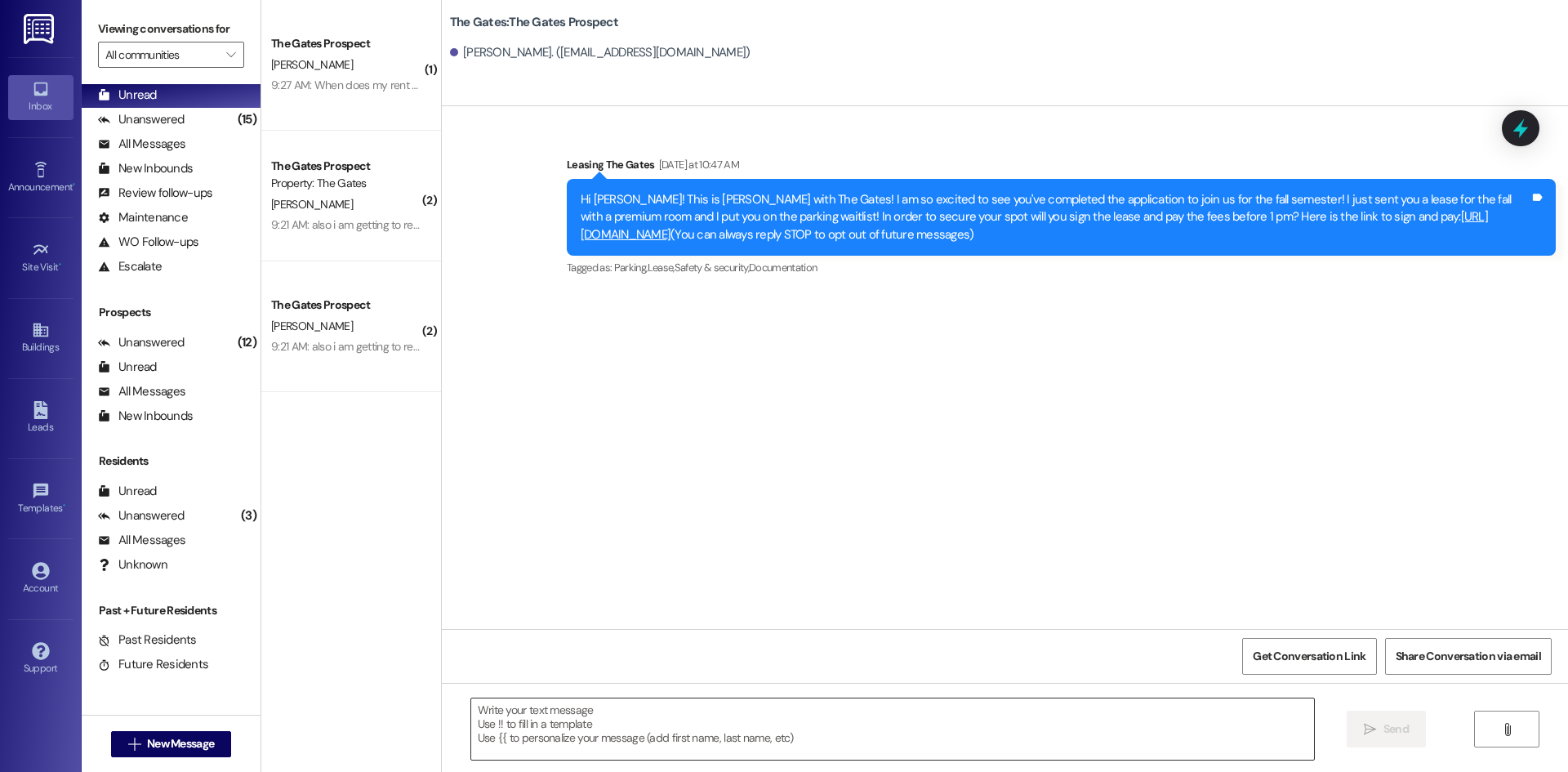
click at [656, 720] on textarea at bounding box center [892, 729] width 843 height 61
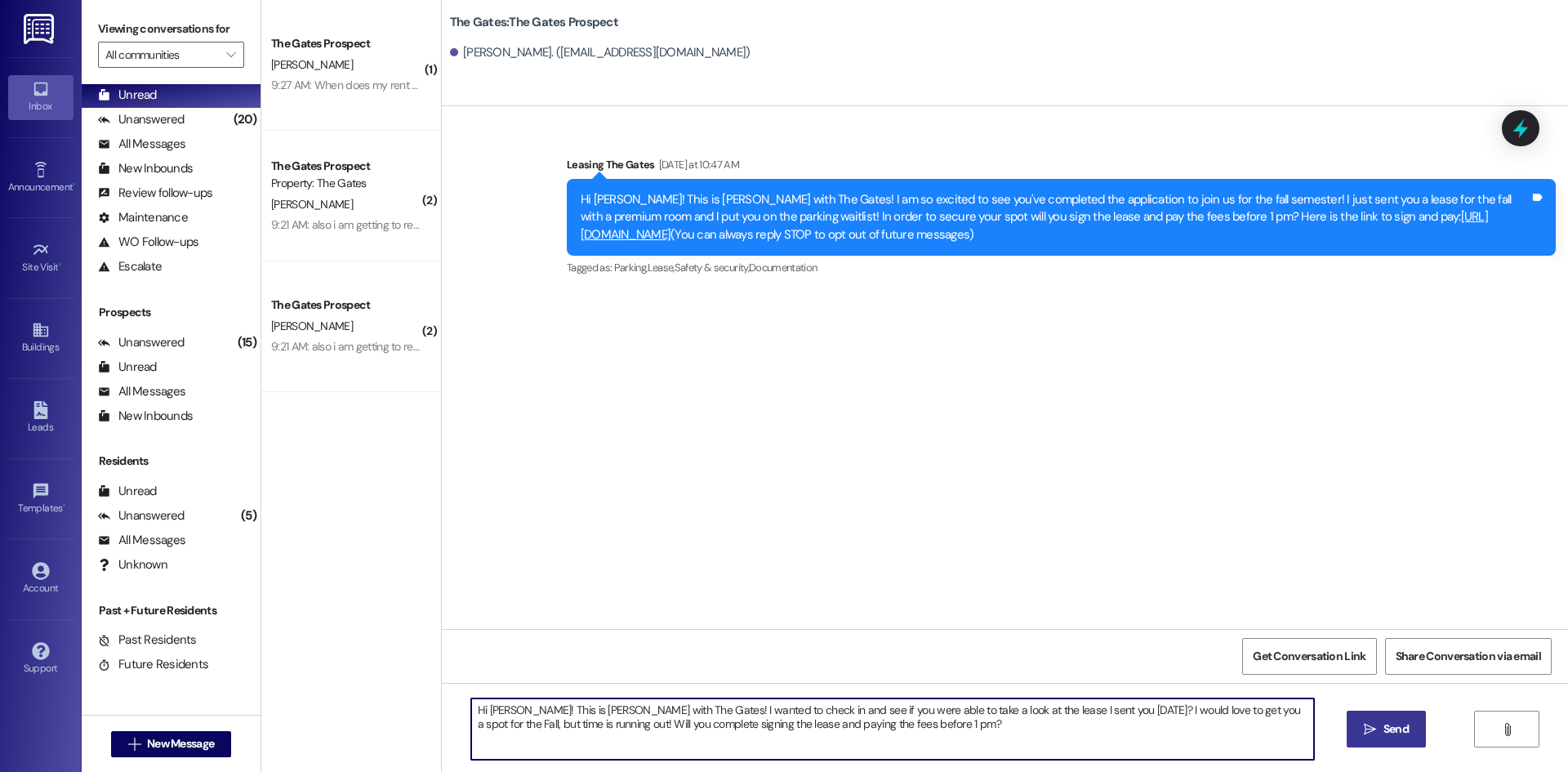
type textarea "Hi [PERSON_NAME]! This is [PERSON_NAME] with The Gates! I wanted to check in an…"
click at [1391, 737] on span "Send" at bounding box center [1397, 728] width 26 height 17
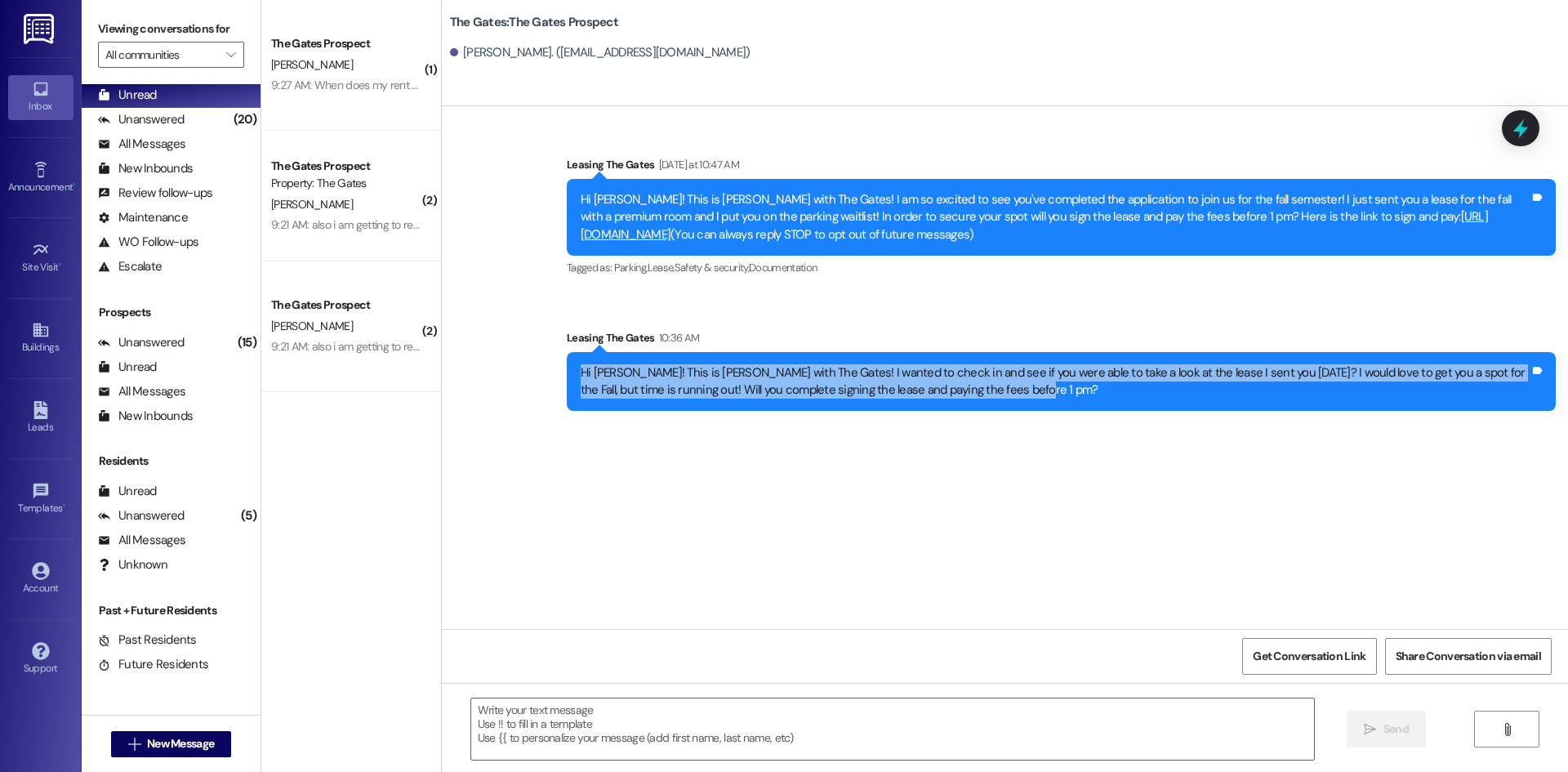
drag, startPoint x: 996, startPoint y: 388, endPoint x: 568, endPoint y: 364, distance: 428.7
click at [567, 364] on div "Hi [PERSON_NAME]! This is [PERSON_NAME] with The Gates! I wanted to check in an…" at bounding box center [1061, 382] width 989 height 59
copy div "Hi [PERSON_NAME]! This is [PERSON_NAME] with The Gates! I wanted to check in an…"
click at [204, 748] on span "New Message" at bounding box center [181, 743] width 67 height 17
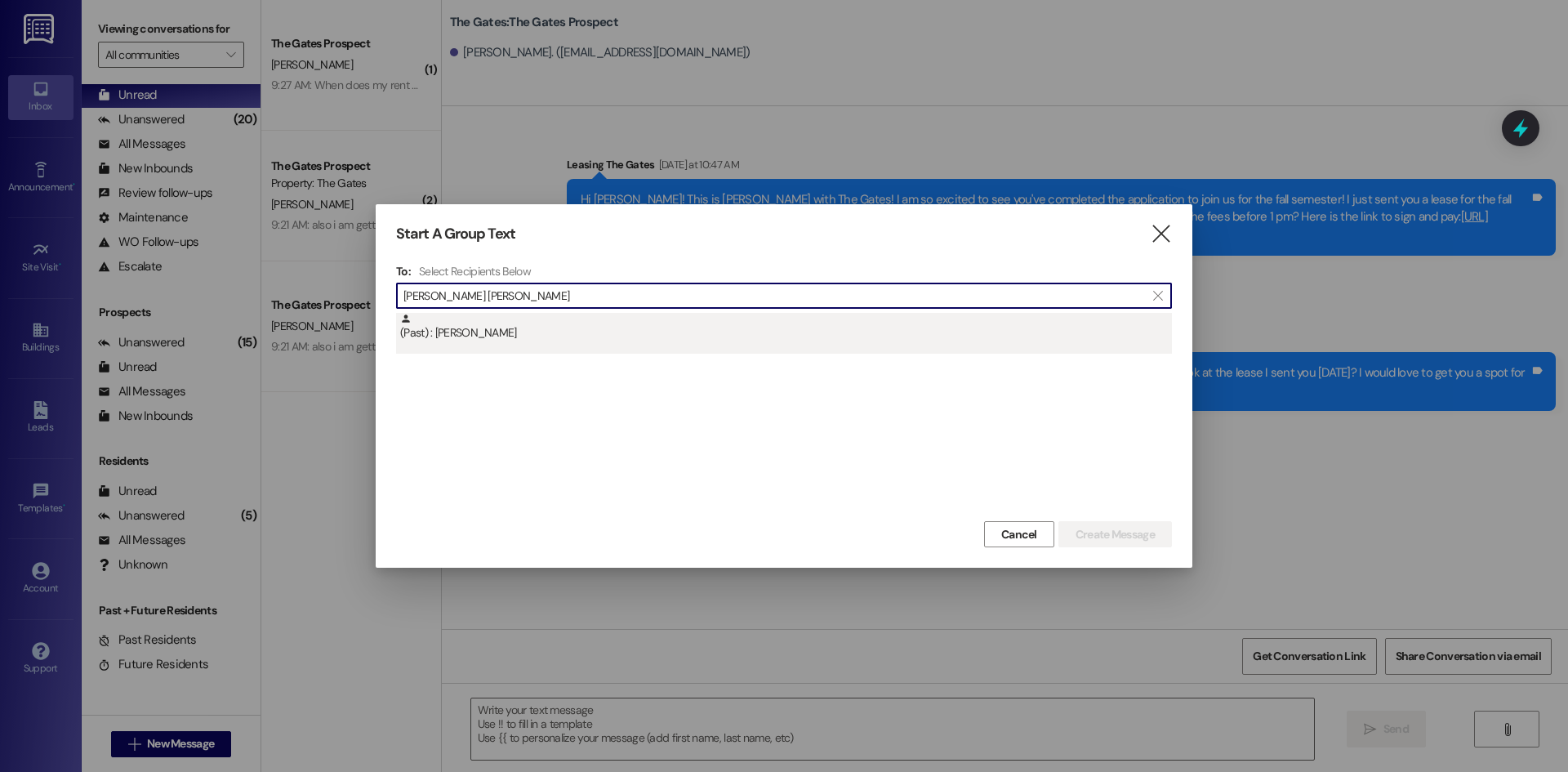
type input "[PERSON_NAME] [PERSON_NAME]"
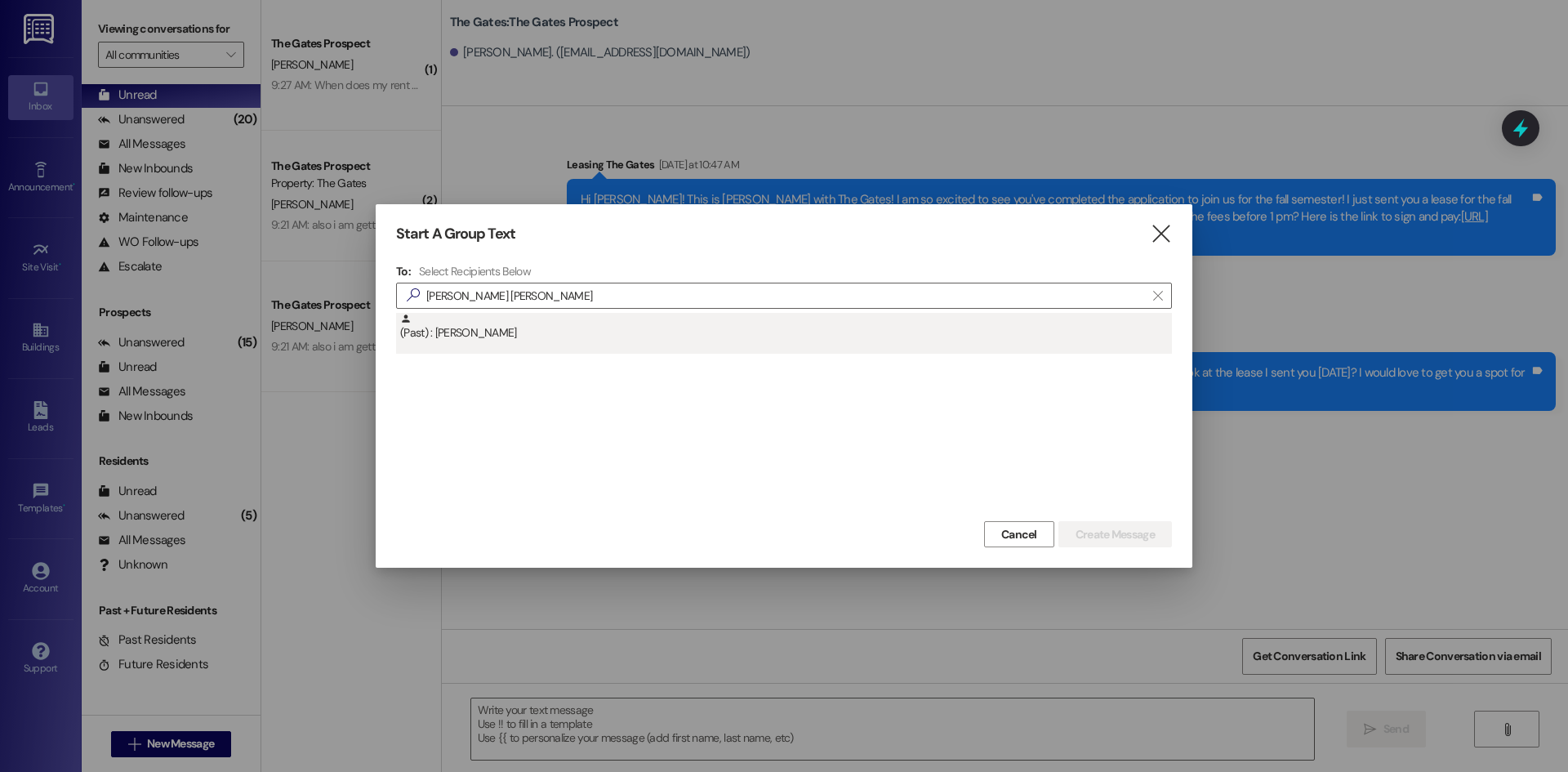
click at [495, 339] on div "(Past) : [PERSON_NAME]" at bounding box center [786, 327] width 772 height 29
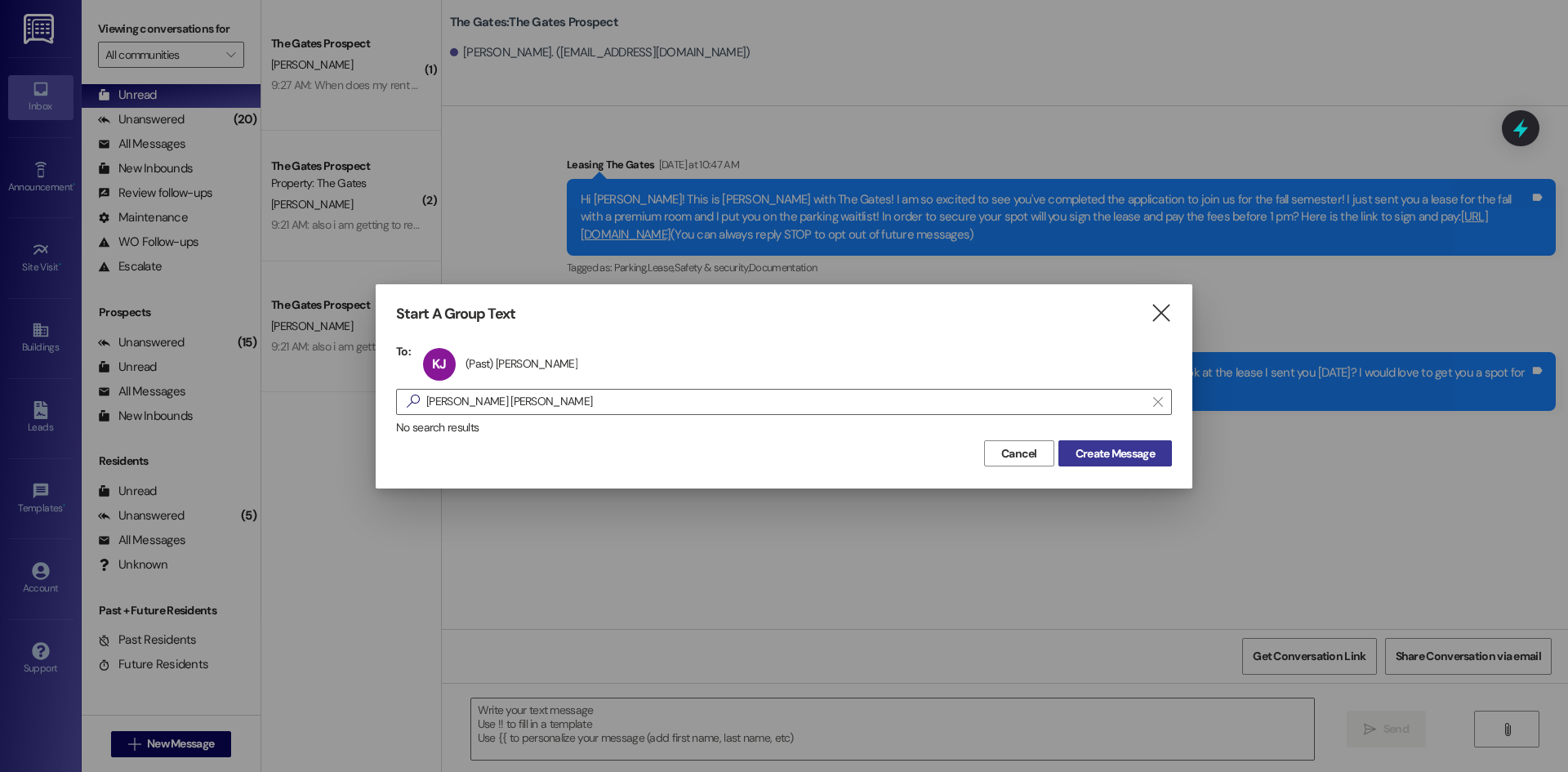
click at [1105, 454] on span "Create Message" at bounding box center [1115, 453] width 79 height 17
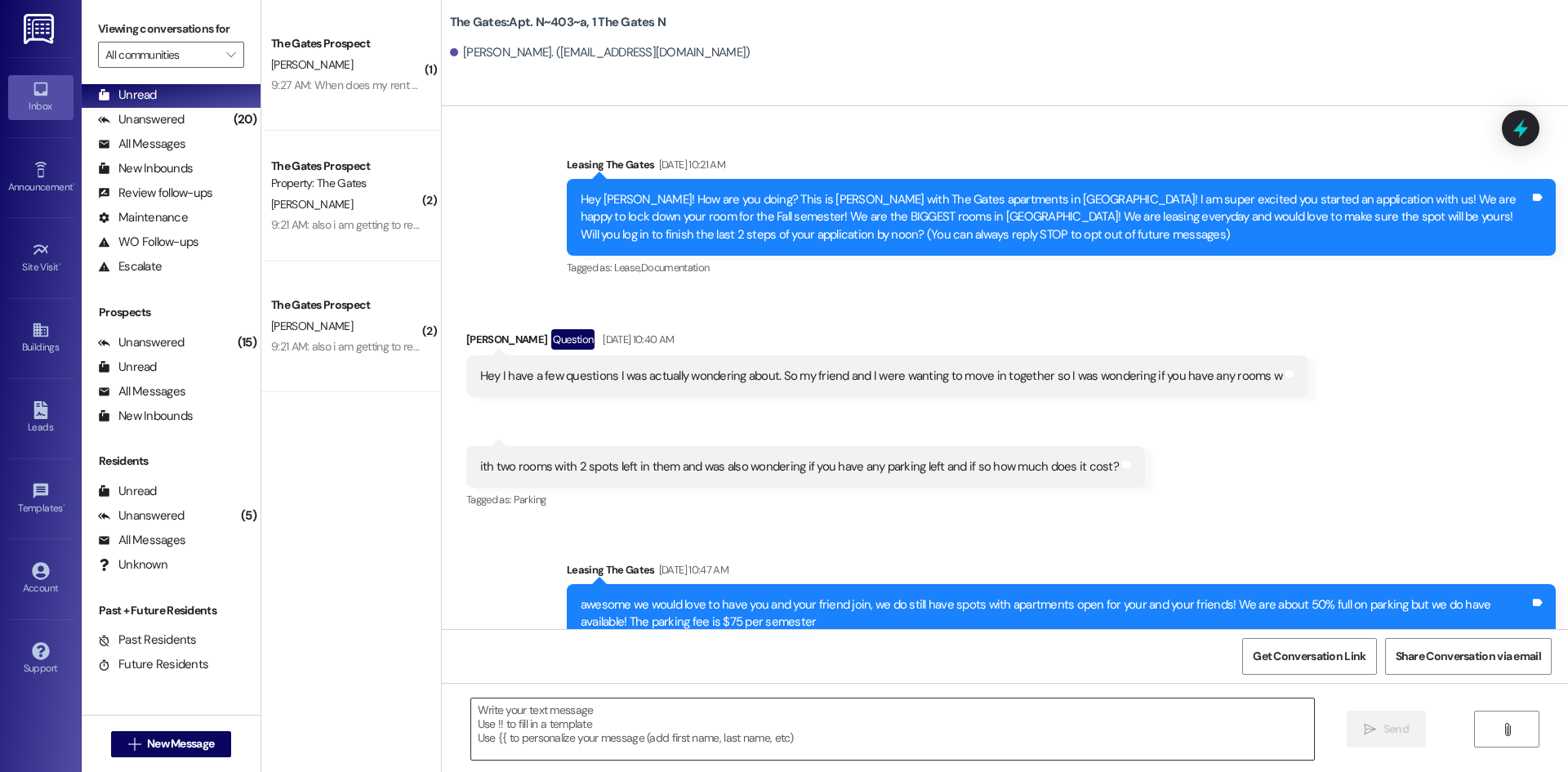
scroll to position [21093, 0]
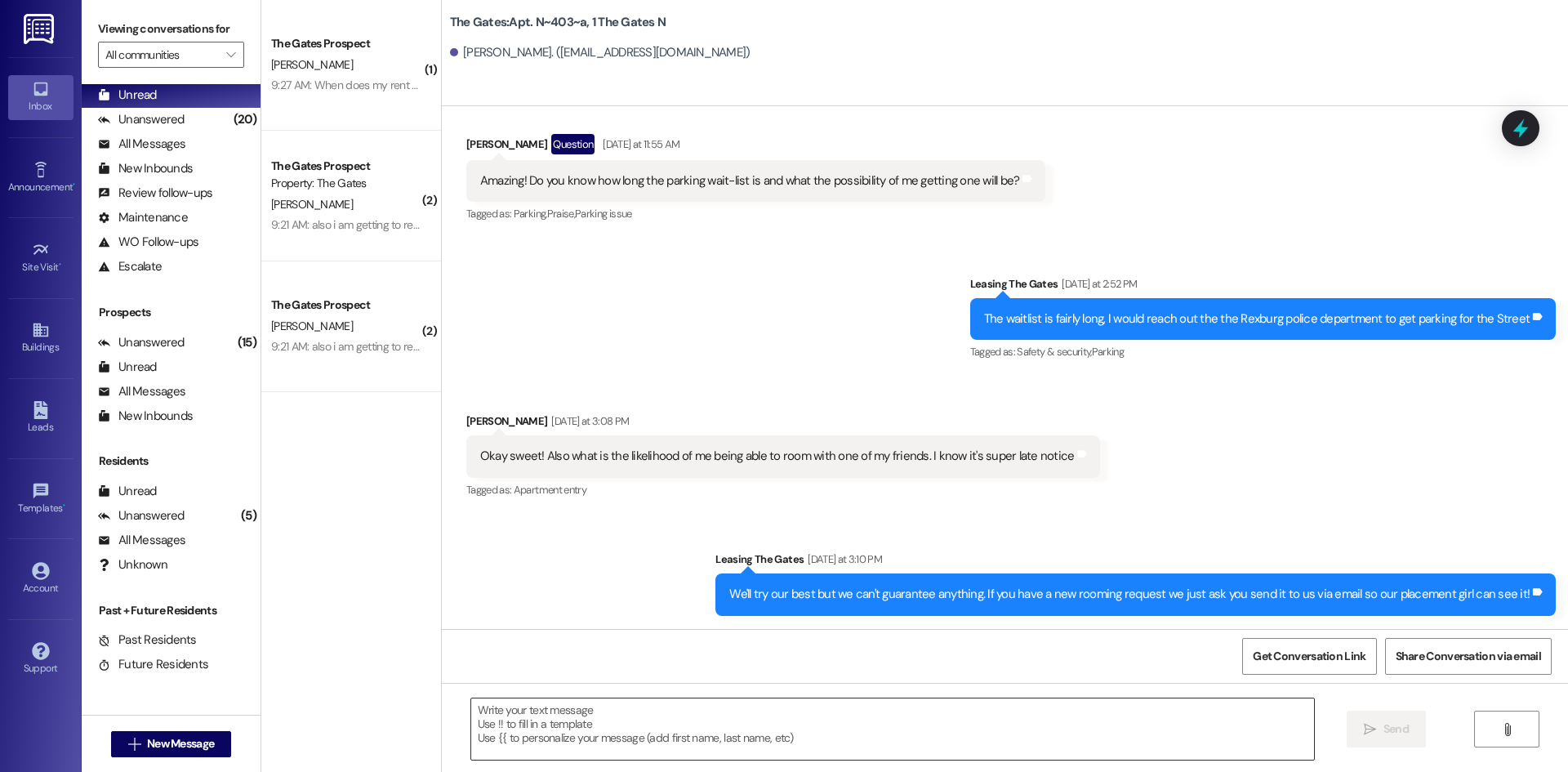
click at [524, 712] on textarea at bounding box center [892, 729] width 843 height 61
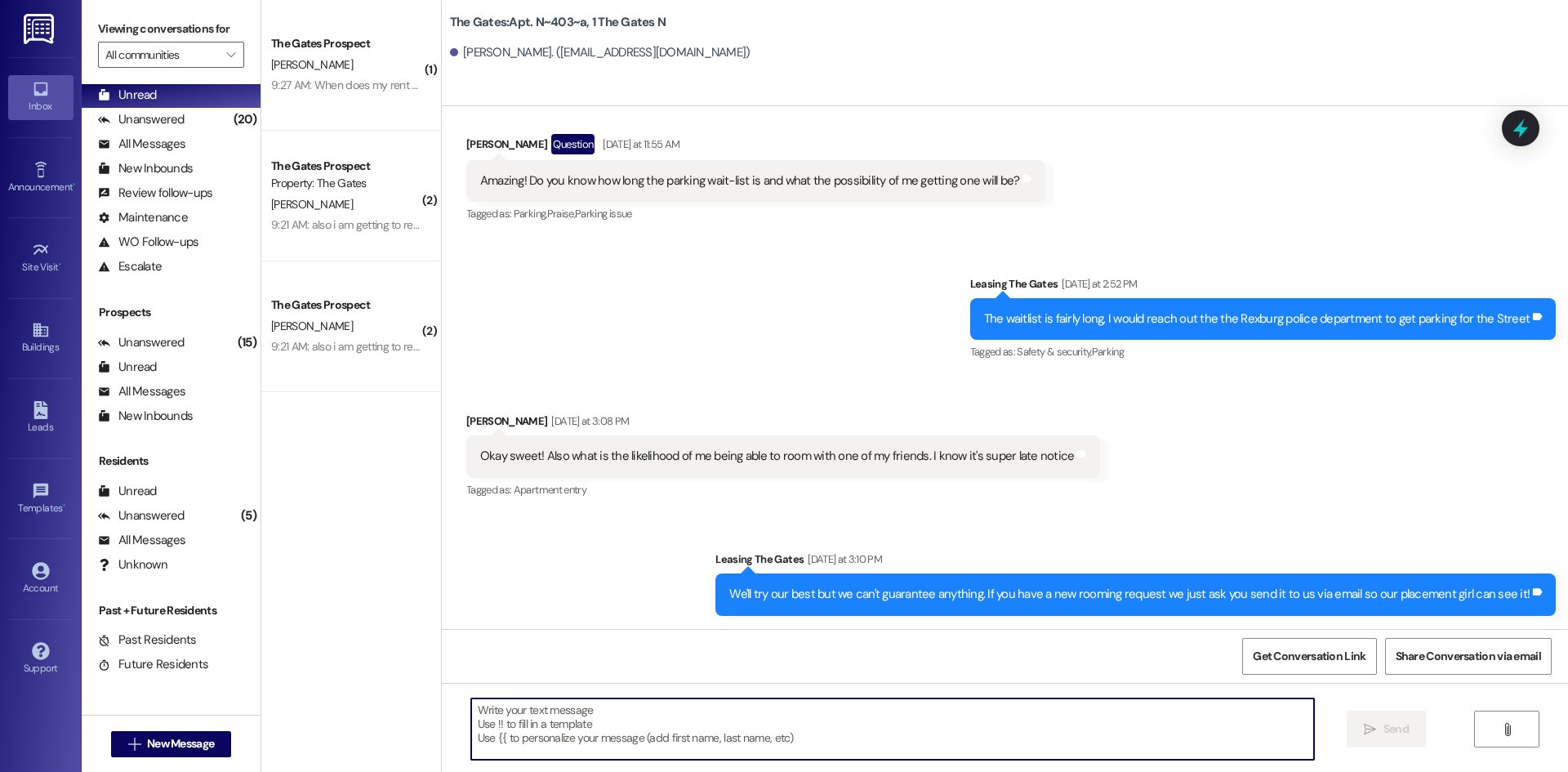
paste textarea "Hi [PERSON_NAME]! This is [PERSON_NAME] with The Gates! I wanted to check in an…"
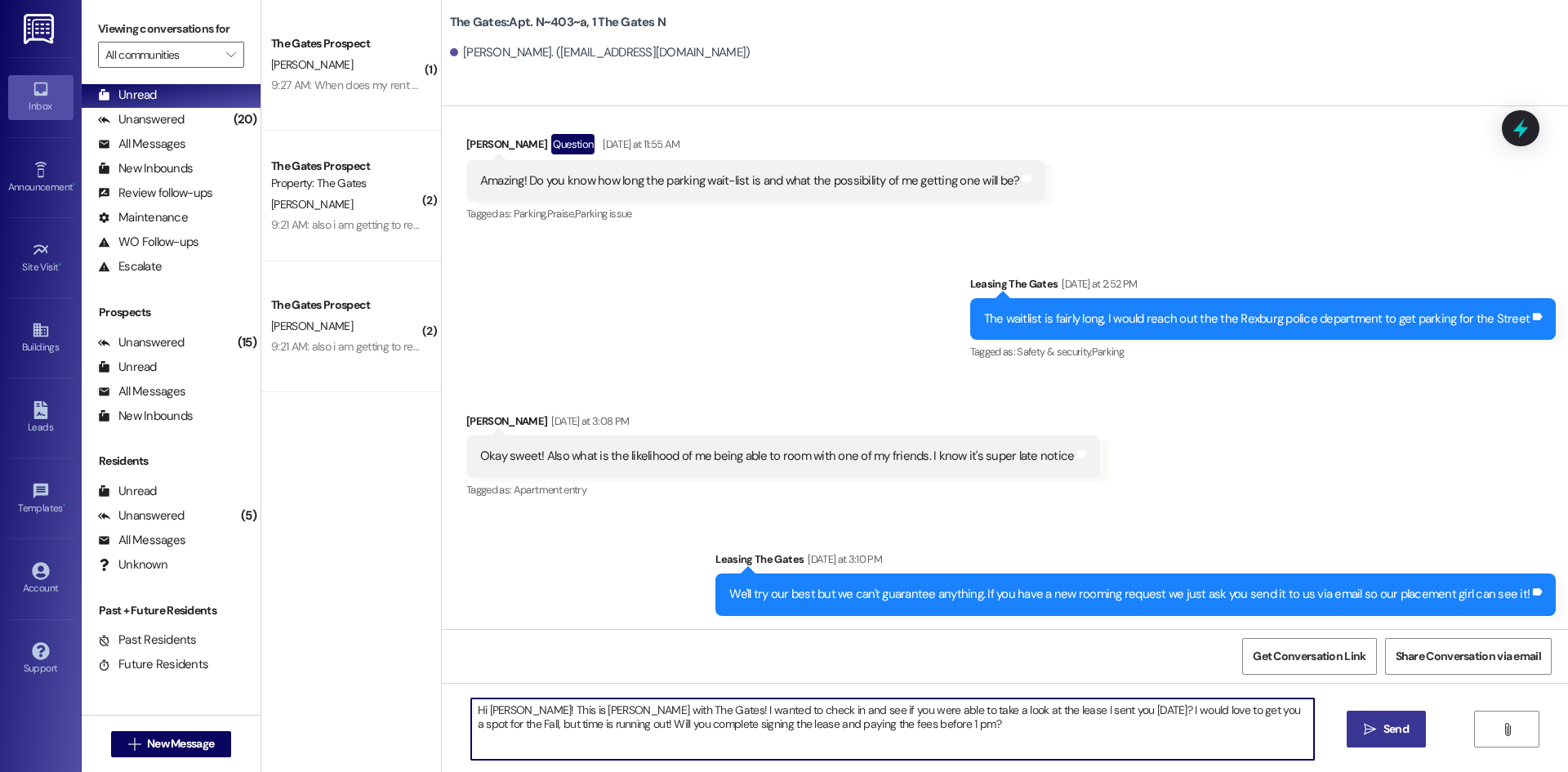
click at [515, 707] on textarea "Hi [PERSON_NAME]! This is [PERSON_NAME] with The Gates! I wanted to check in an…" at bounding box center [892, 729] width 843 height 61
type textarea "Hi [PERSON_NAME]! This is [PERSON_NAME] with The Gates! I wanted to check in an…"
click at [1404, 738] on span "Send" at bounding box center [1397, 728] width 26 height 17
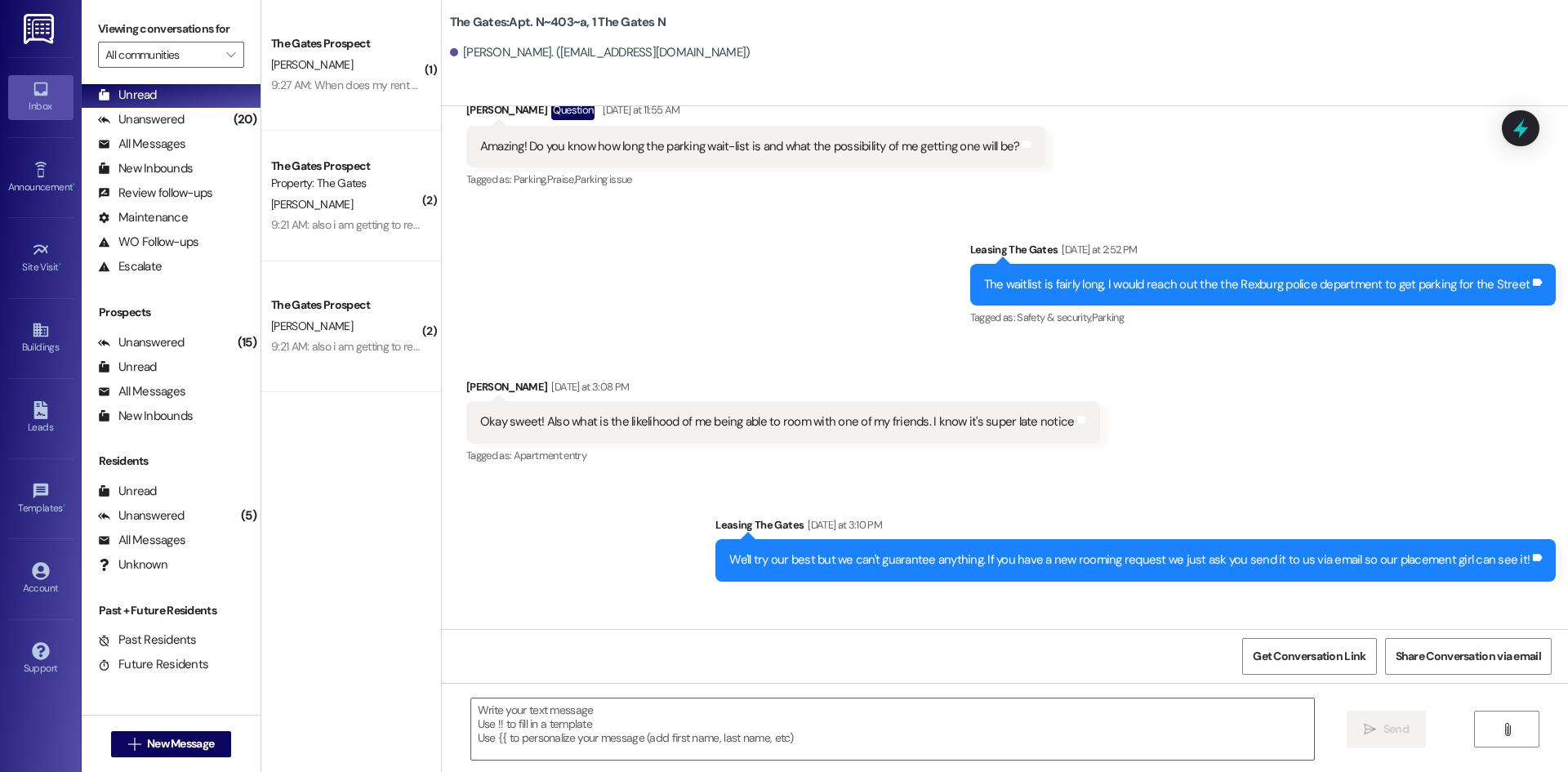
scroll to position [21225, 0]
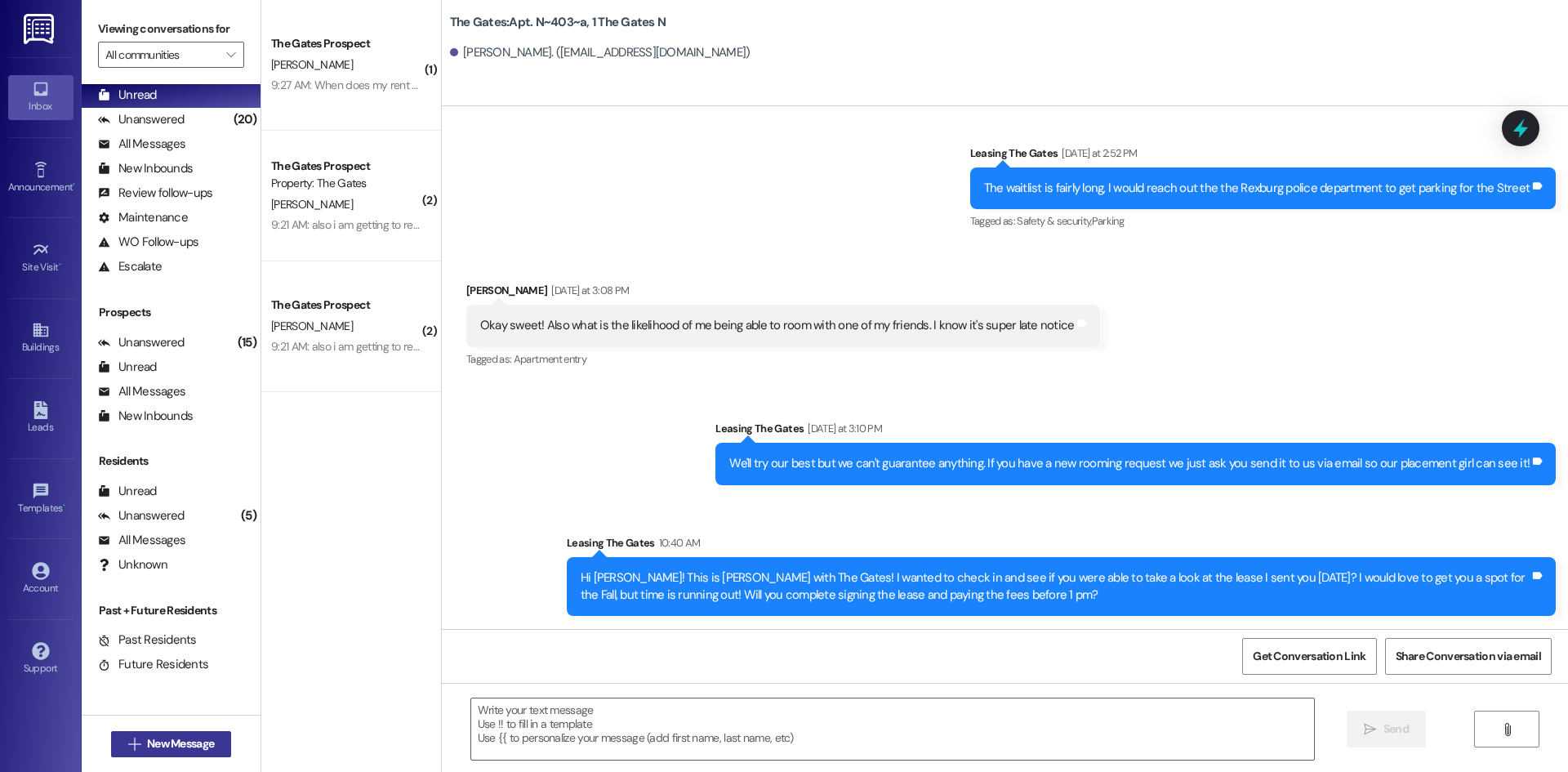
click at [152, 747] on span "New Message" at bounding box center [181, 743] width 67 height 17
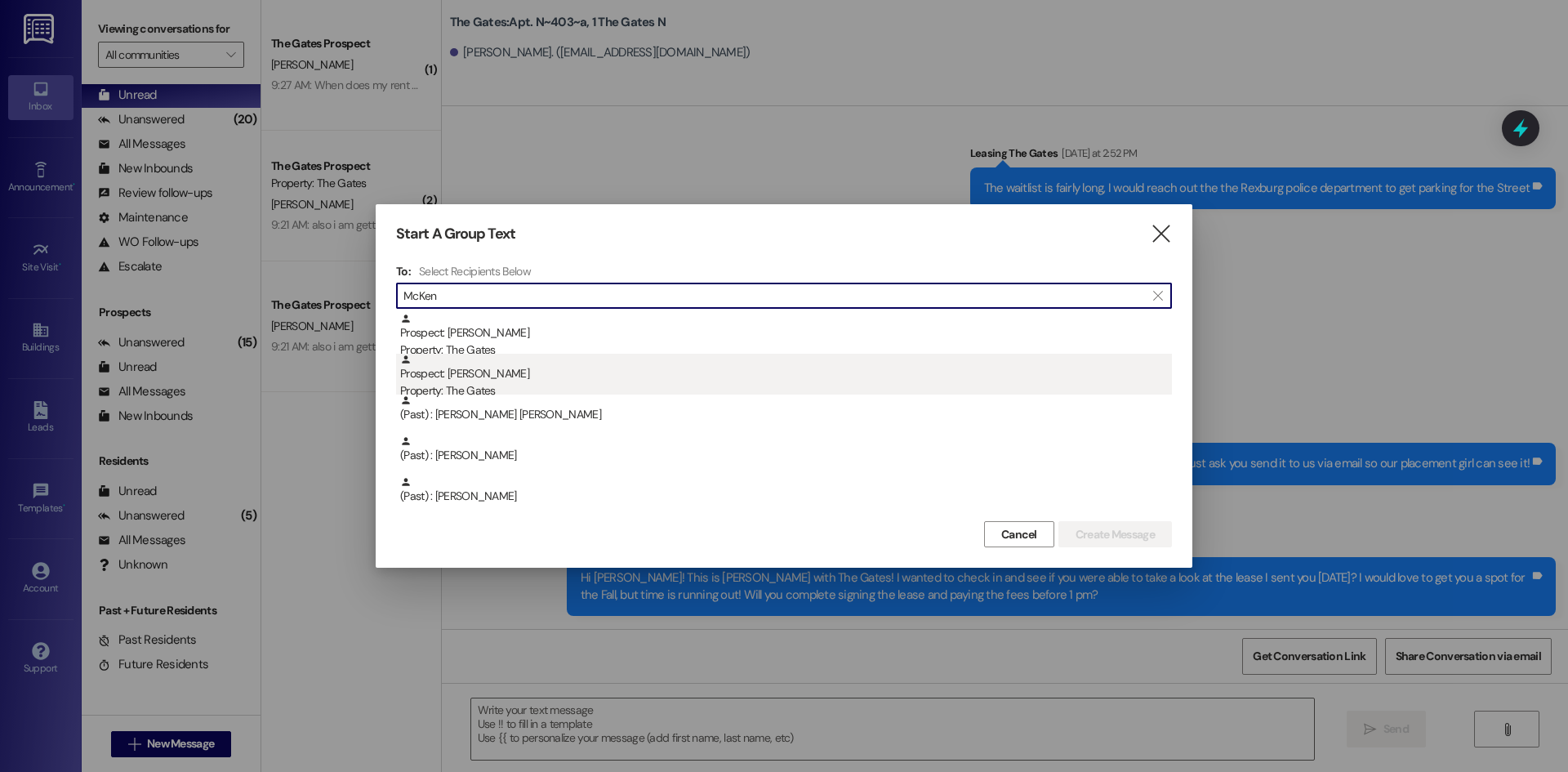
type input "McKen"
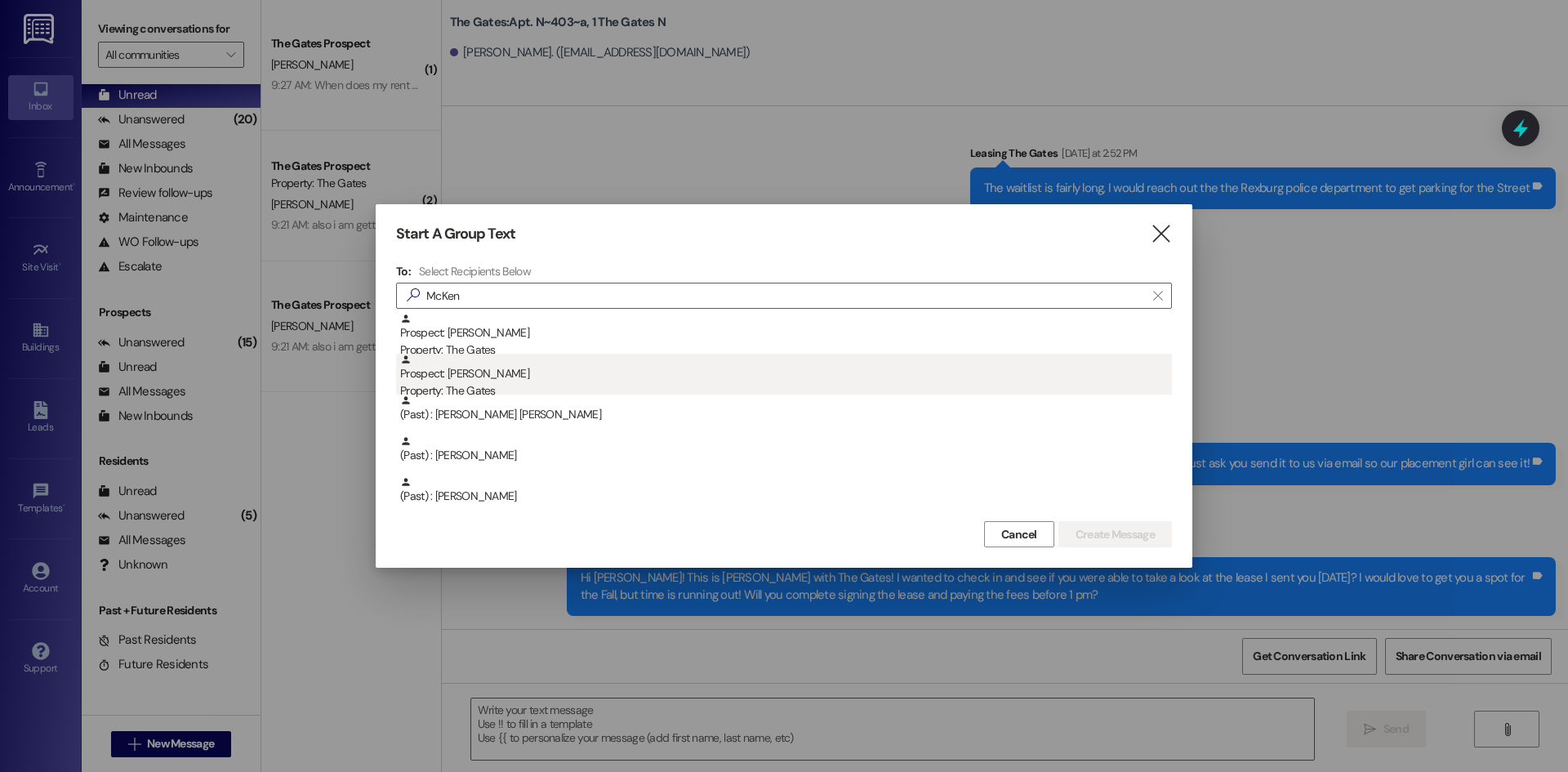
click at [578, 364] on div "Prospect: [PERSON_NAME] Property: The Gates" at bounding box center [786, 377] width 772 height 47
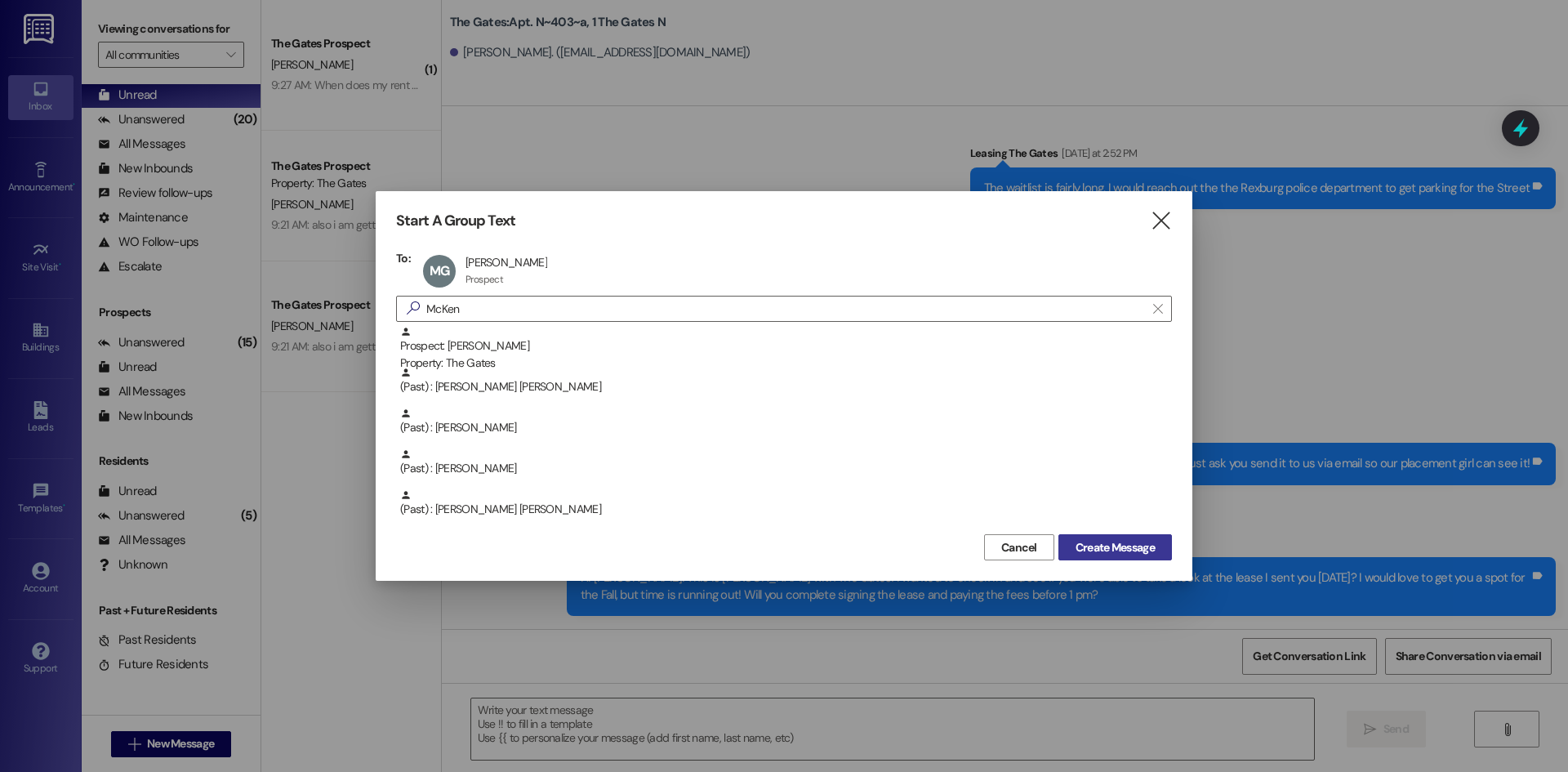
click at [1114, 546] on span "Create Message" at bounding box center [1115, 547] width 79 height 17
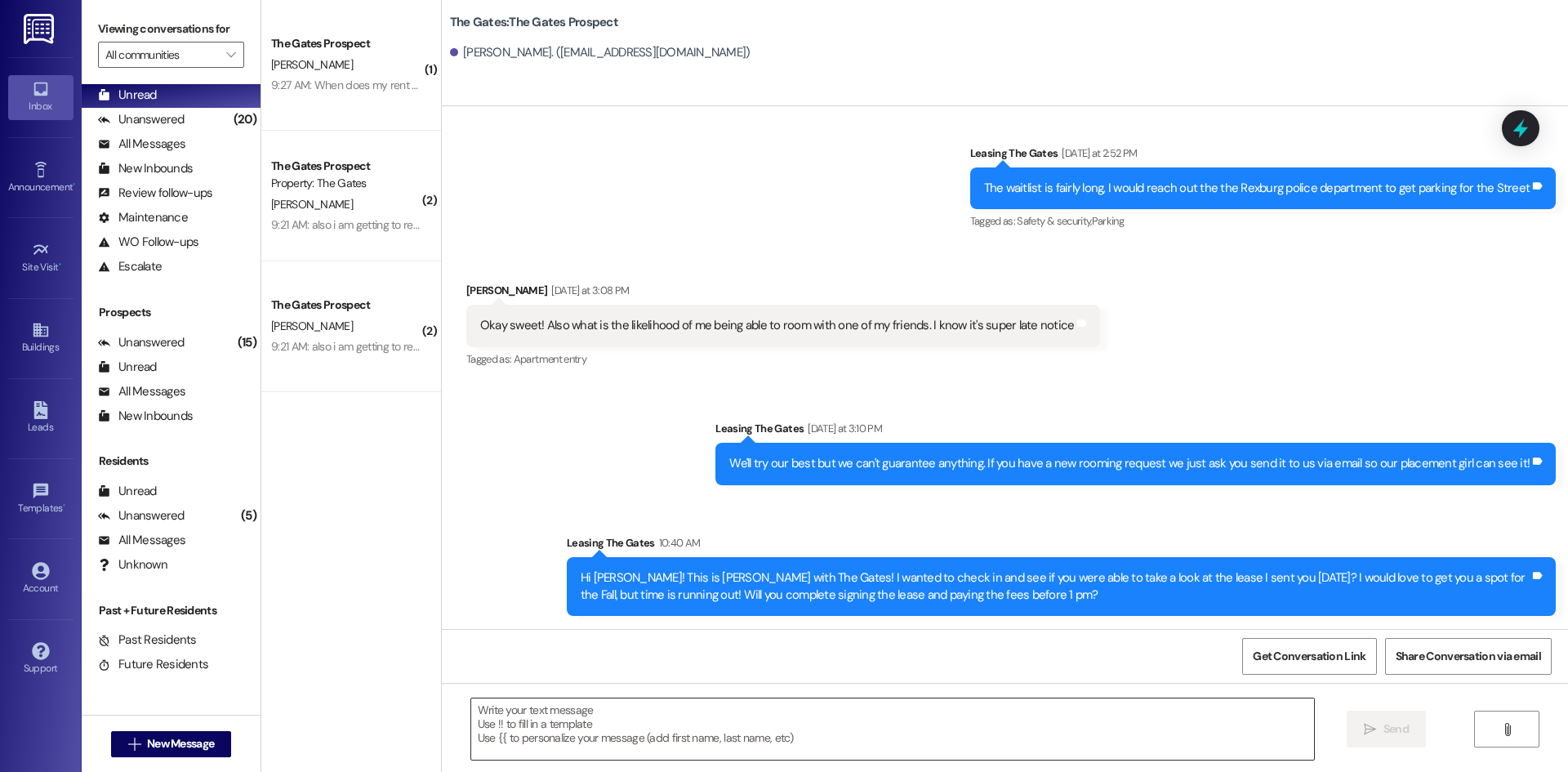
scroll to position [0, 0]
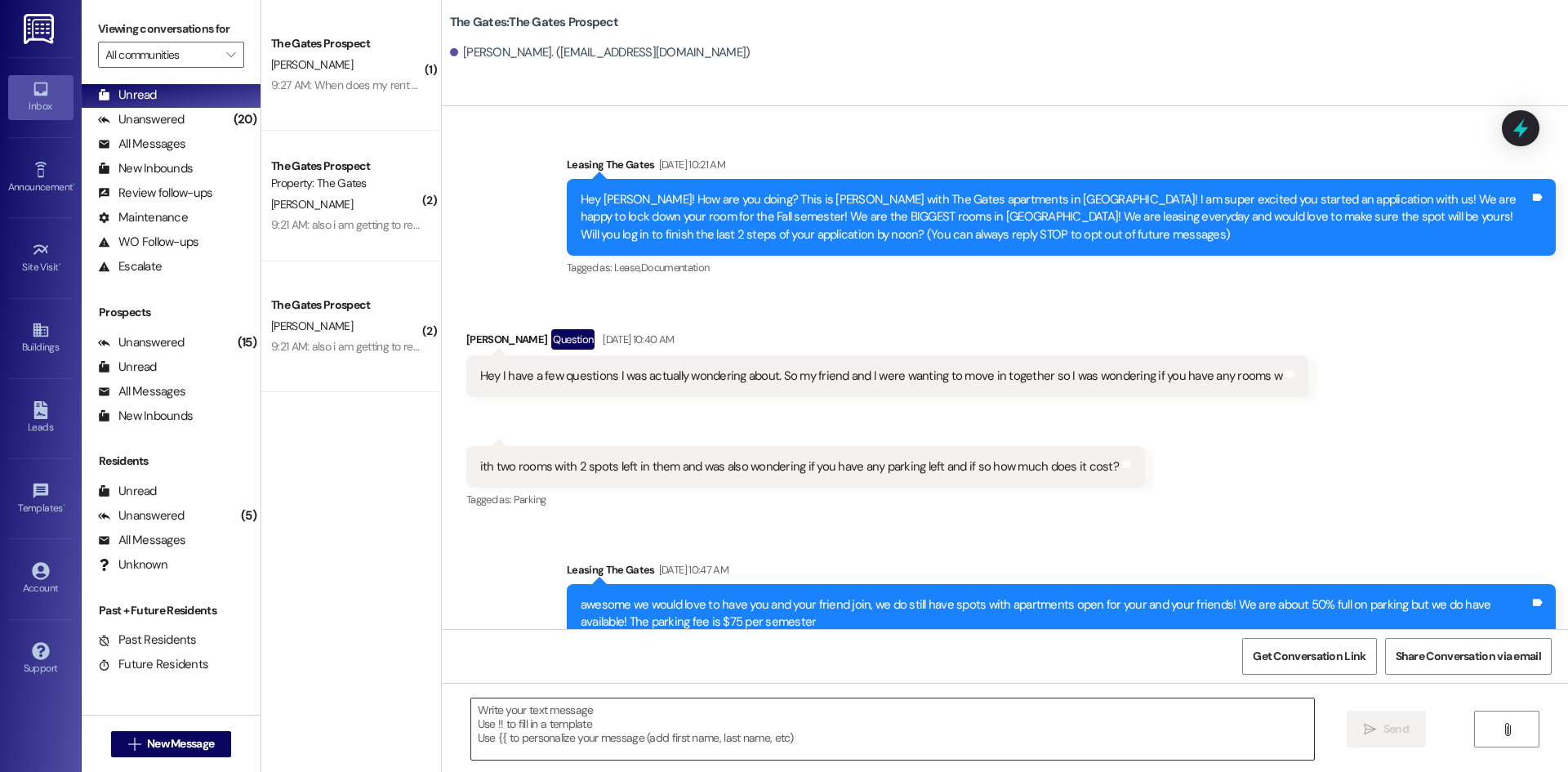
click at [513, 720] on textarea at bounding box center [892, 729] width 843 height 61
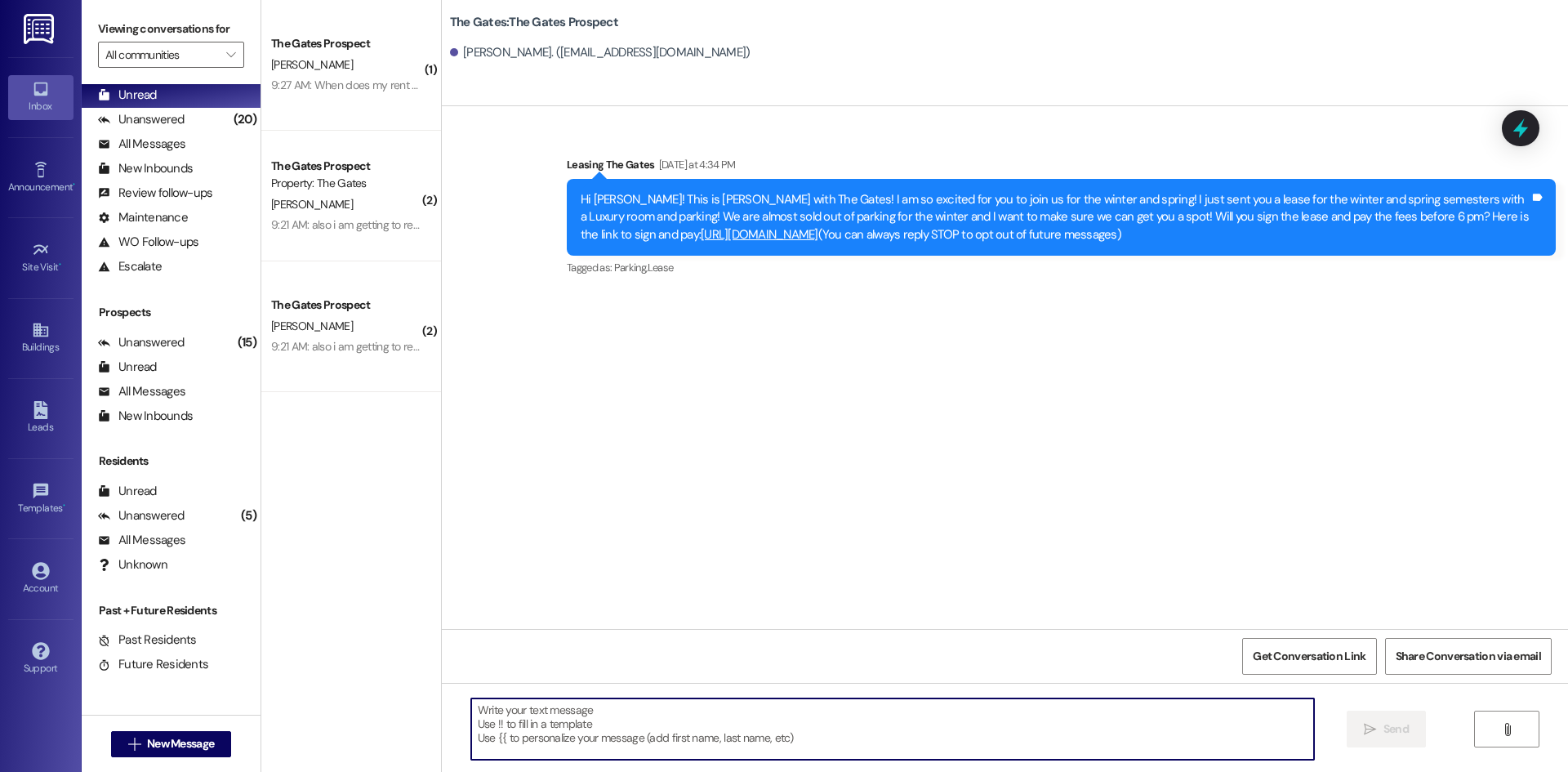
paste textarea "Hi [PERSON_NAME]! This is [PERSON_NAME] with The Gates! I wanted to check in an…"
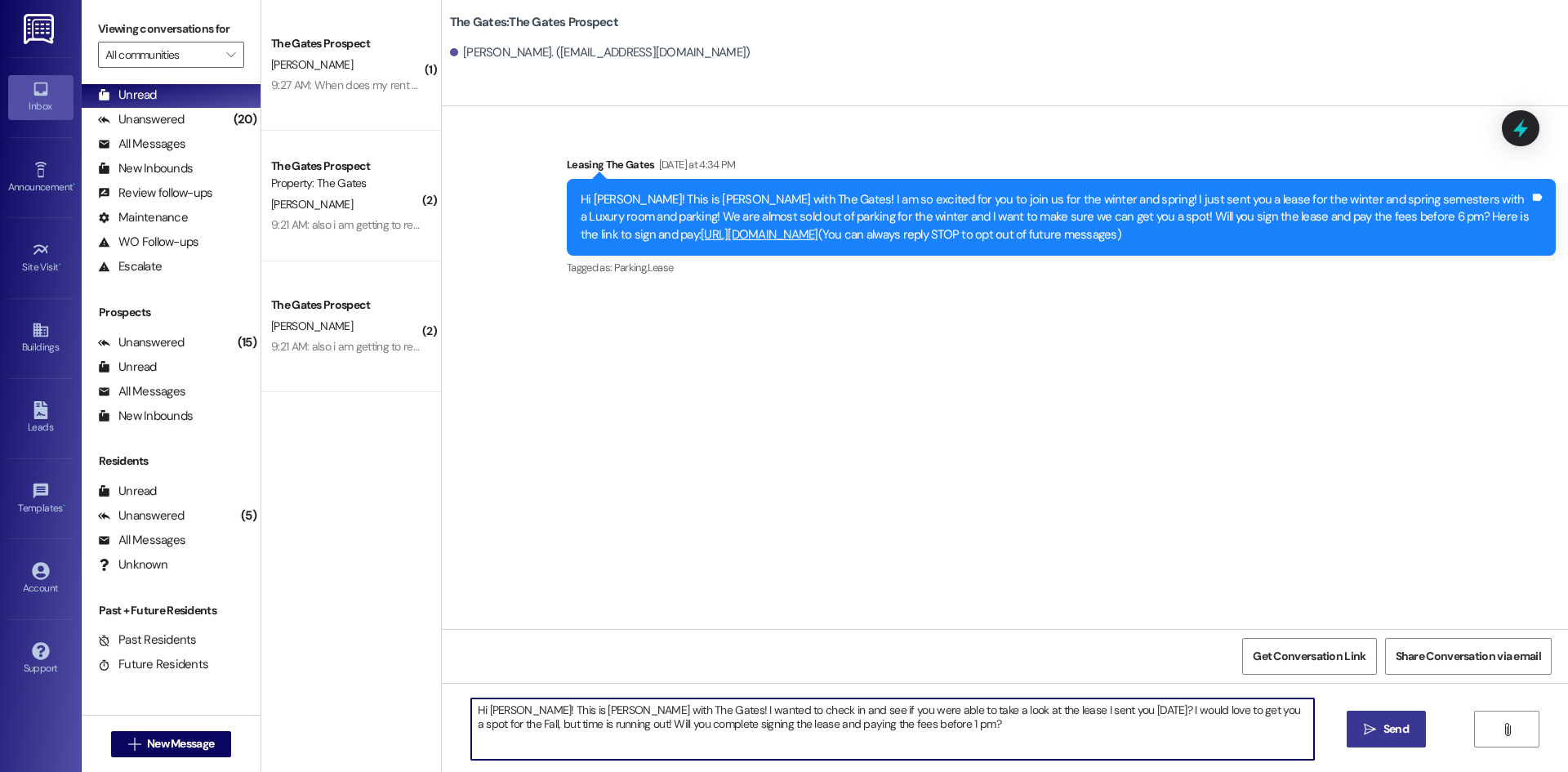
click at [511, 708] on textarea "Hi [PERSON_NAME]! This is [PERSON_NAME] with The Gates! I wanted to check in an…" at bounding box center [892, 729] width 843 height 61
click at [480, 719] on textarea "Hi [PERSON_NAME]! This is [PERSON_NAME] with The Gates! I wanted to check in an…" at bounding box center [892, 729] width 843 height 61
type textarea "Hi [PERSON_NAME]! This is [PERSON_NAME] with The Gates! I wanted to check in an…"
click at [1390, 736] on span "Send" at bounding box center [1397, 728] width 26 height 17
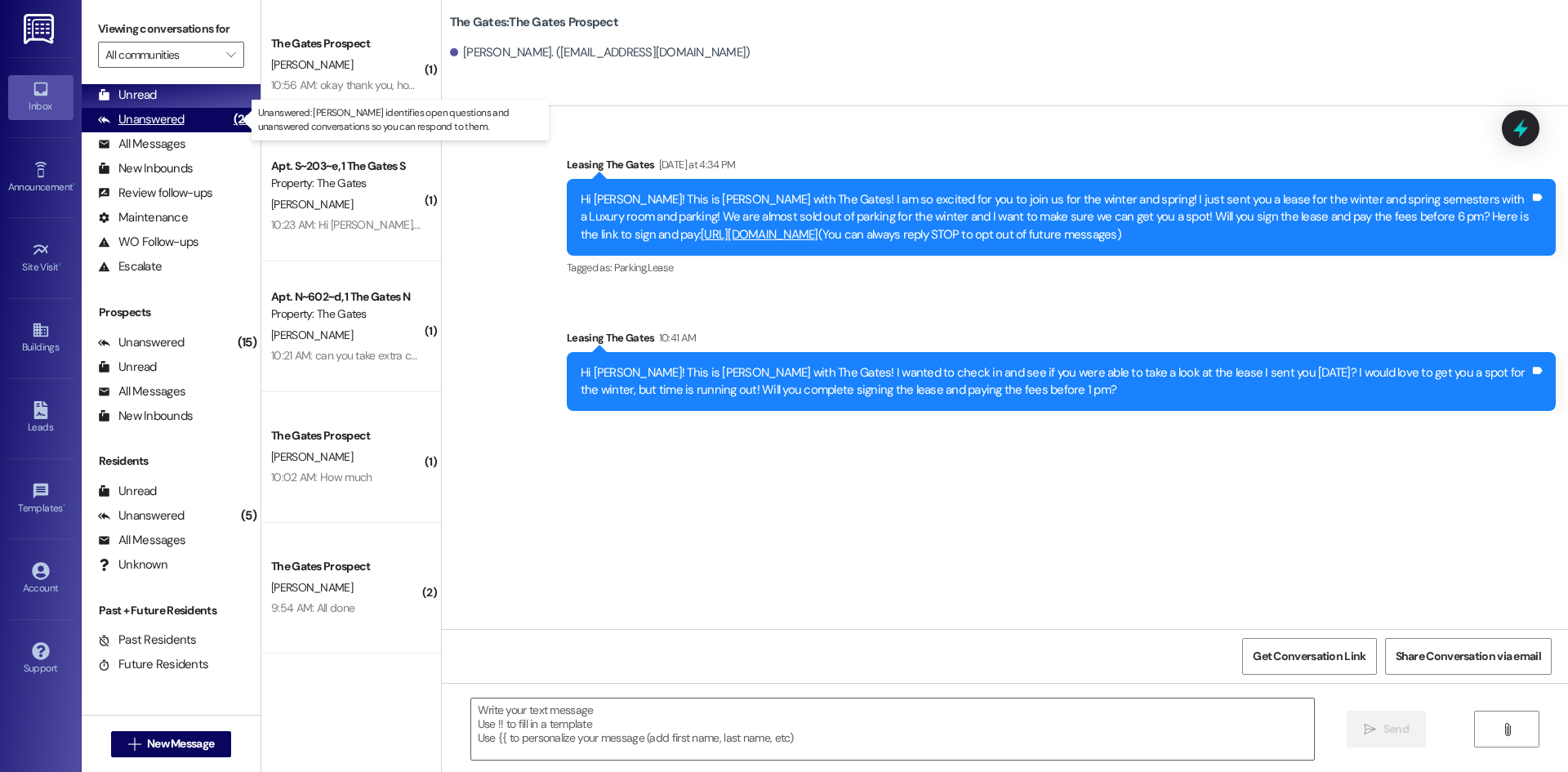
click at [147, 117] on div "Unanswered" at bounding box center [141, 119] width 87 height 17
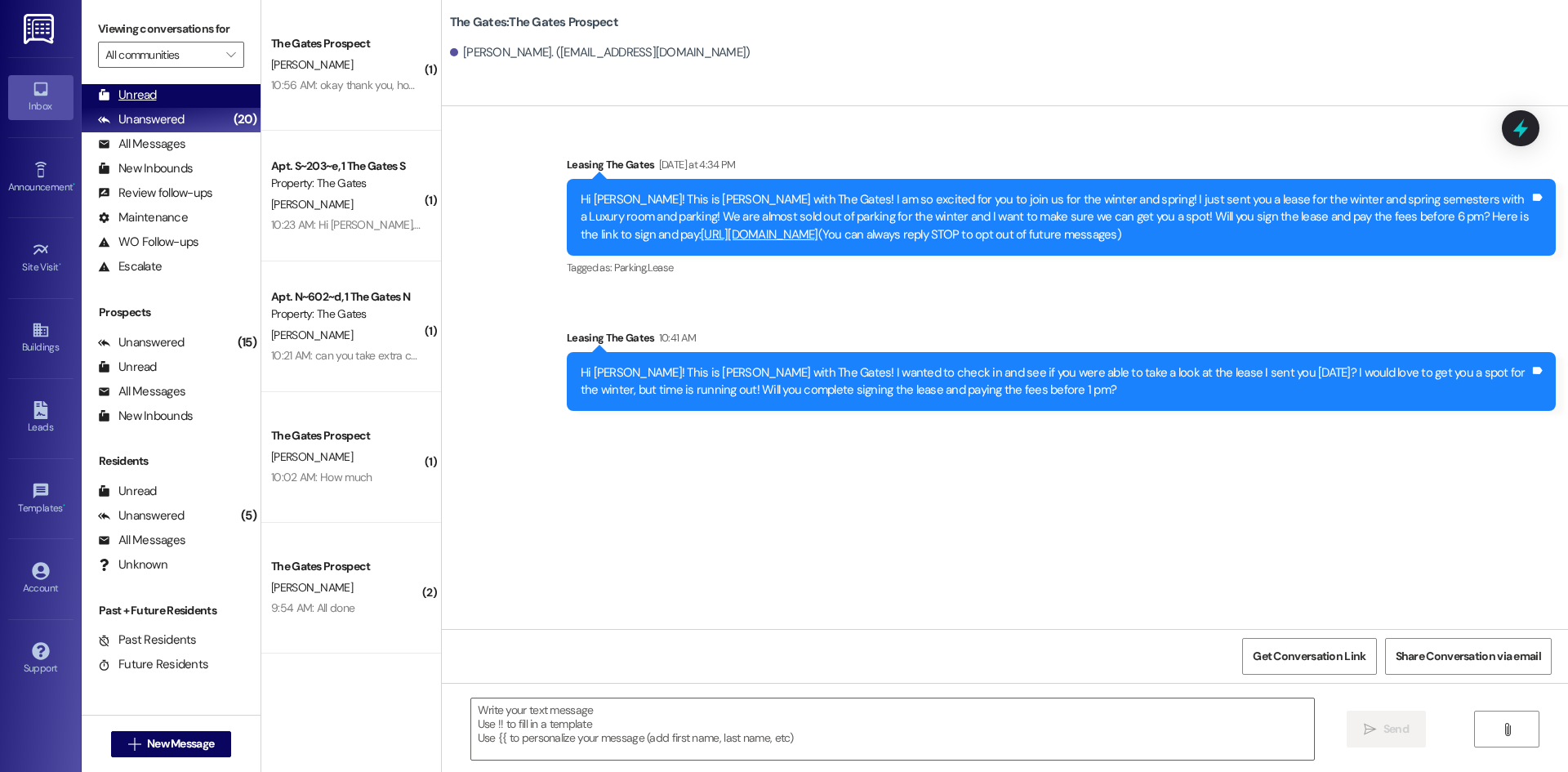
click at [150, 95] on div "Unread" at bounding box center [127, 95] width 58 height 17
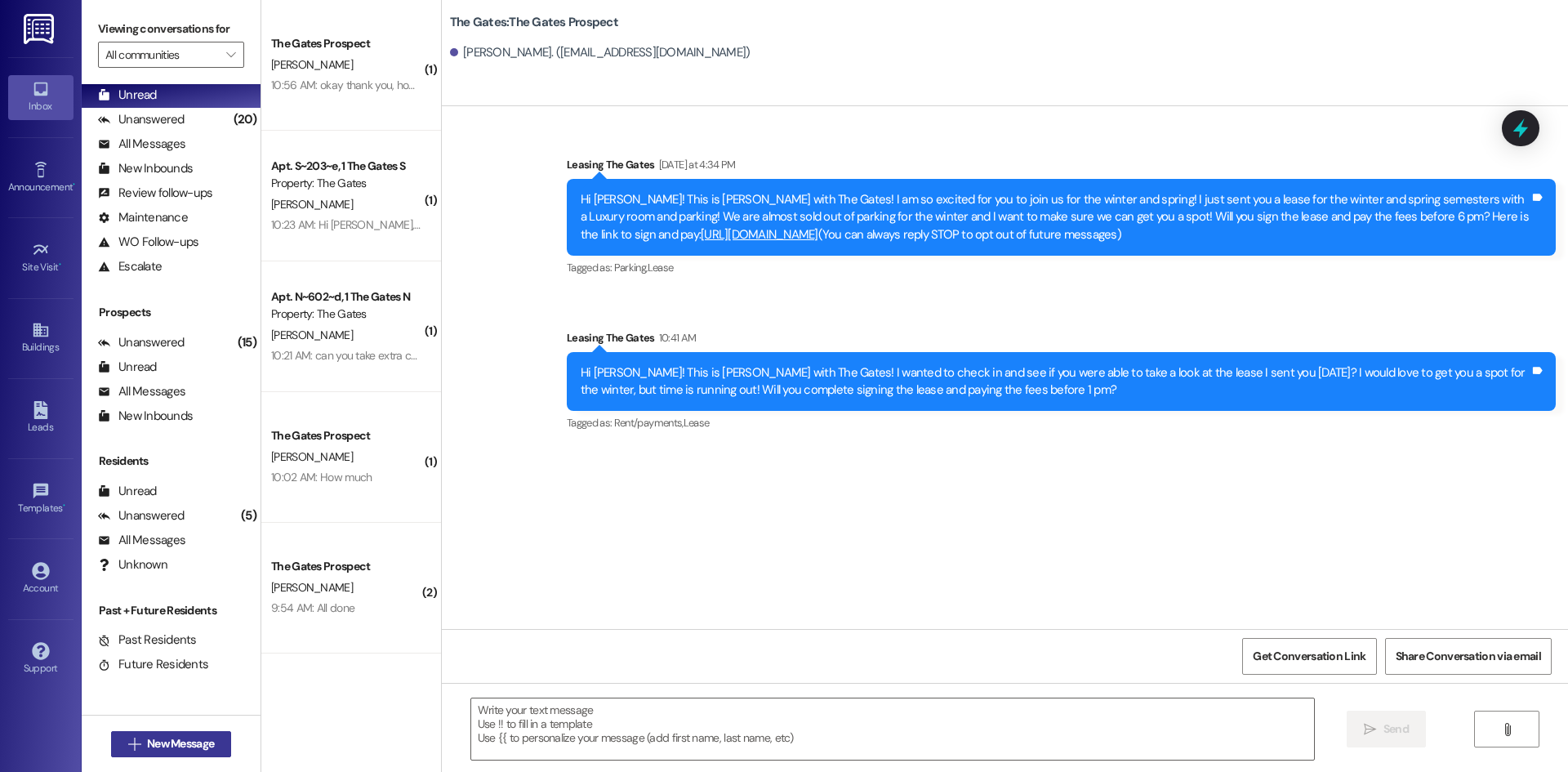
click at [187, 749] on span "New Message" at bounding box center [181, 743] width 67 height 17
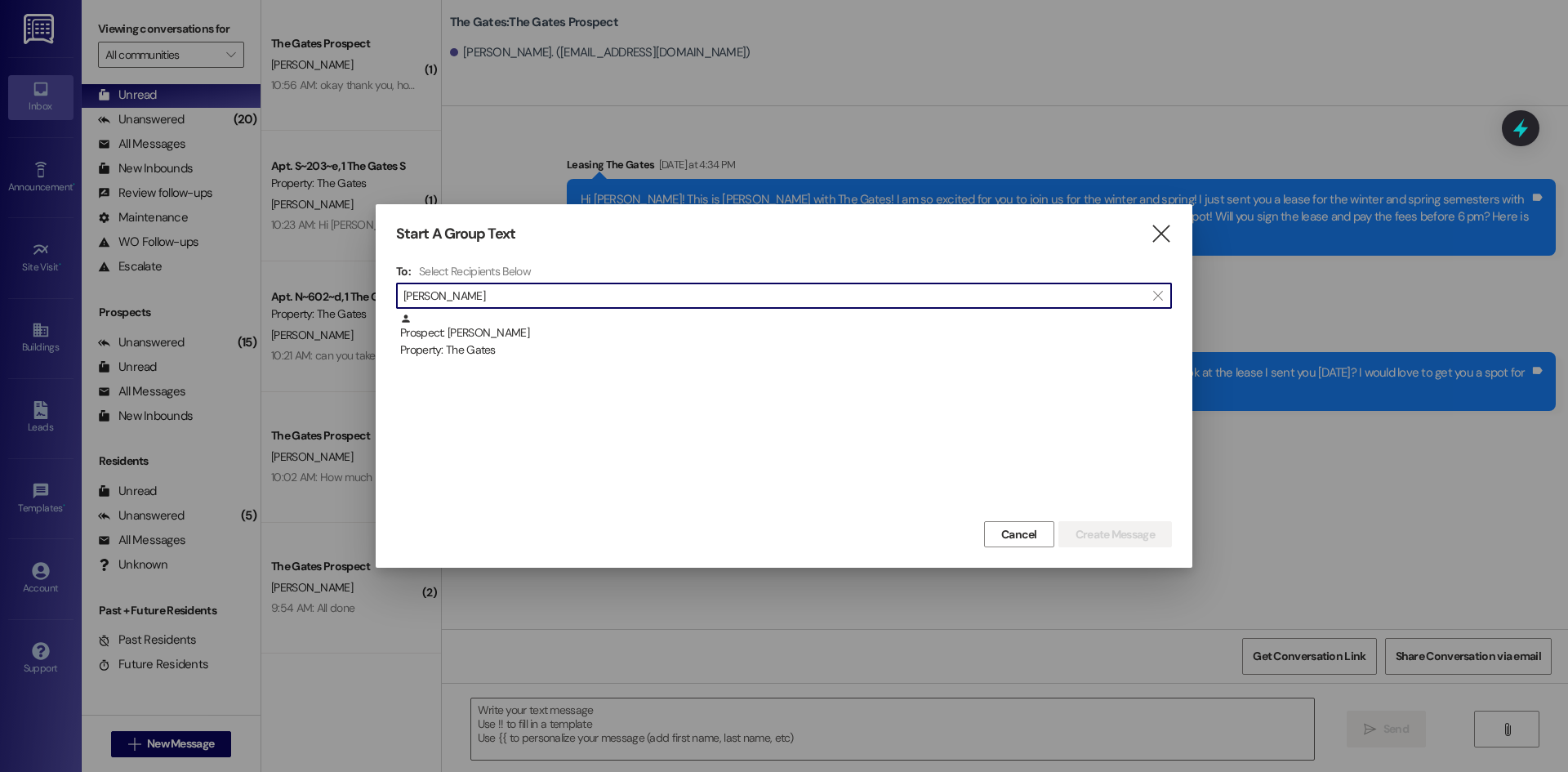
type input "[PERSON_NAME]"
click at [569, 331] on div "Prospect: [PERSON_NAME] Property: The Gates" at bounding box center [786, 336] width 772 height 47
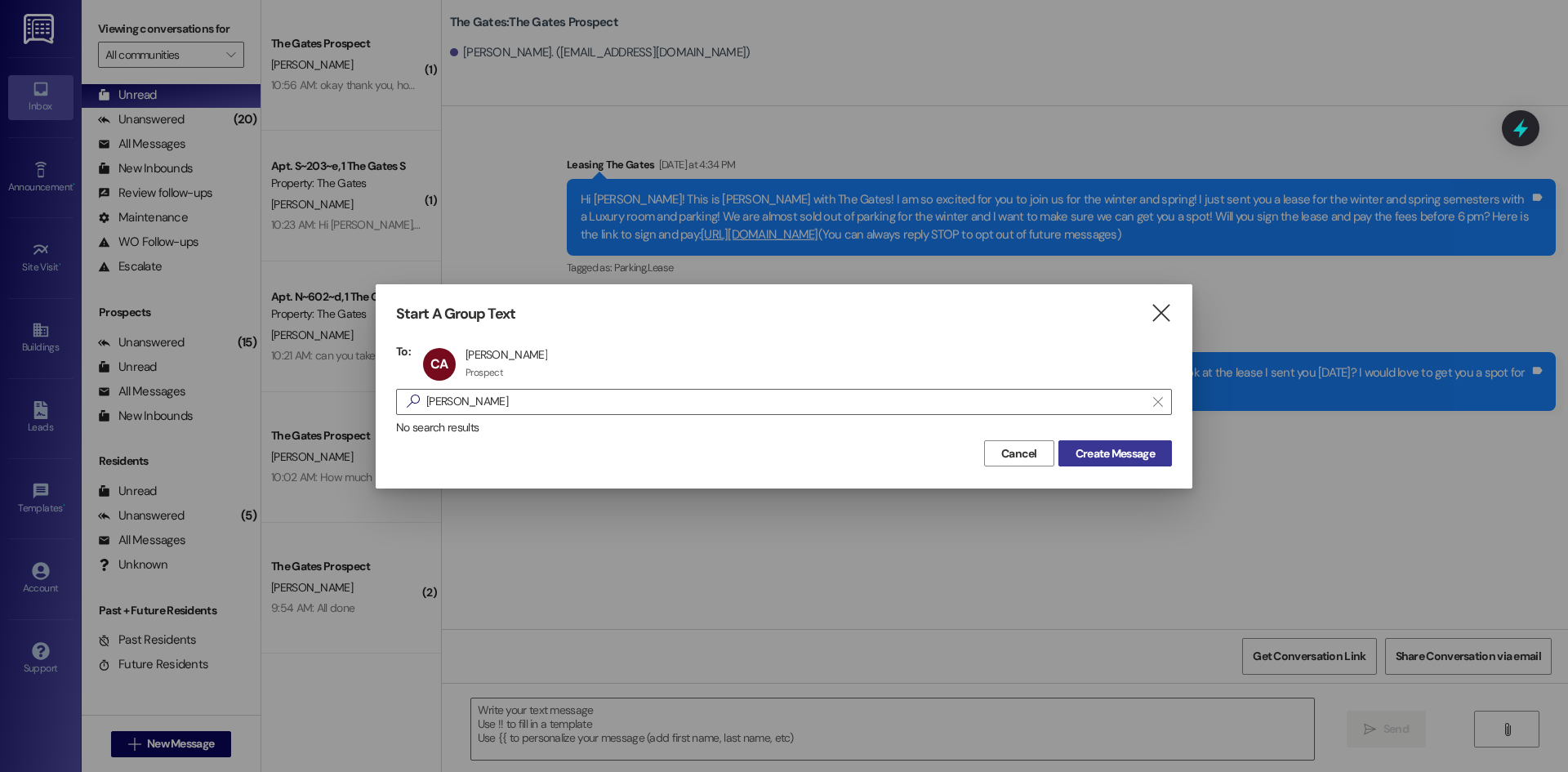
click at [1146, 452] on span "Create Message" at bounding box center [1115, 453] width 79 height 17
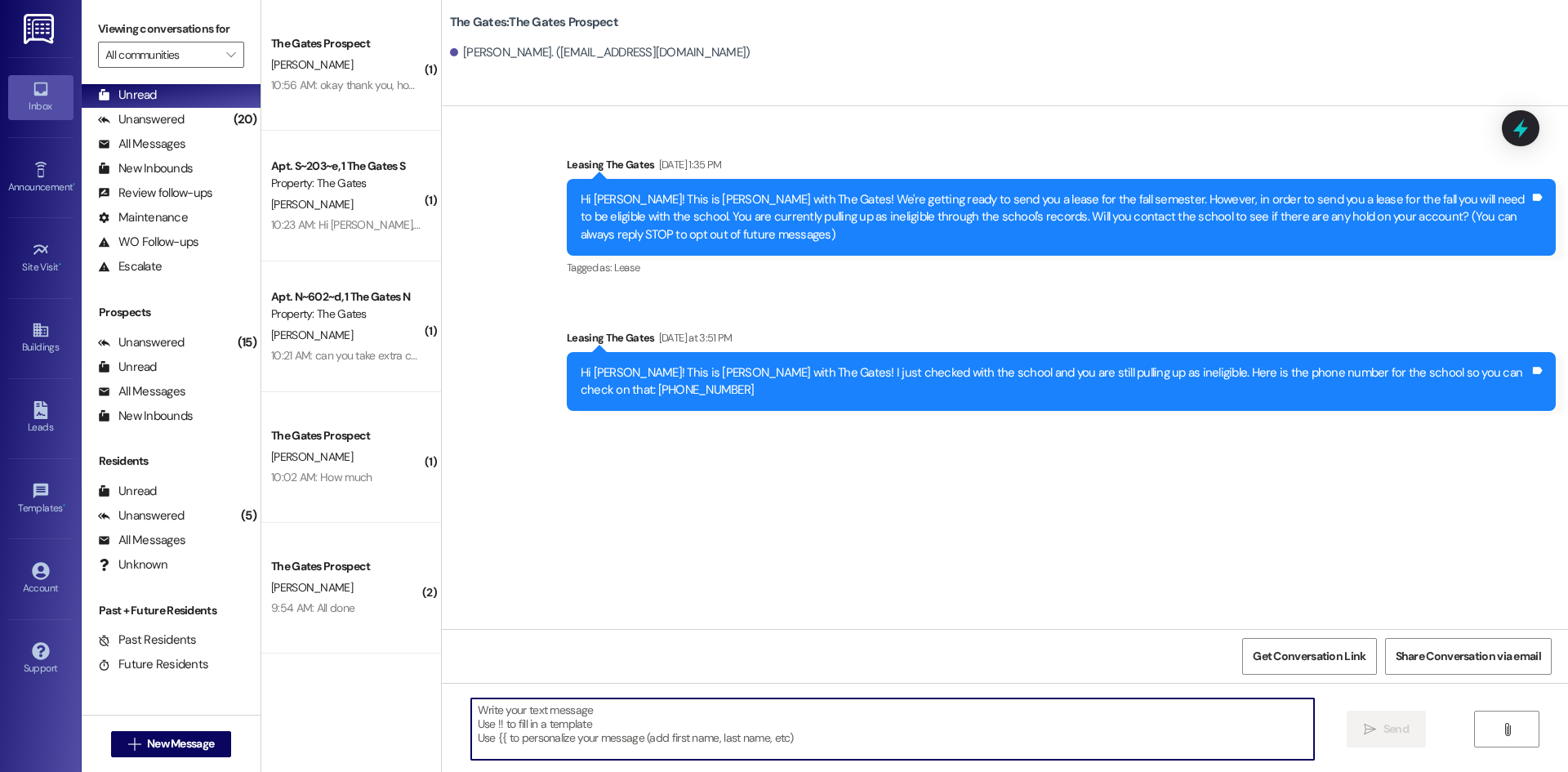
click at [714, 713] on textarea at bounding box center [892, 729] width 843 height 61
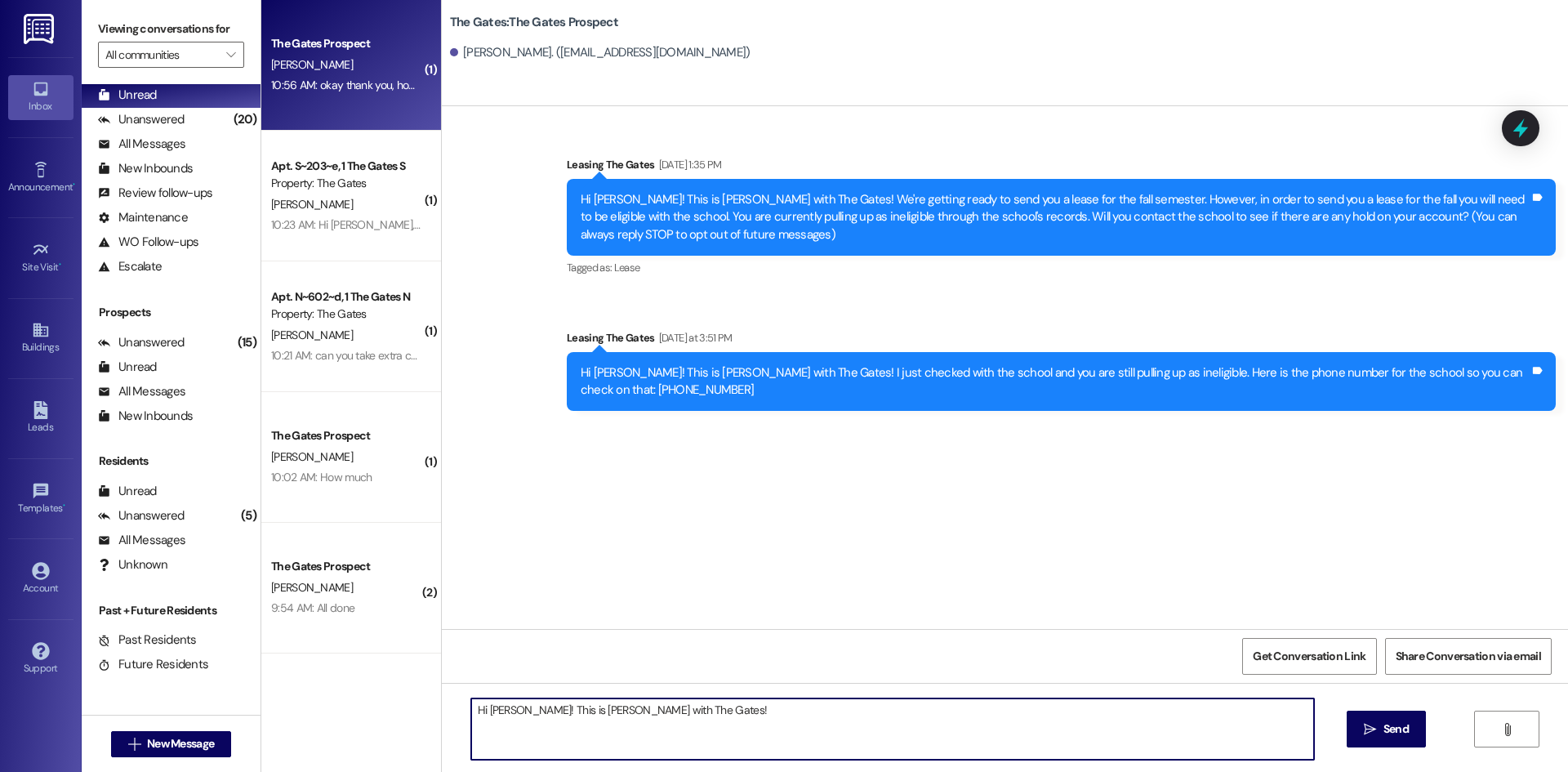
type textarea "Hi [PERSON_NAME]! This is [PERSON_NAME] with The Gates!"
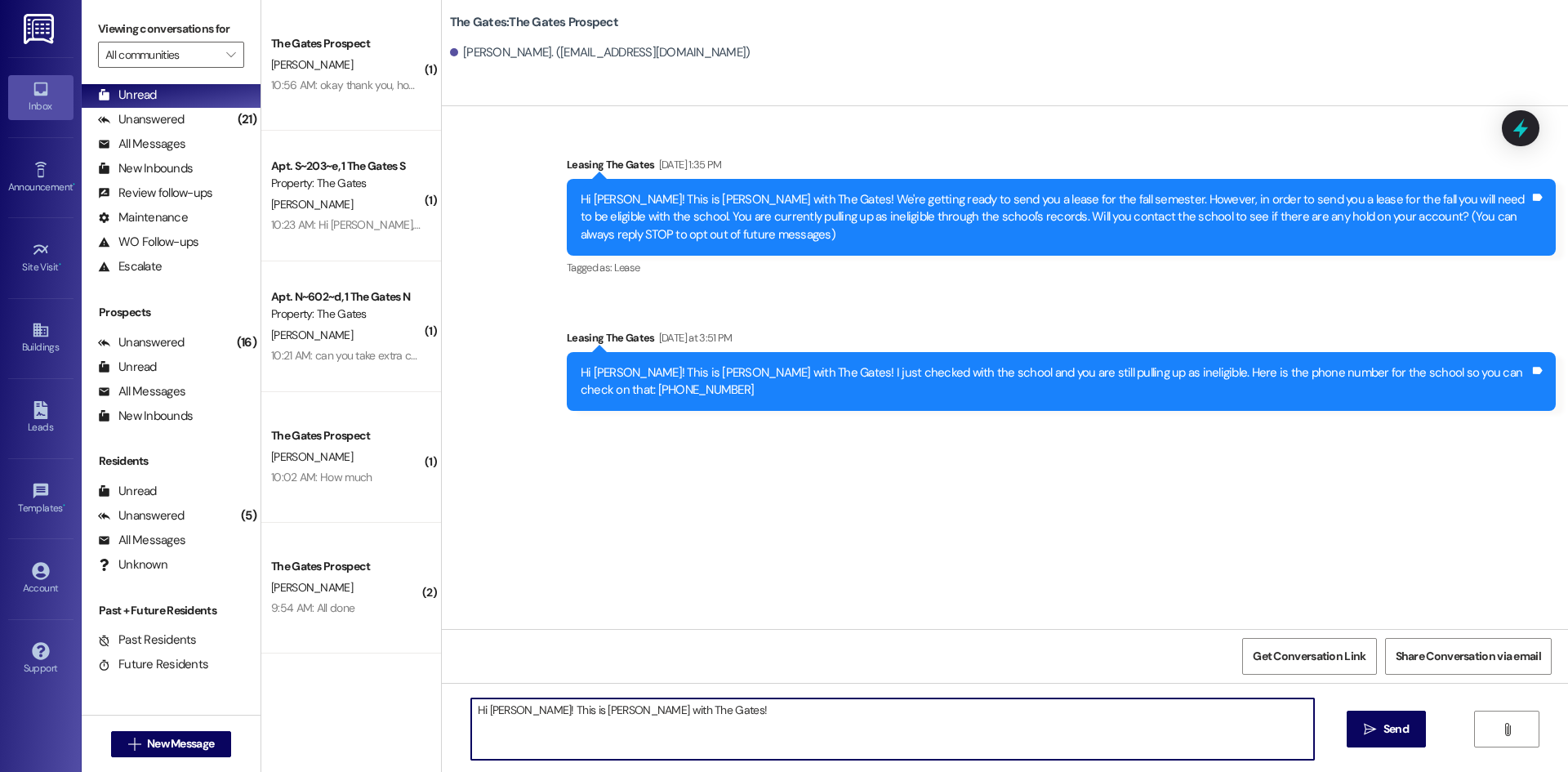
drag, startPoint x: 707, startPoint y: 714, endPoint x: 315, endPoint y: 682, distance: 393.3
click at [321, 702] on div "( 1 ) The Gates Prospect [PERSON_NAME] 10:56 AM: okay thank you, how do they ac…" at bounding box center [914, 386] width 1307 height 772
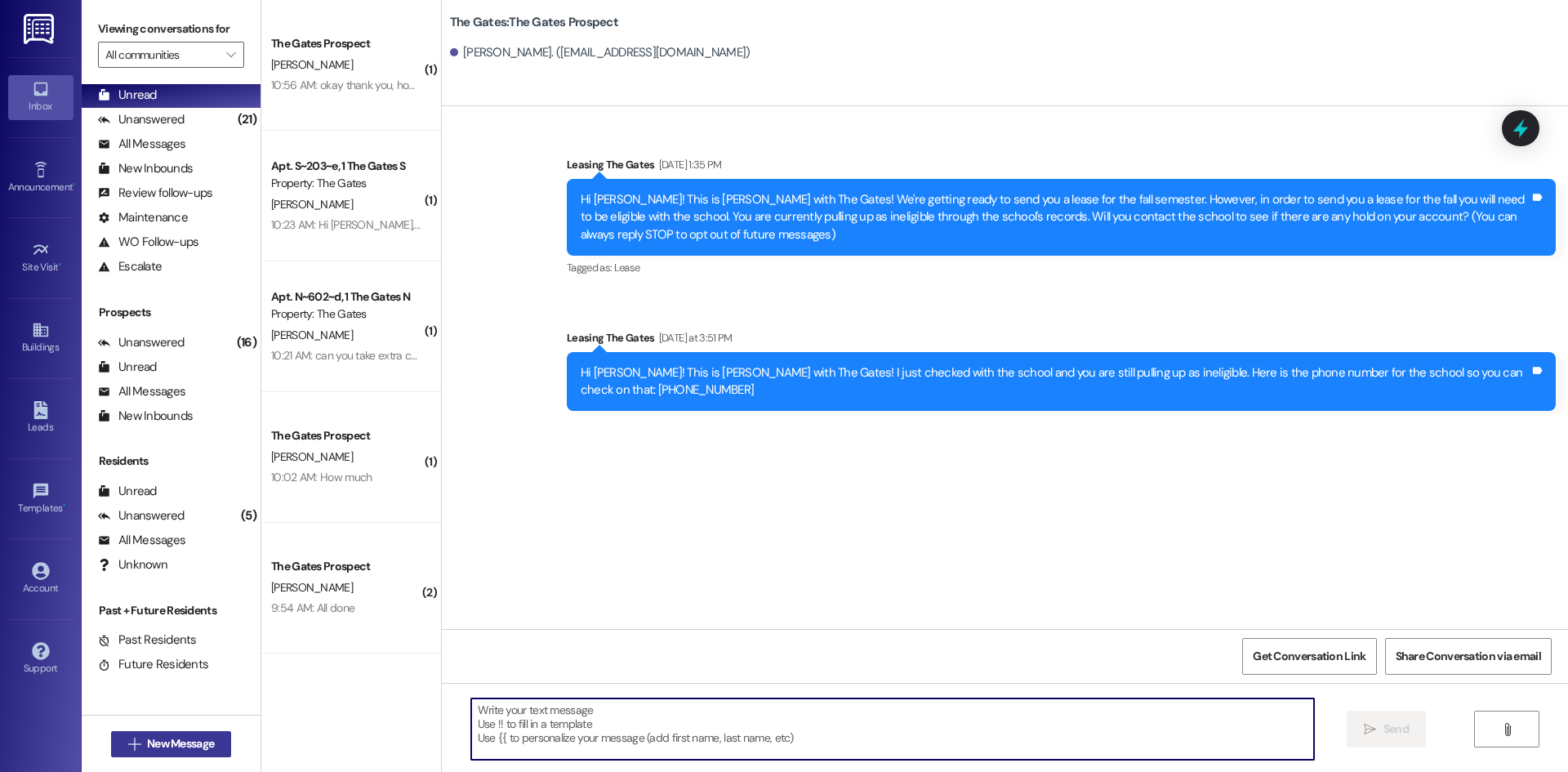
click at [175, 750] on span "New Message" at bounding box center [181, 743] width 67 height 17
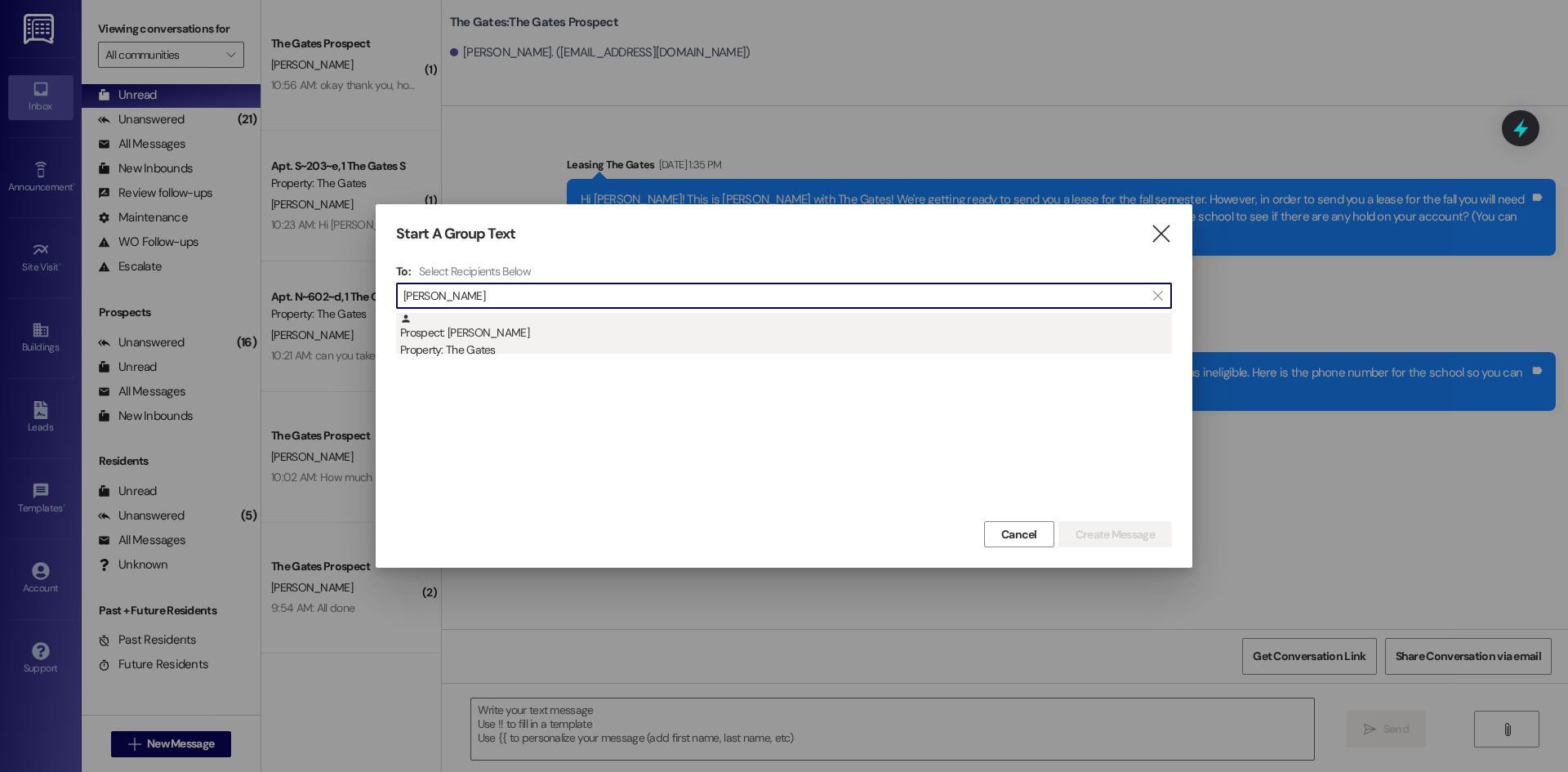
type input "[PERSON_NAME]"
click at [545, 352] on div "Property: The Gates" at bounding box center [786, 349] width 772 height 17
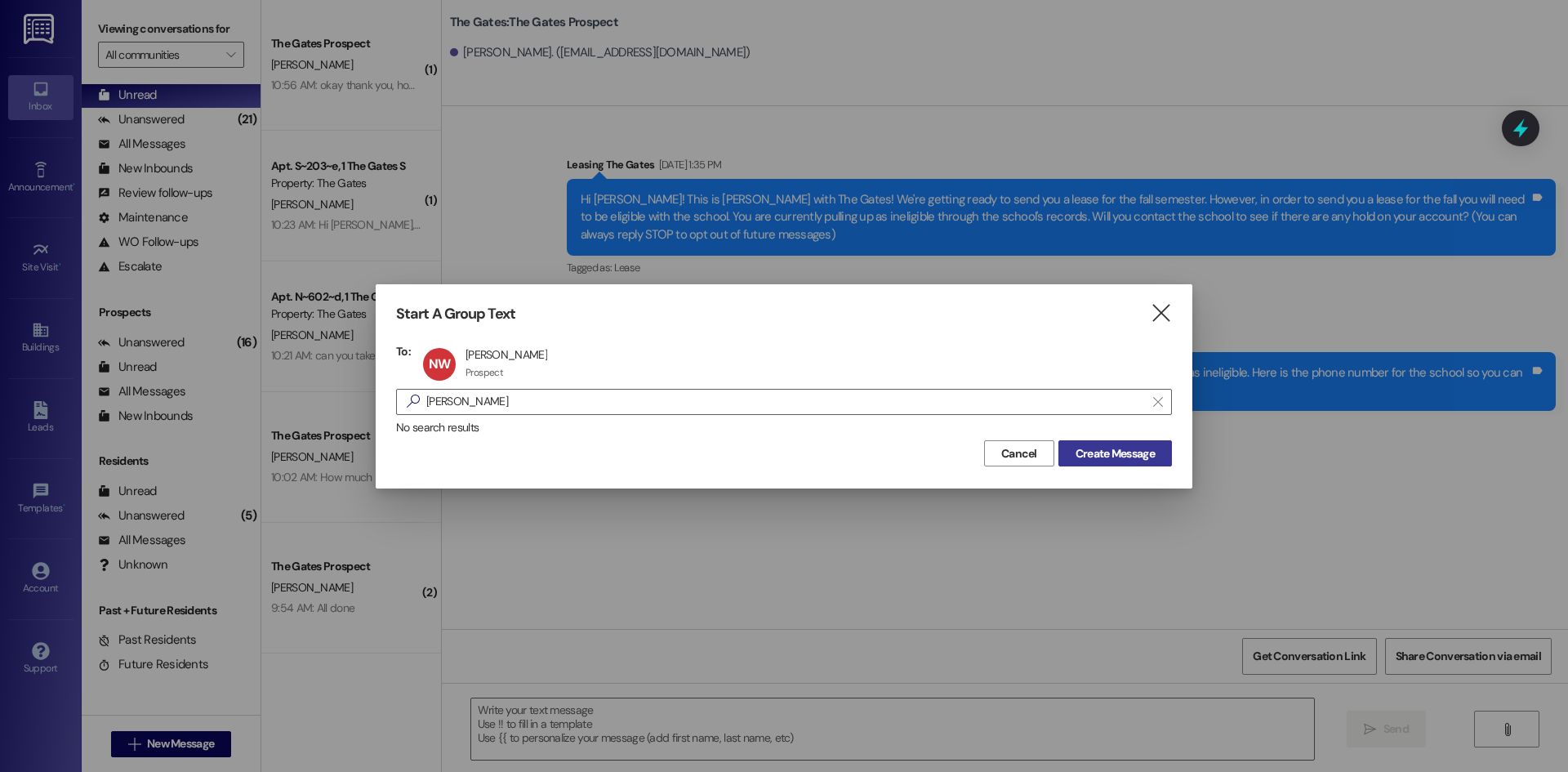
click at [1104, 450] on span "Create Message" at bounding box center [1115, 453] width 79 height 17
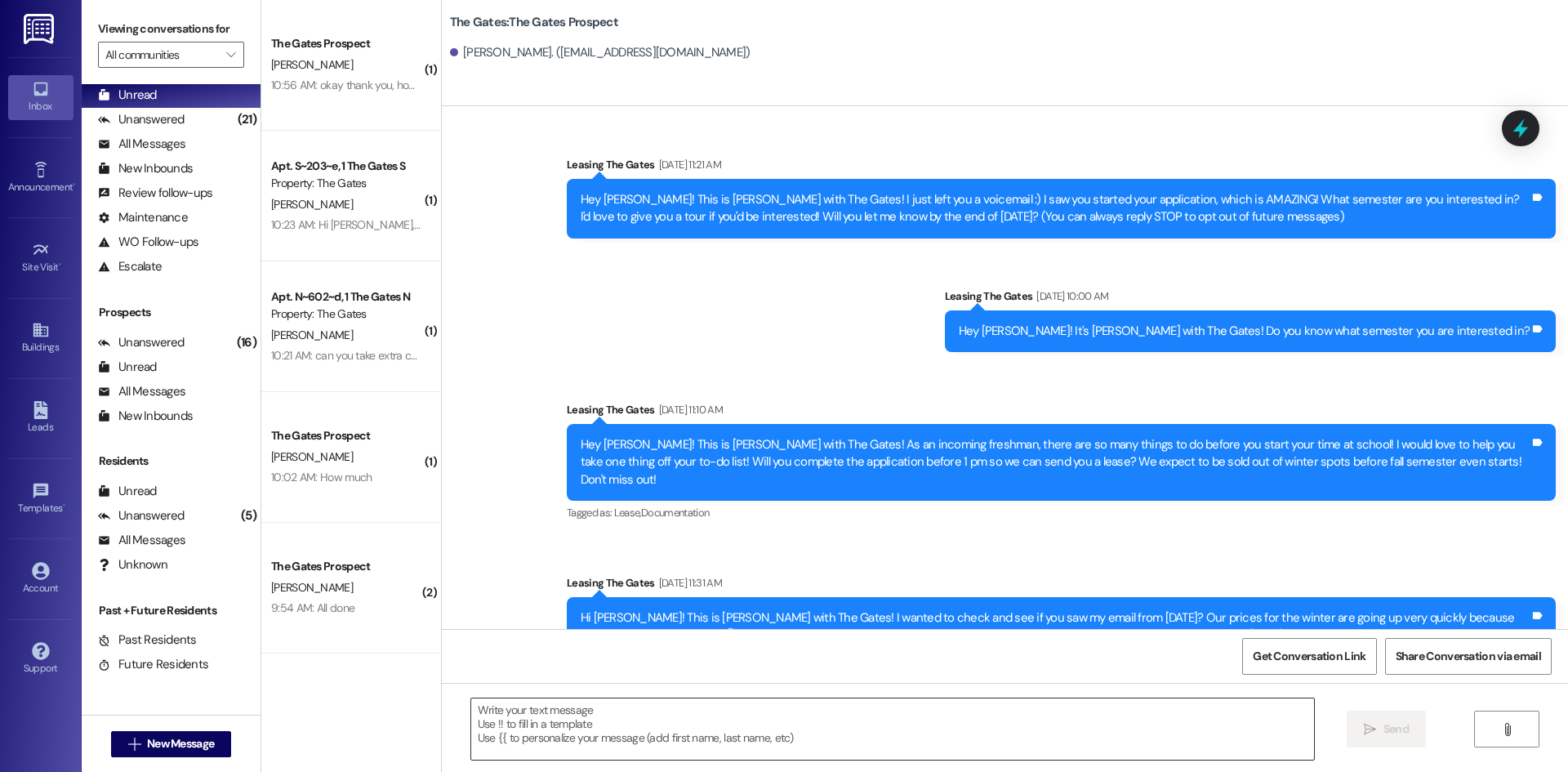
click at [508, 742] on textarea at bounding box center [892, 729] width 843 height 61
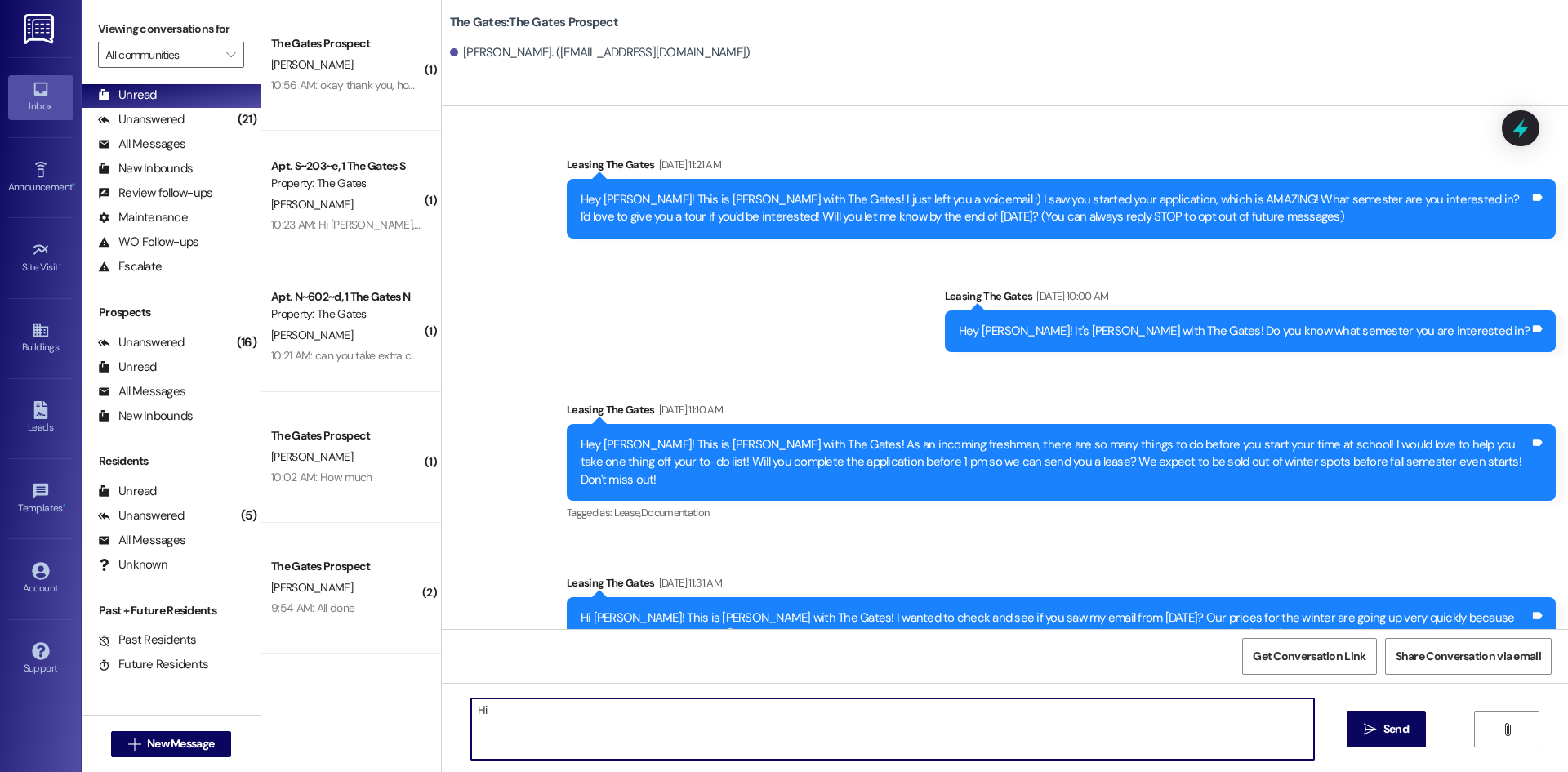
type textarea "Hi"
click at [132, 734] on button " New Message" at bounding box center [171, 744] width 121 height 26
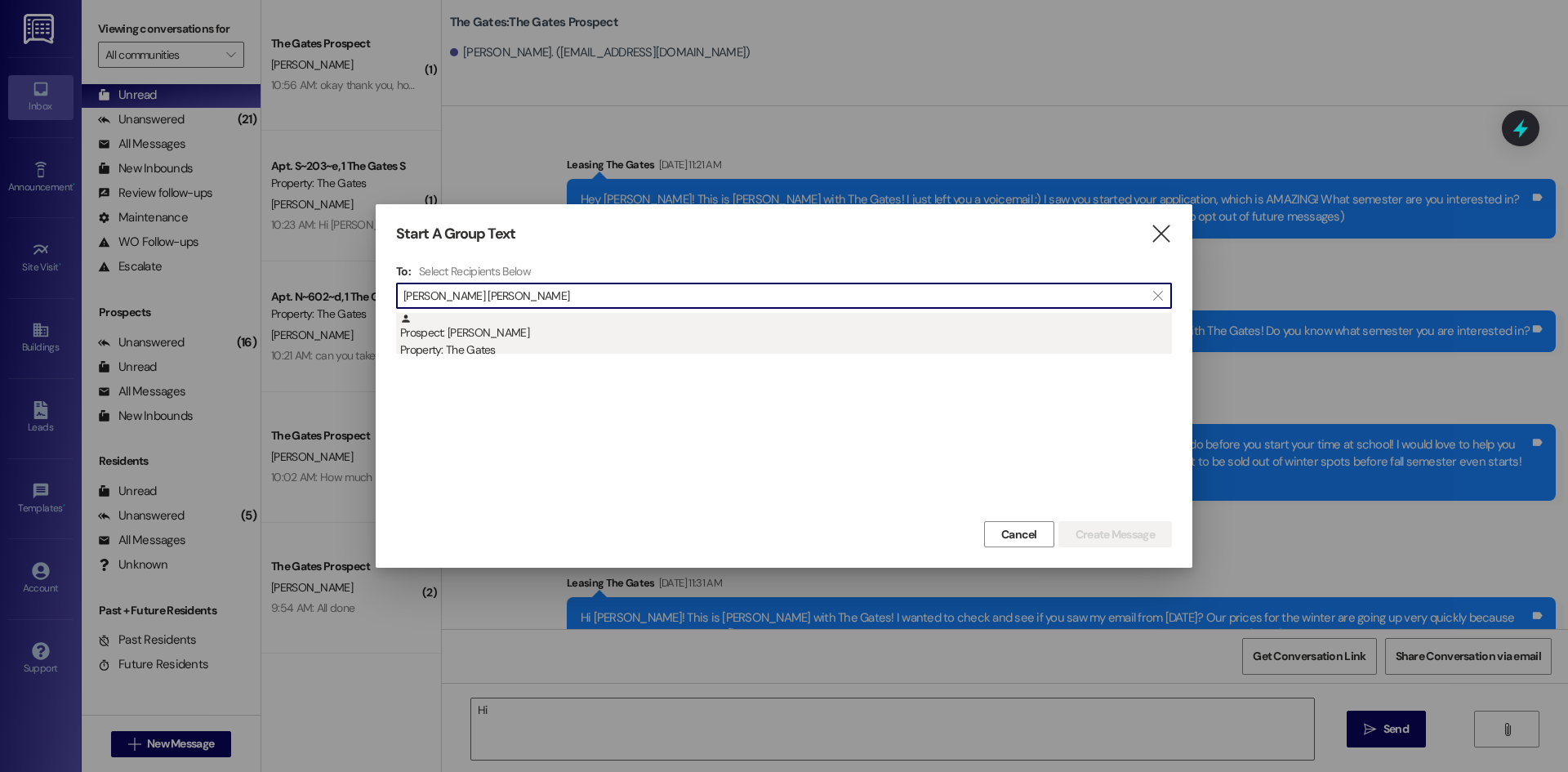
type input "[PERSON_NAME] [PERSON_NAME]"
click at [492, 345] on div "Property: The Gates" at bounding box center [786, 349] width 772 height 17
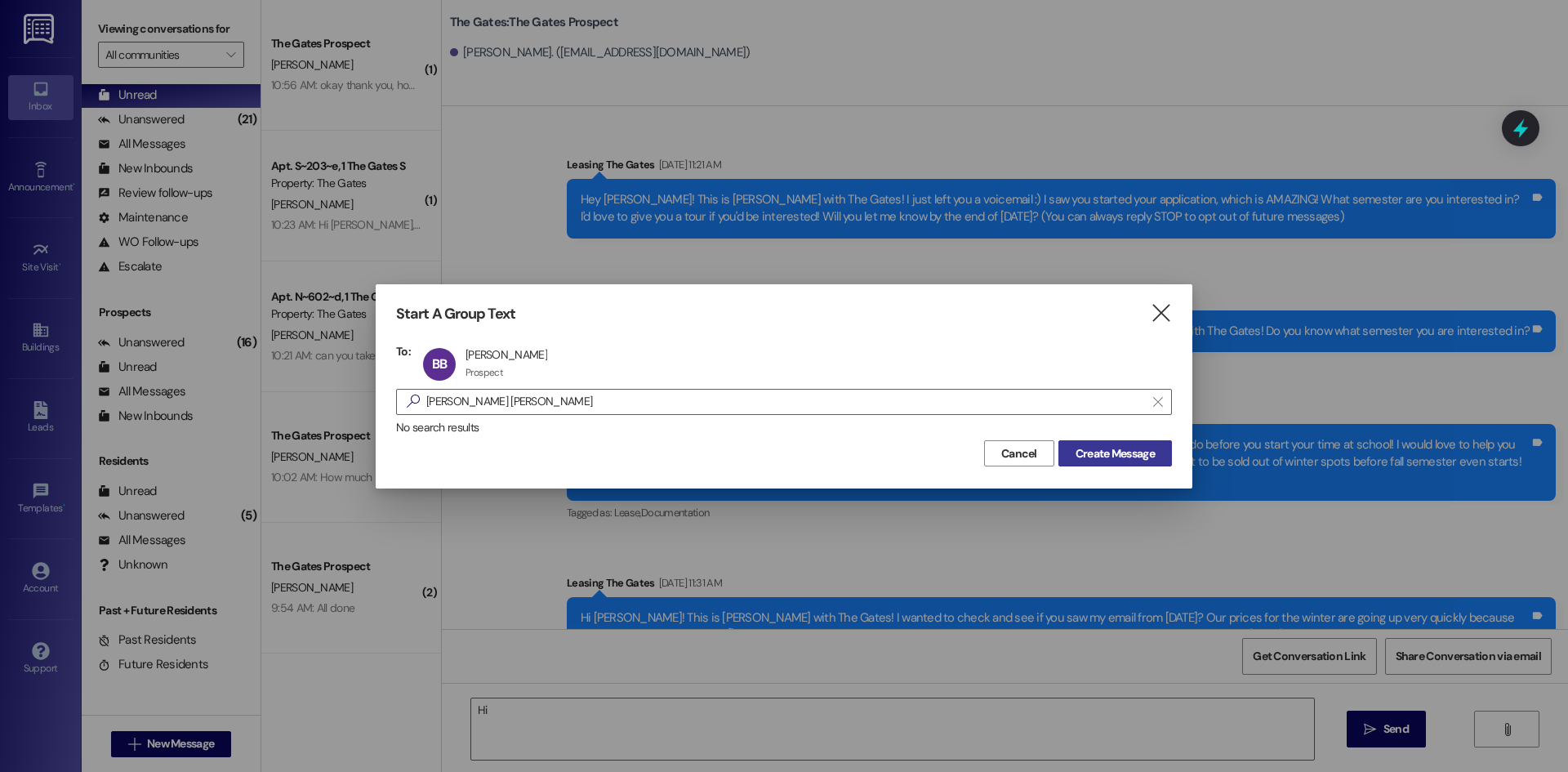
click at [1121, 452] on span "Create Message" at bounding box center [1115, 453] width 79 height 17
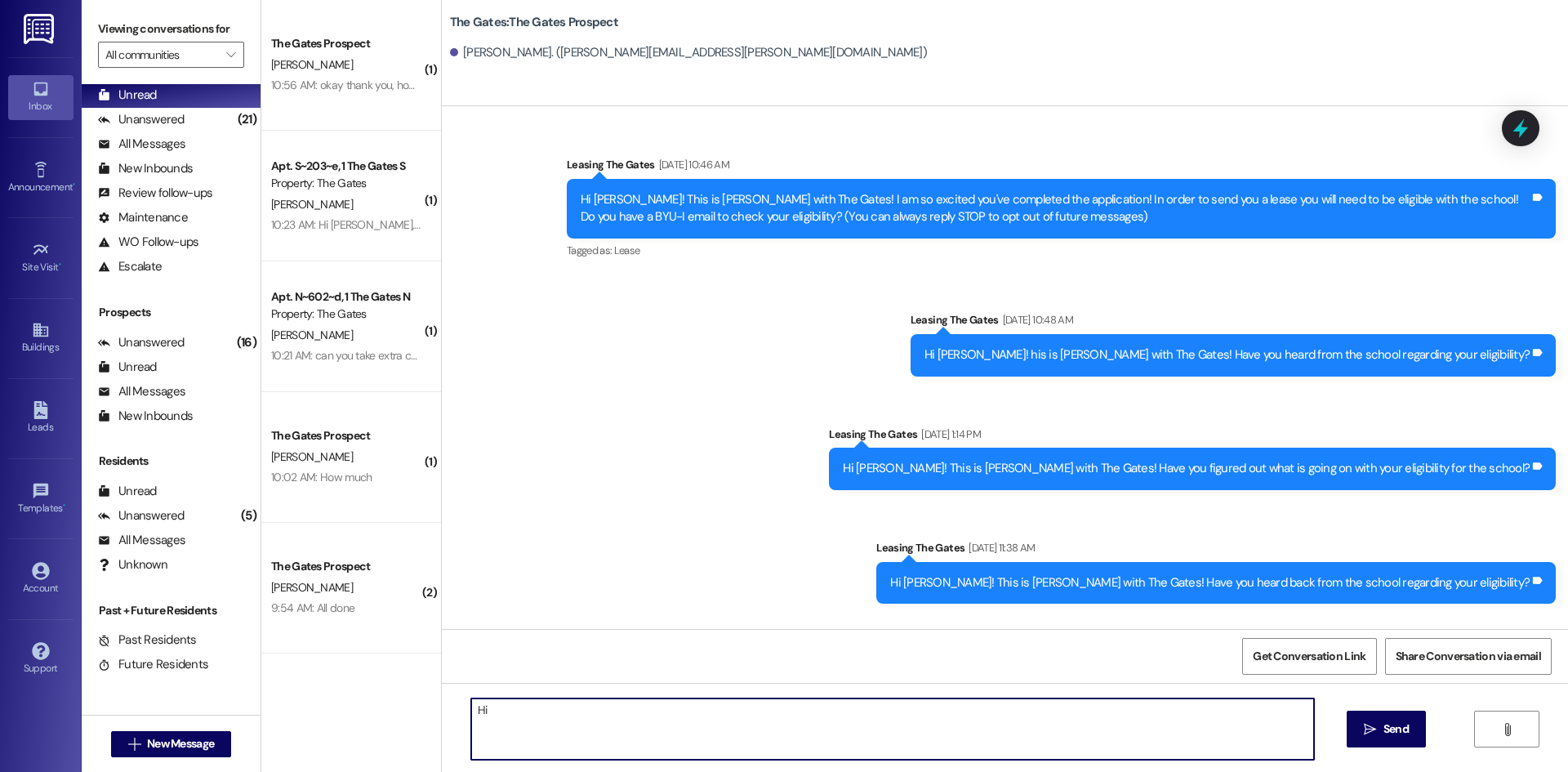
click at [643, 737] on textarea "Hi" at bounding box center [892, 729] width 843 height 61
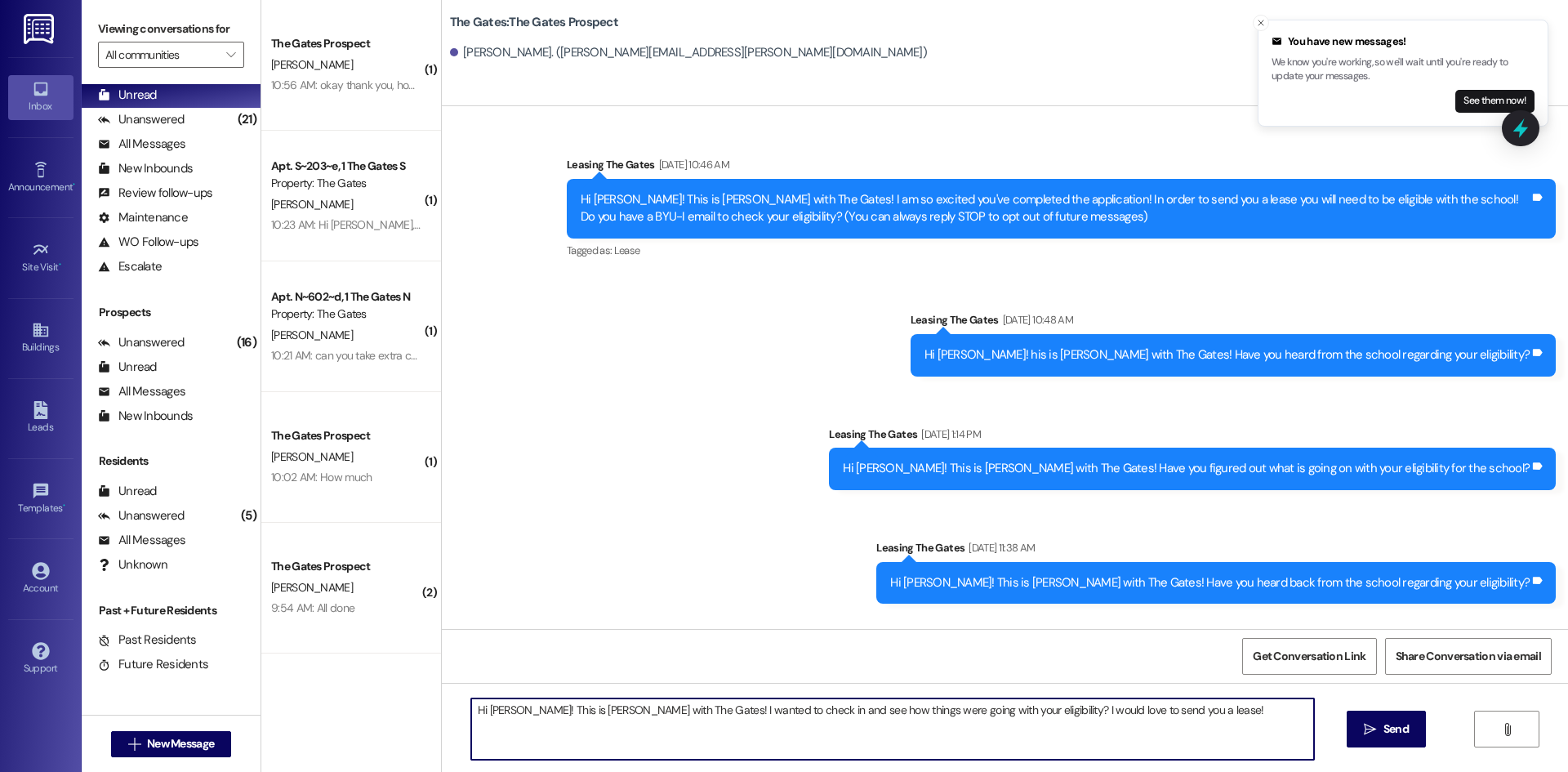
type textarea "Hi [PERSON_NAME]! This is [PERSON_NAME] with The Gates! I wanted to check in an…"
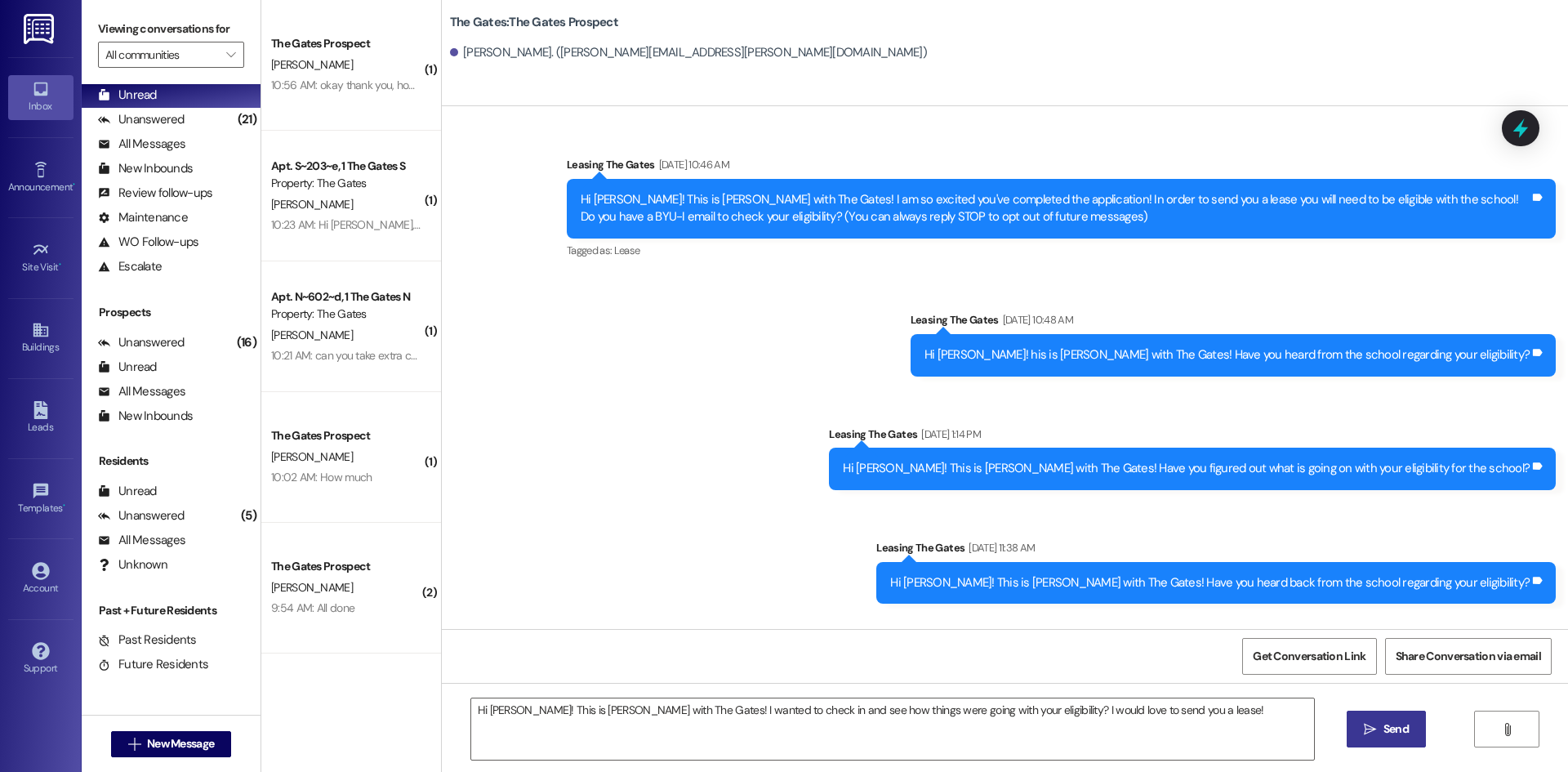
click at [1380, 726] on span "Send" at bounding box center [1396, 728] width 32 height 17
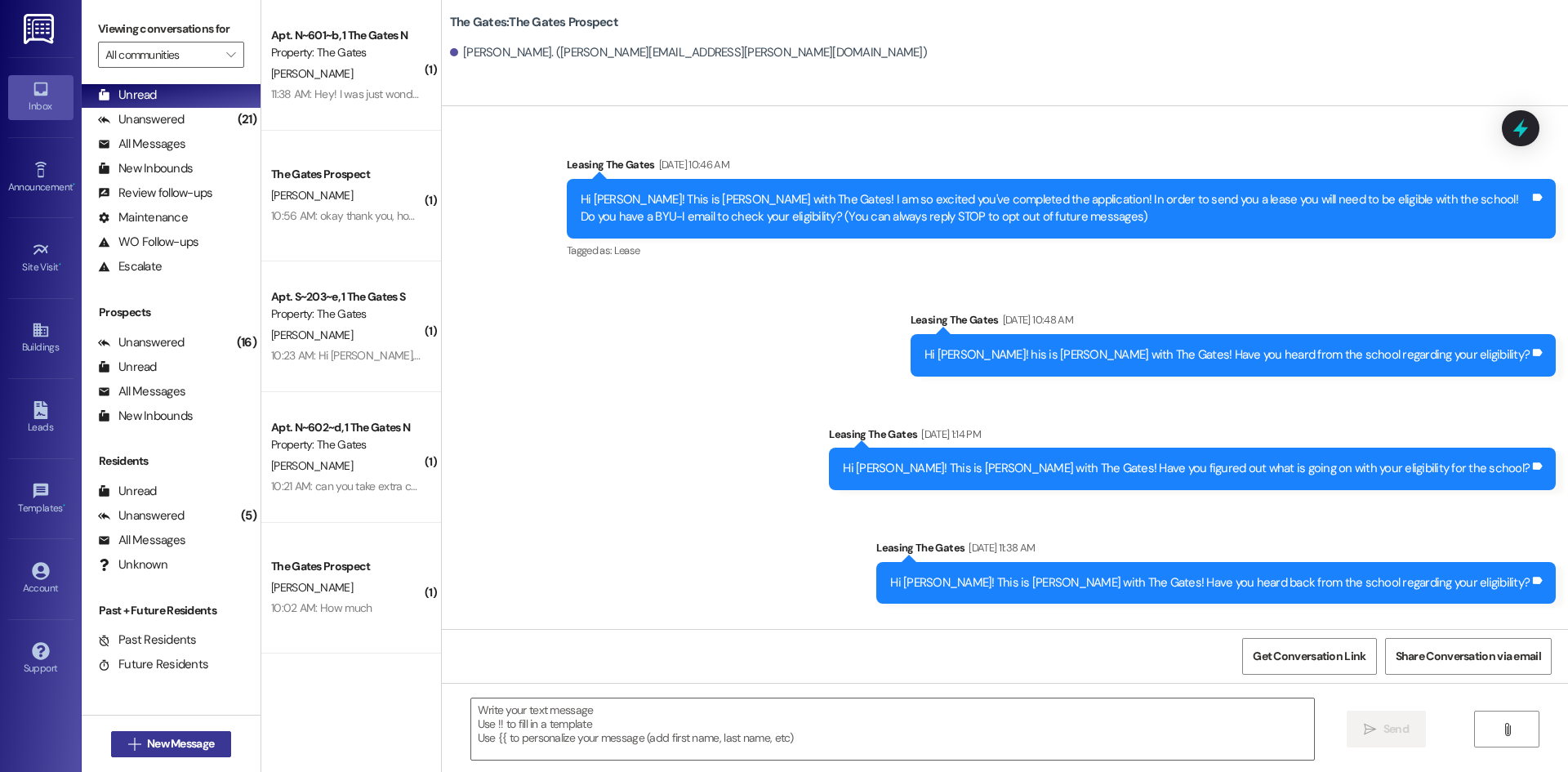
click at [217, 740] on button " New Message" at bounding box center [171, 744] width 121 height 26
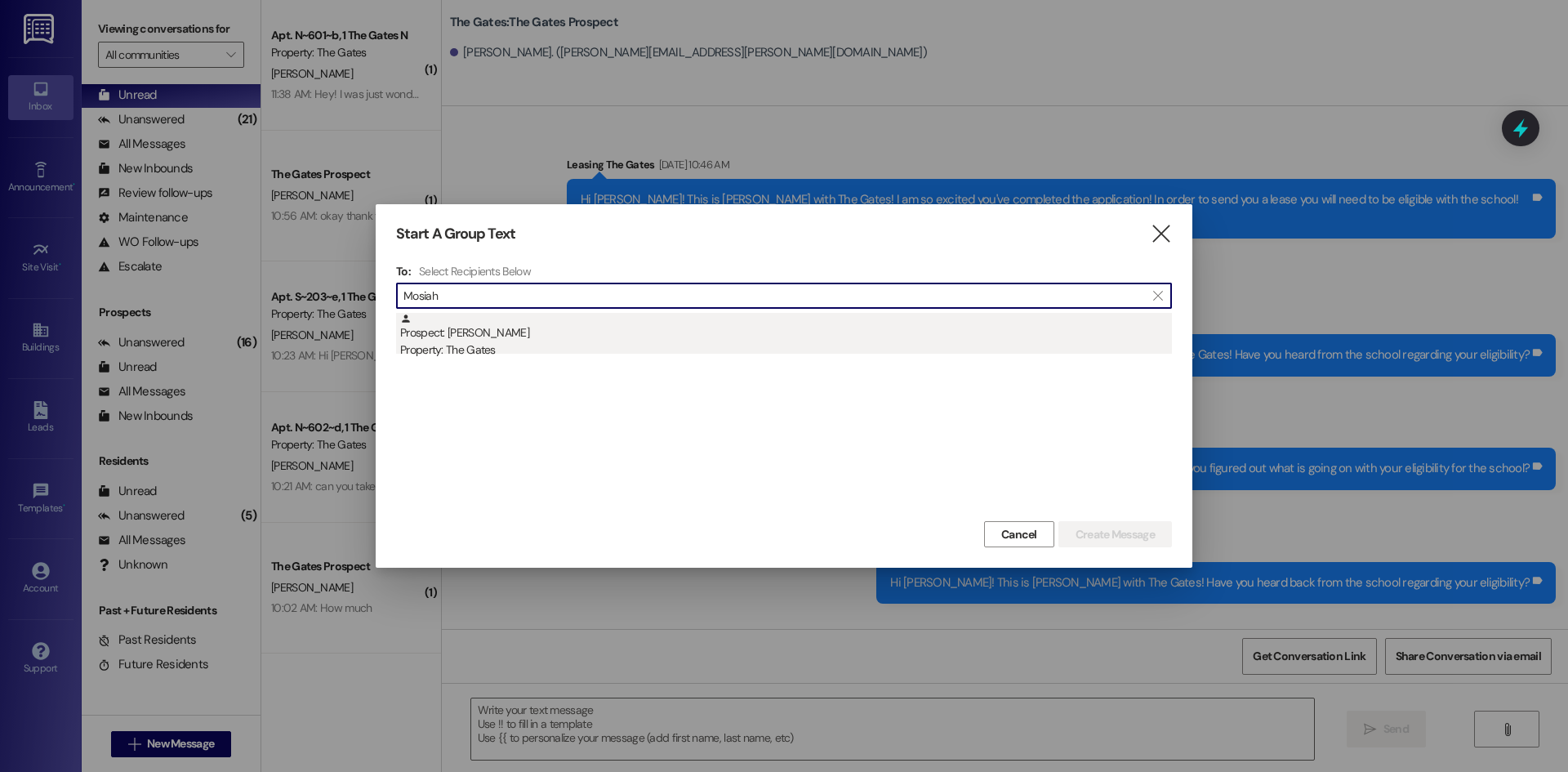
type input "Mosiah"
click at [489, 326] on div "Prospect: [PERSON_NAME] Property: The Gates" at bounding box center [786, 336] width 772 height 47
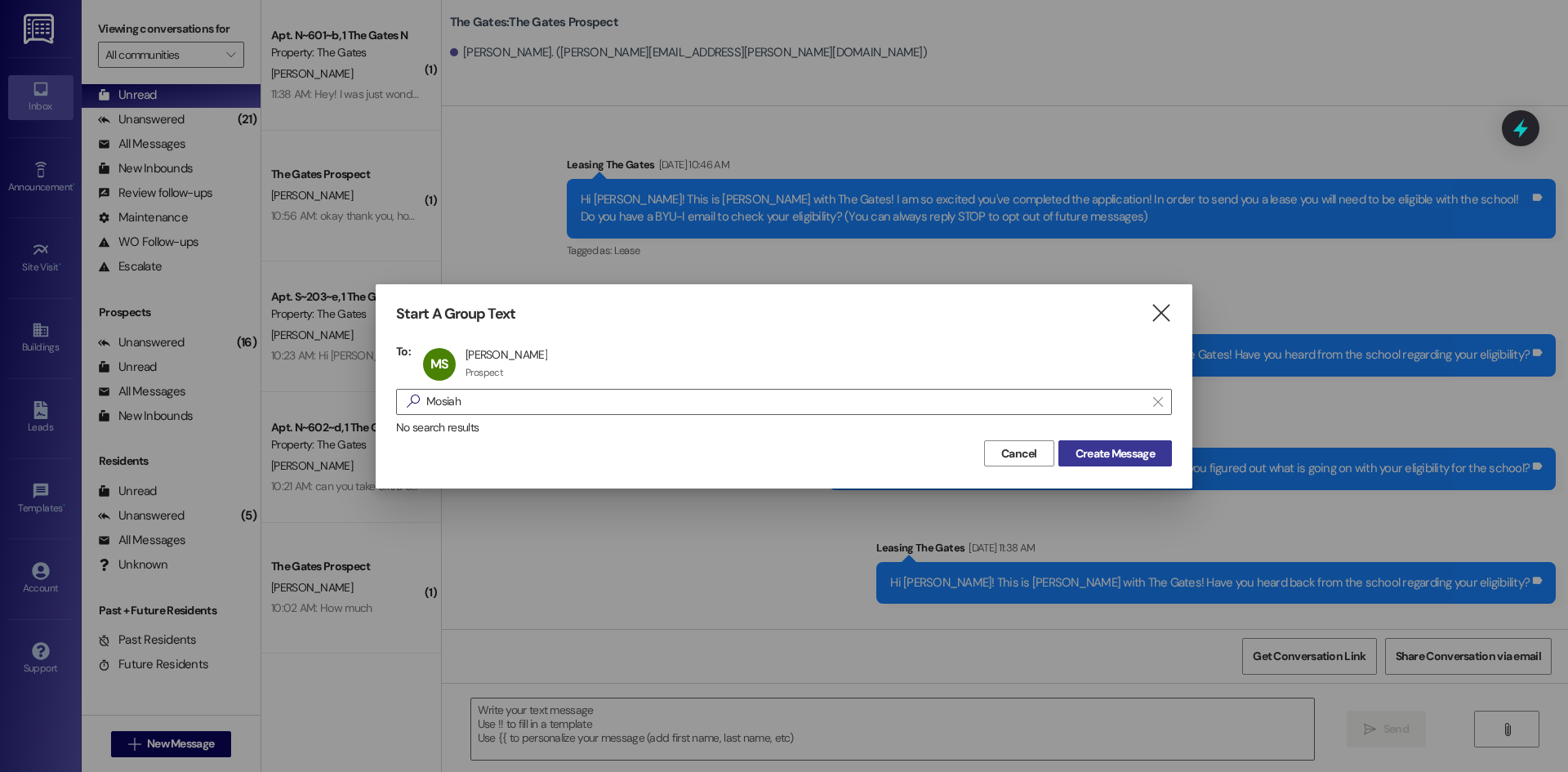
click at [1158, 454] on button "Create Message" at bounding box center [1115, 453] width 114 height 26
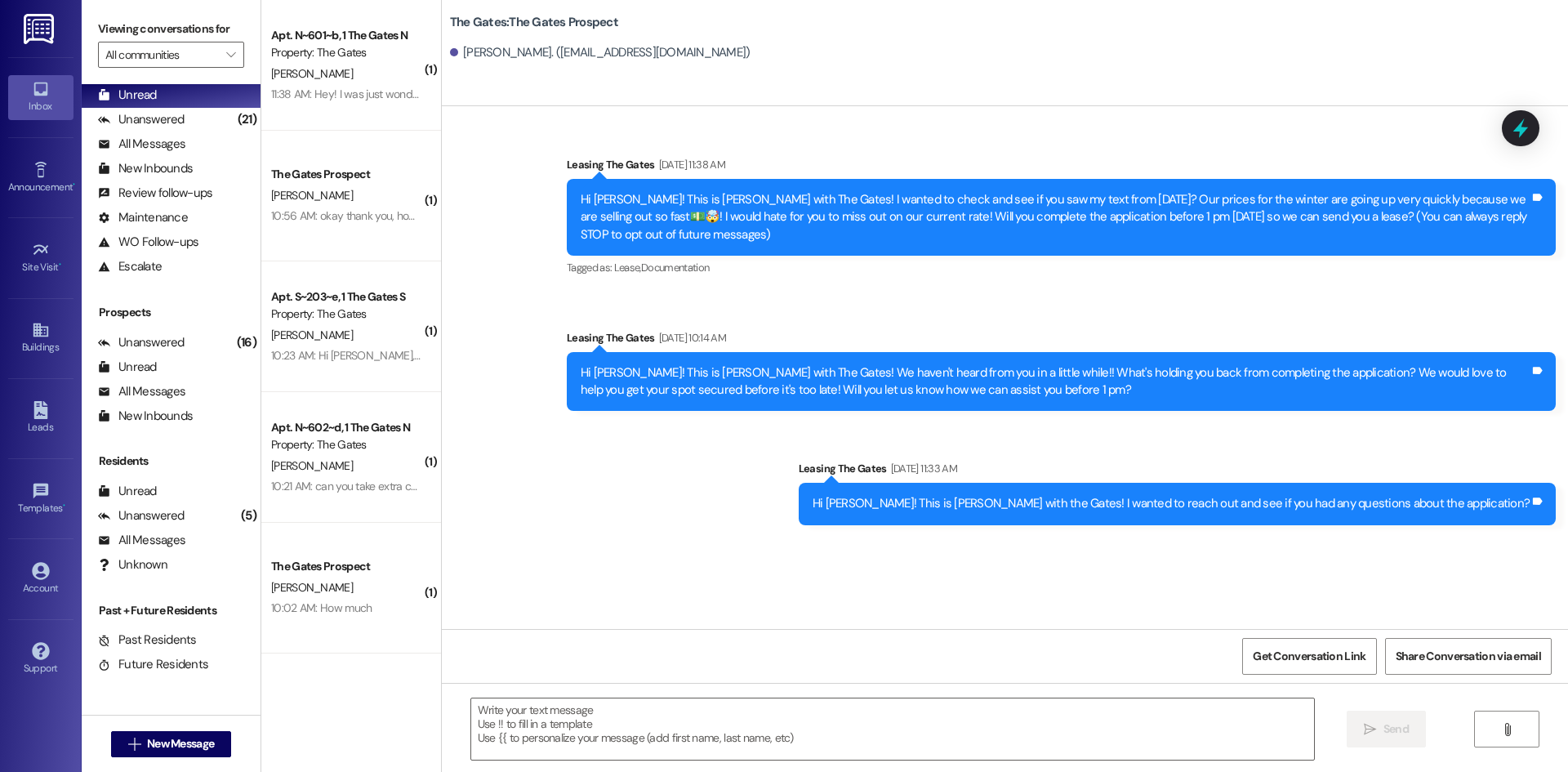
click at [613, 717] on textarea at bounding box center [892, 729] width 843 height 61
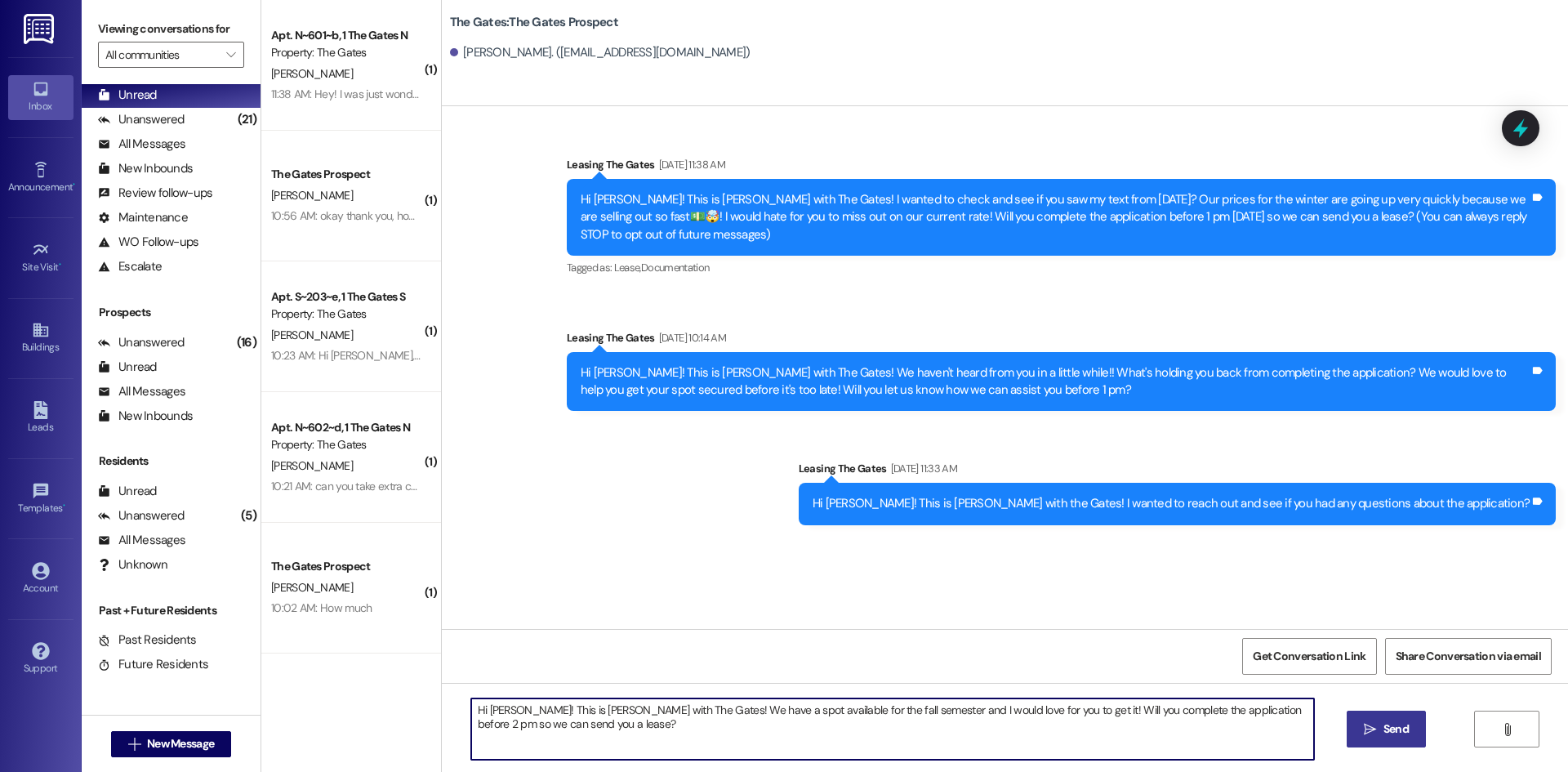
type textarea "Hi [PERSON_NAME]! This is [PERSON_NAME] with The Gates! We have a spot availabl…"
click at [1412, 730] on button " Send" at bounding box center [1387, 728] width 79 height 37
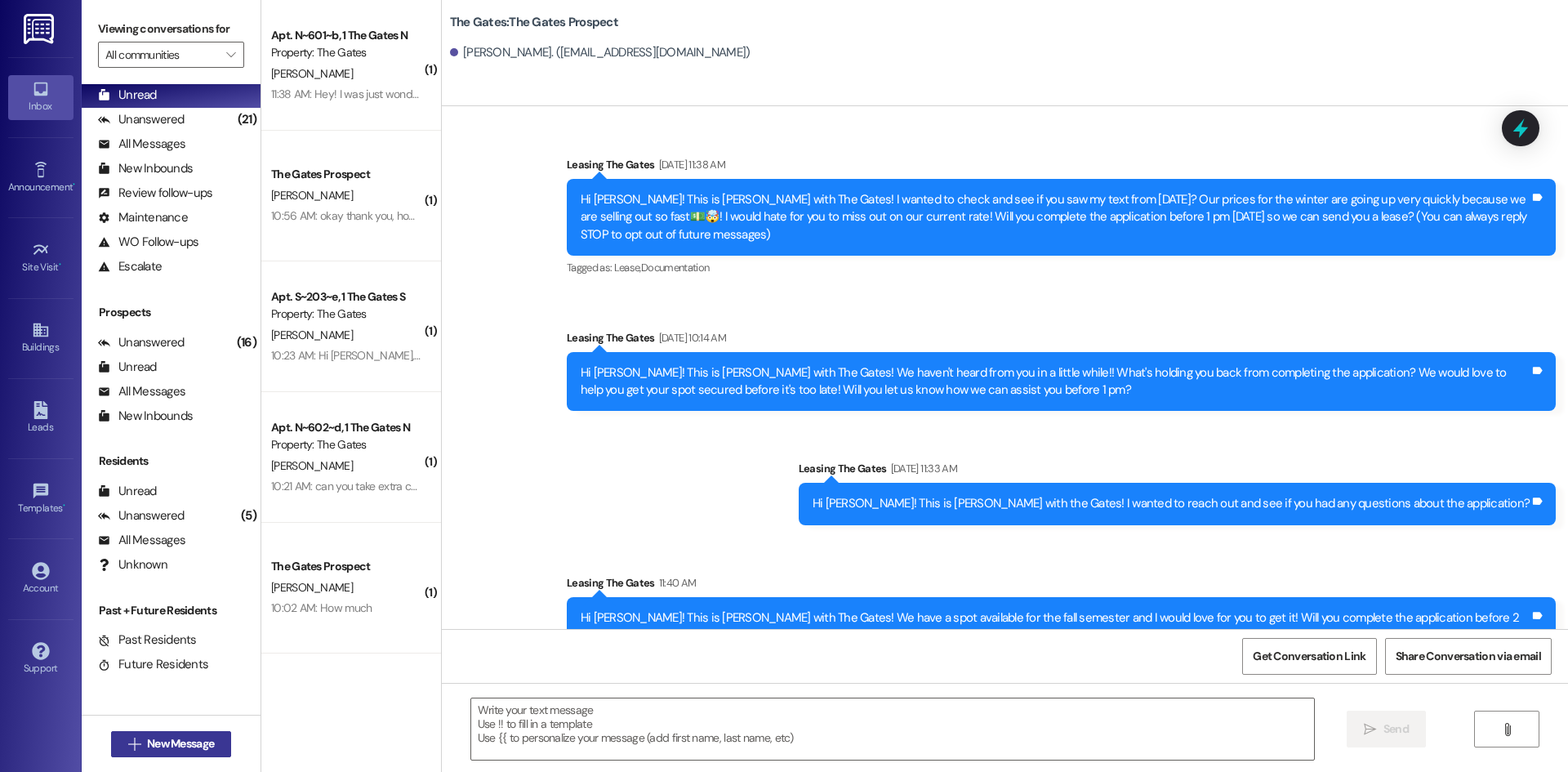
click at [147, 747] on span "New Message" at bounding box center [181, 743] width 67 height 17
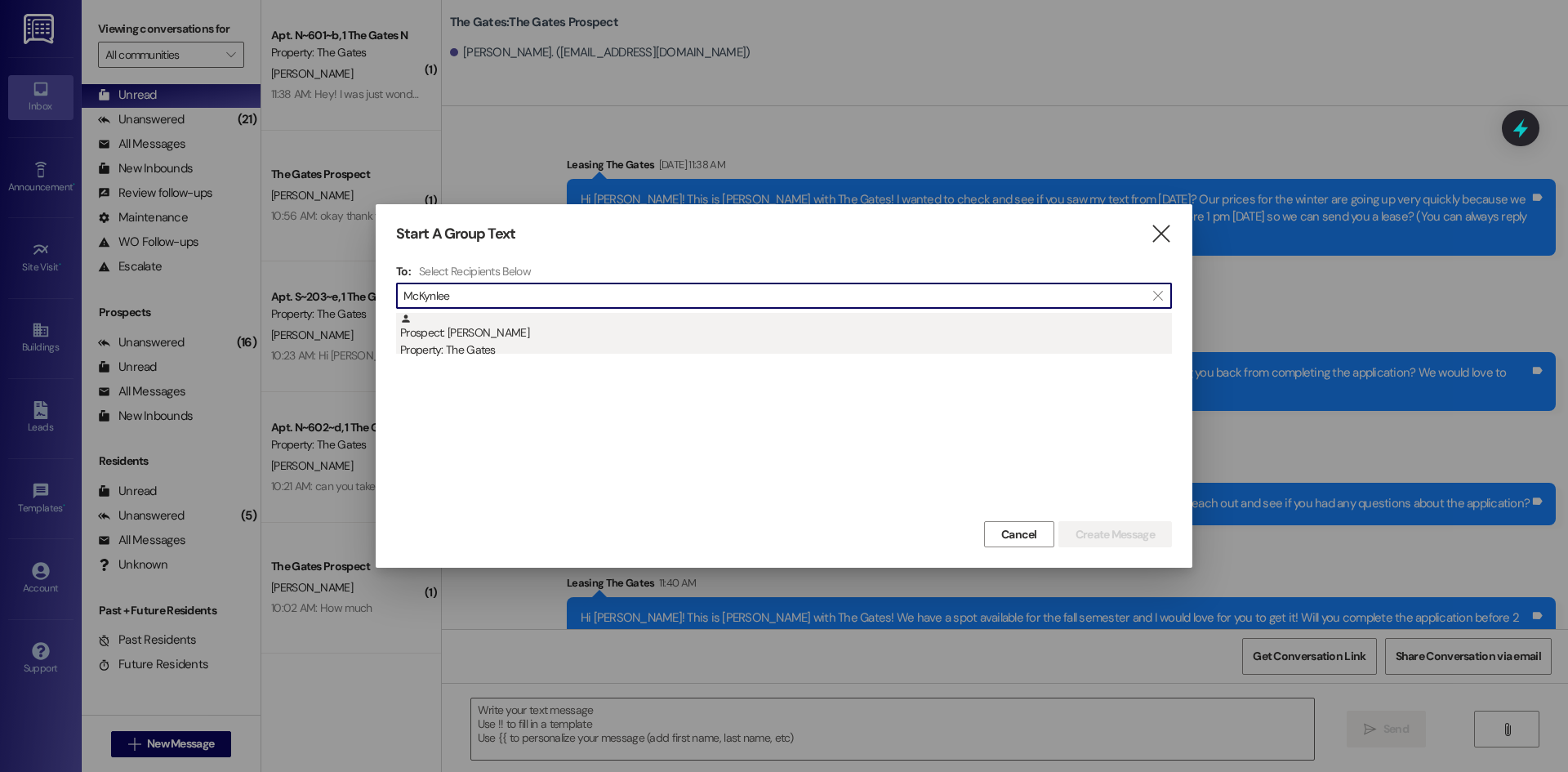
type input "McKynlee"
click at [485, 336] on div "Prospect: [PERSON_NAME] Property: The Gates" at bounding box center [786, 336] width 772 height 47
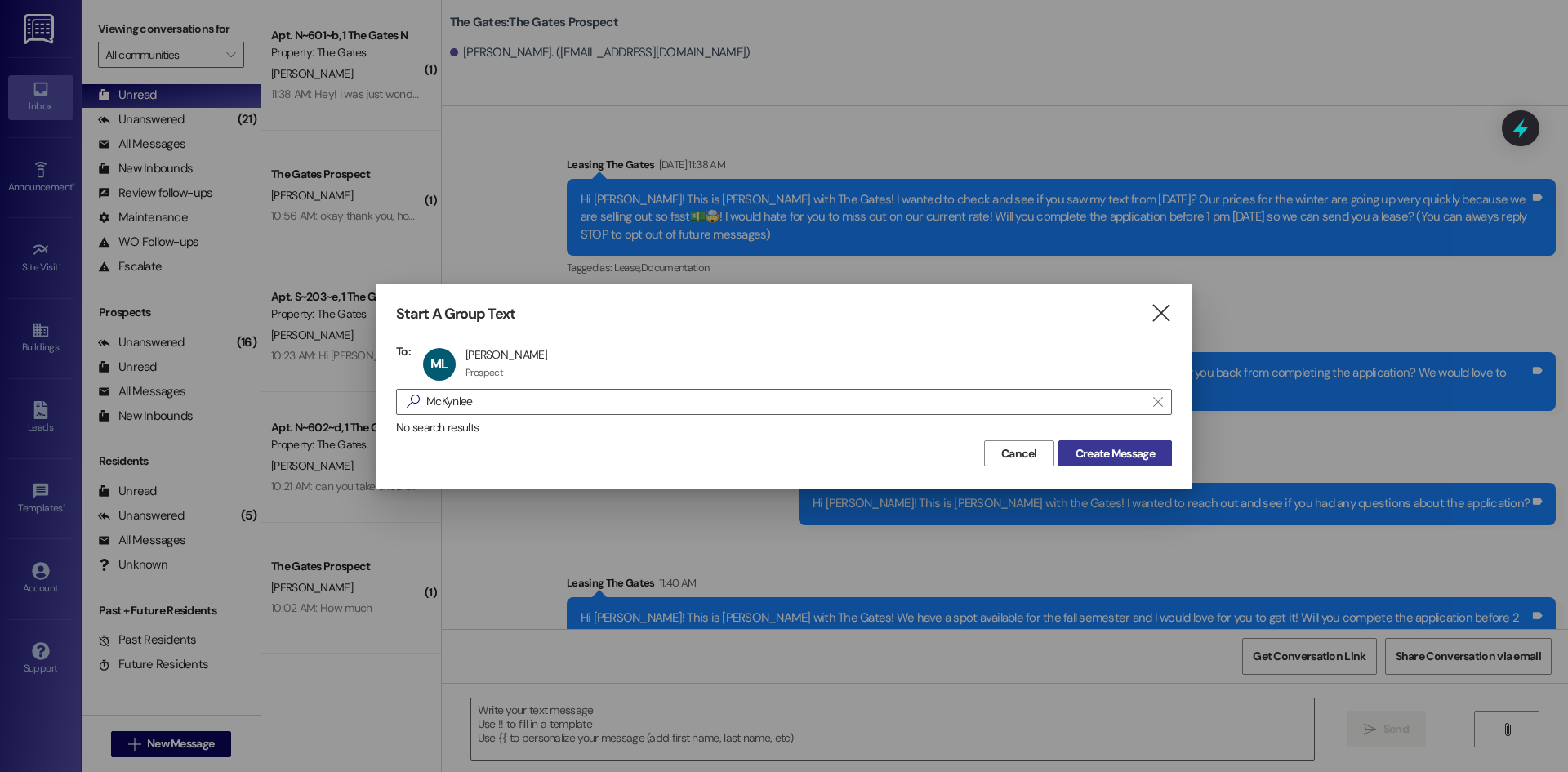
click at [1109, 452] on span "Create Message" at bounding box center [1115, 453] width 79 height 17
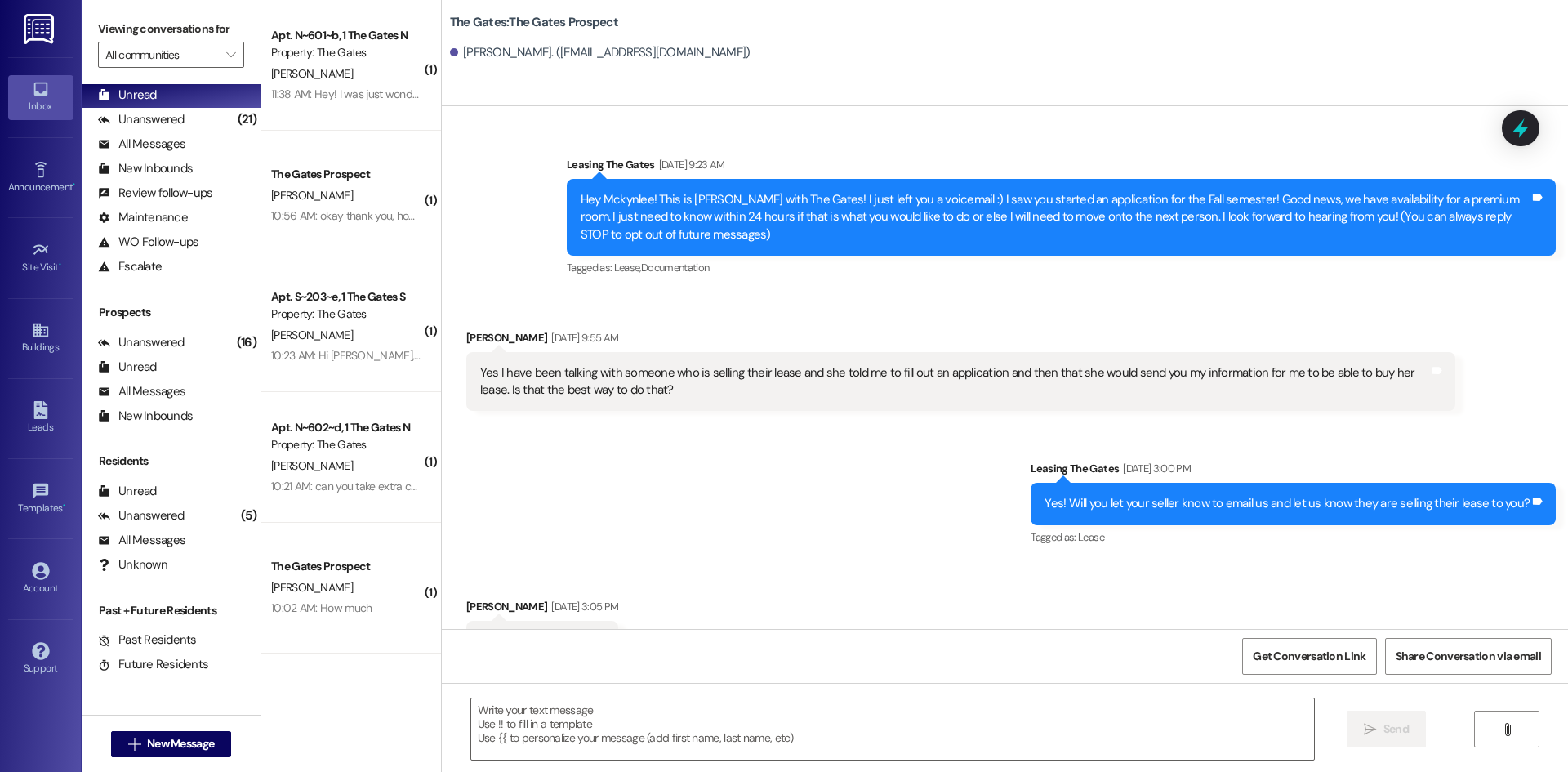
scroll to position [46, 0]
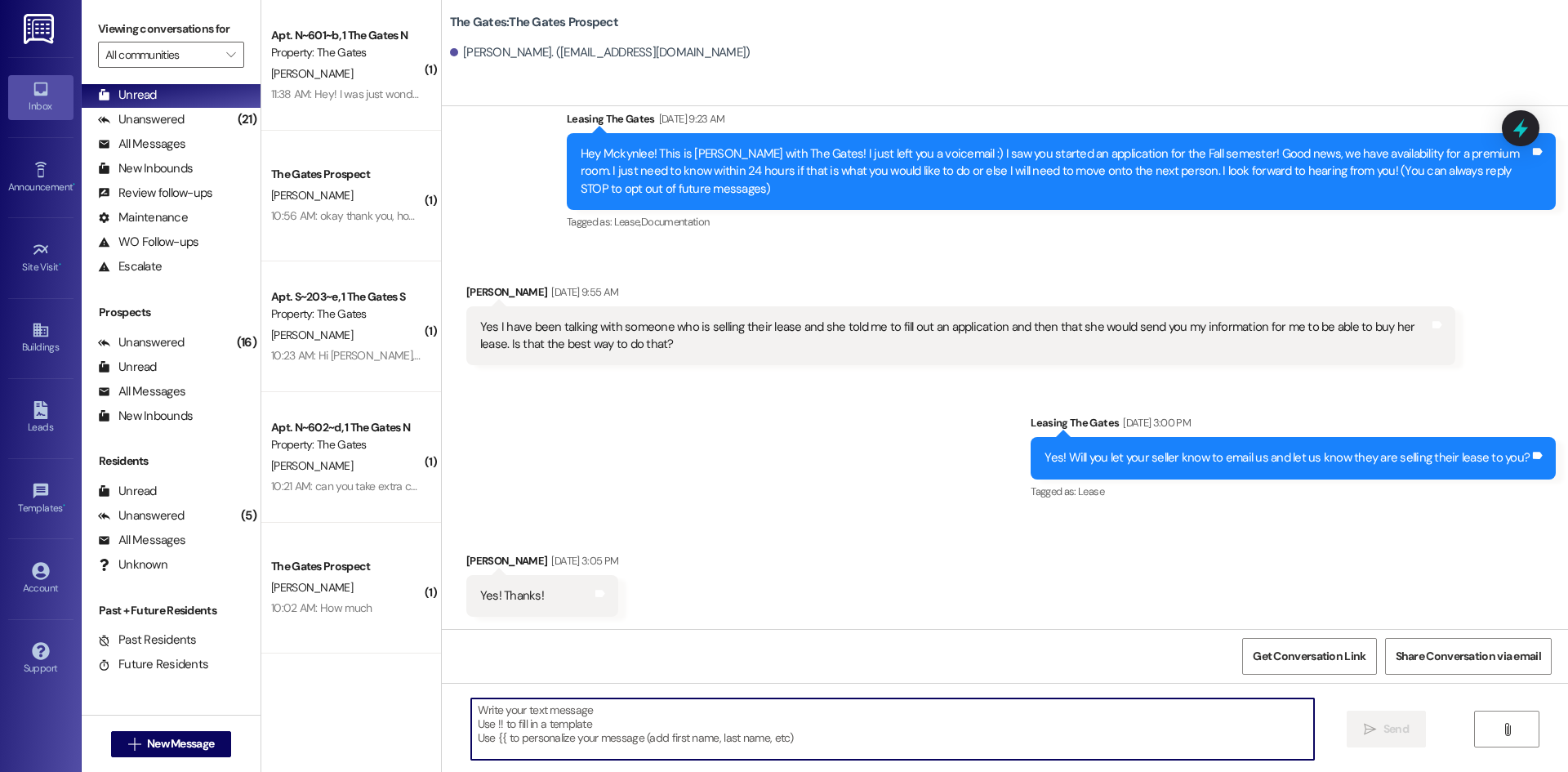
click at [516, 717] on textarea at bounding box center [892, 729] width 843 height 61
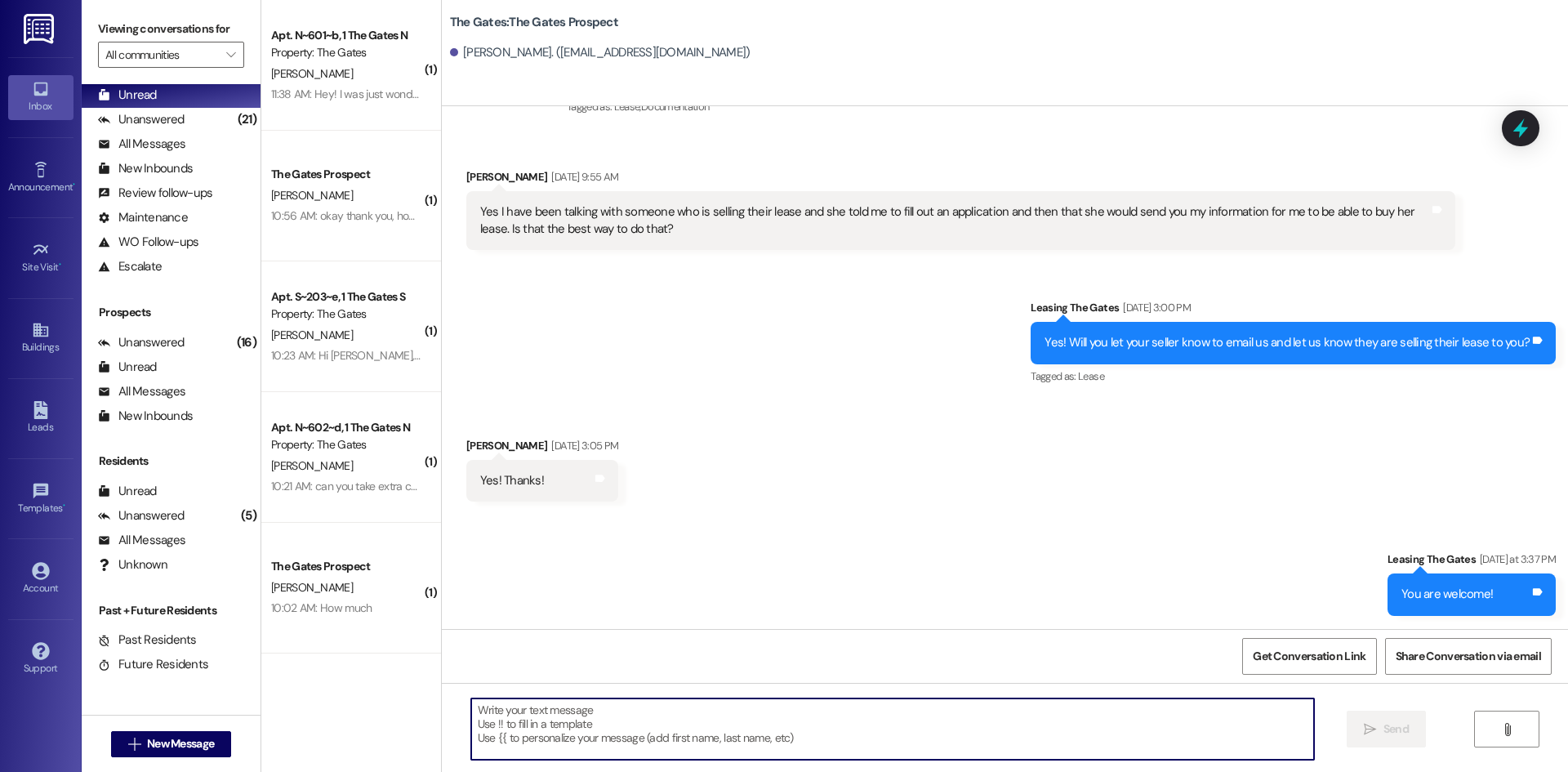
click at [585, 748] on textarea at bounding box center [892, 729] width 843 height 61
click at [615, 700] on textarea "HI [PERSON_NAME]" at bounding box center [892, 729] width 843 height 61
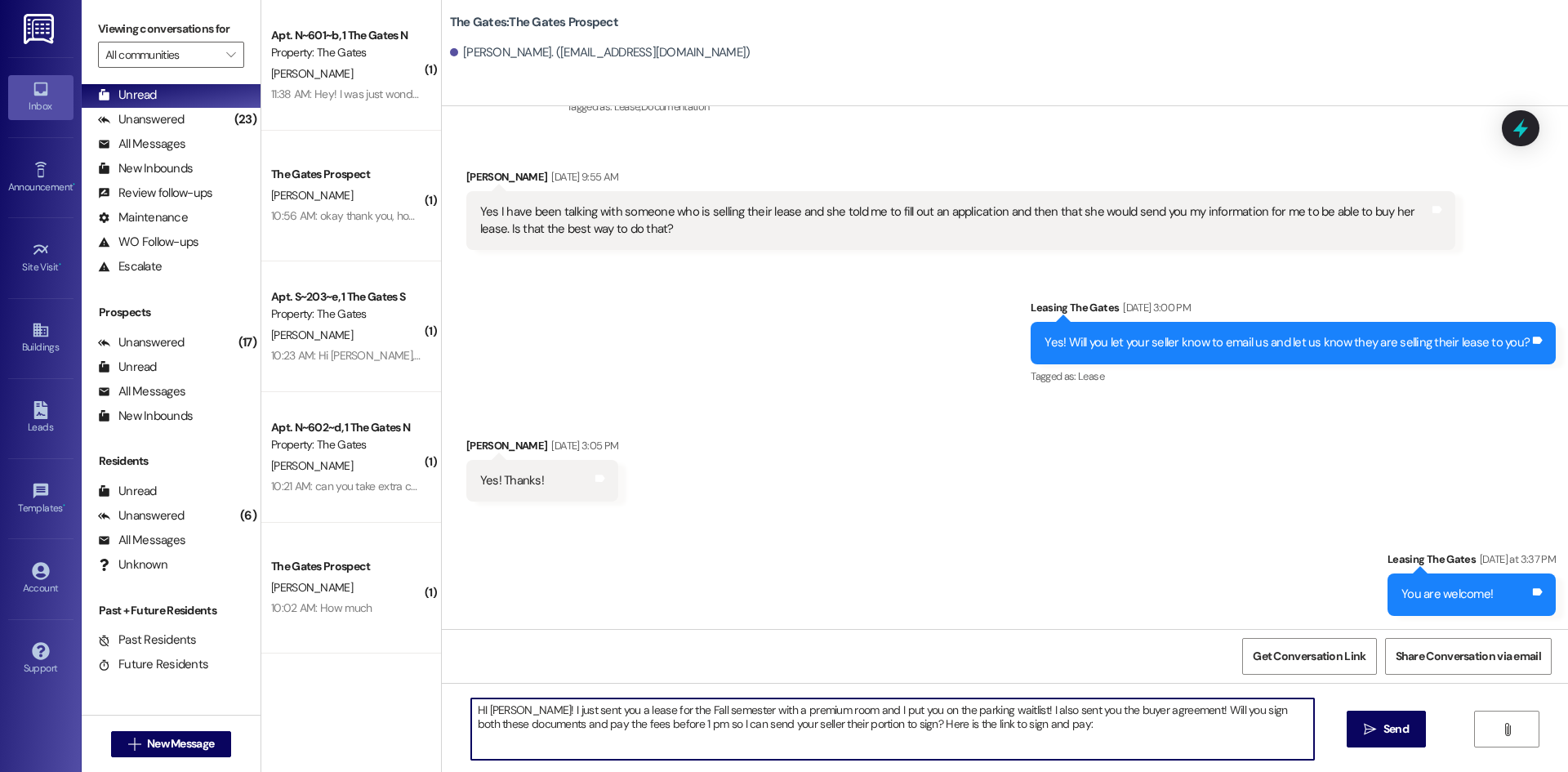
click at [1051, 735] on textarea "HI [PERSON_NAME]! I just sent you a lease for the Fall semester with a premium …" at bounding box center [892, 729] width 843 height 61
paste textarea "[URL][DOMAIN_NAME]"
type textarea "HI [PERSON_NAME]! I just sent you a lease for the Fall semester with a premium …"
click at [1384, 728] on span "Send" at bounding box center [1397, 728] width 26 height 17
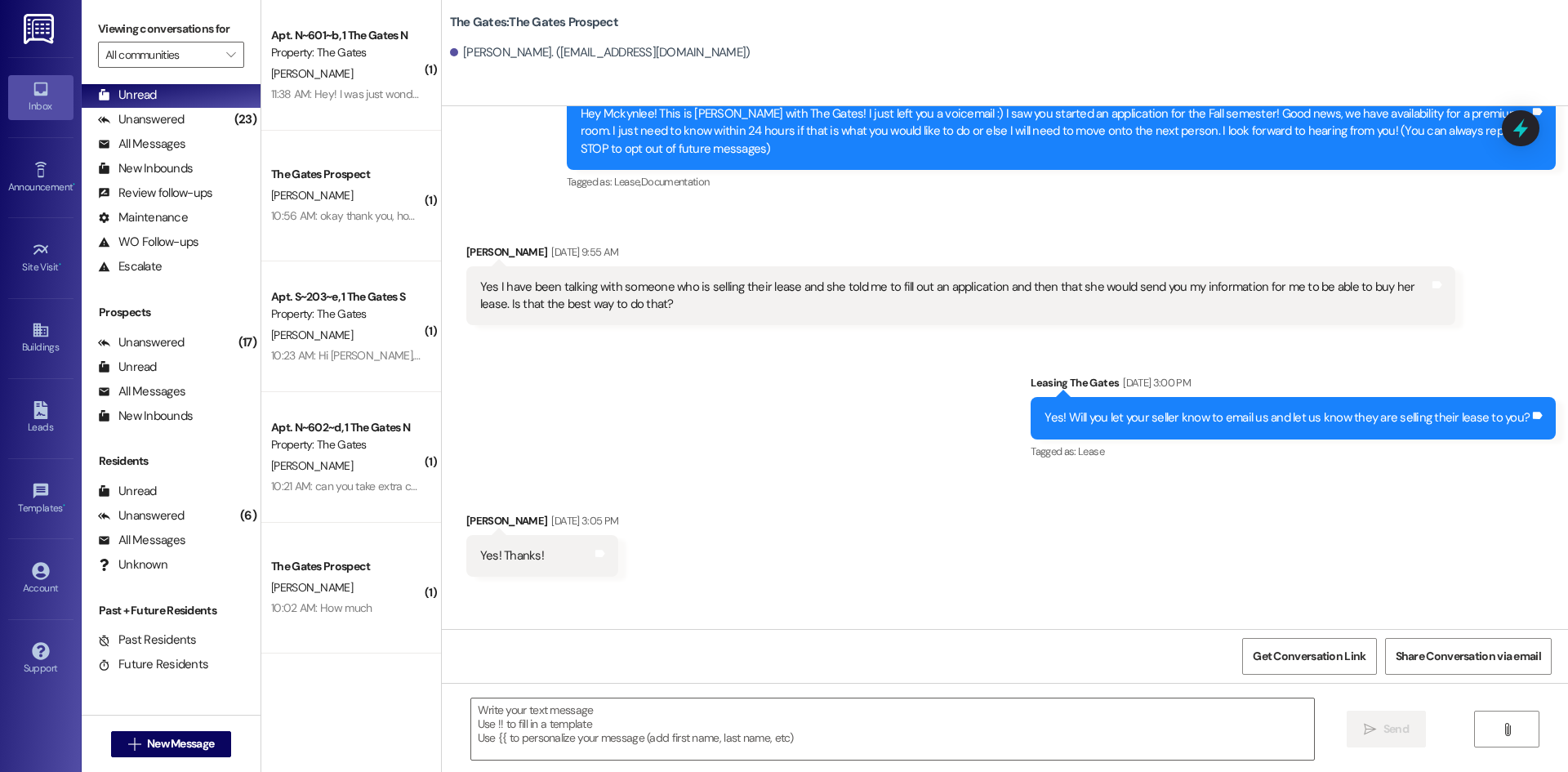
scroll to position [46, 0]
